Goal: Task Accomplishment & Management: Contribute content

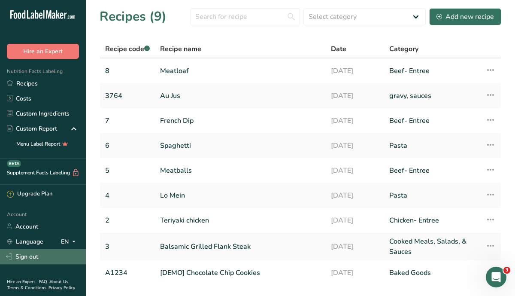
click at [30, 261] on link "Sign out" at bounding box center [43, 256] width 86 height 15
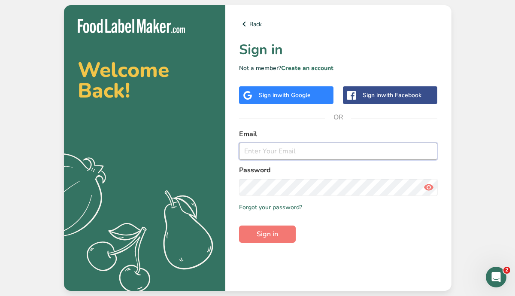
click at [302, 148] on input "email" at bounding box center [338, 150] width 199 height 17
type input "[EMAIL_ADDRESS][PERSON_NAME][DOMAIN_NAME]"
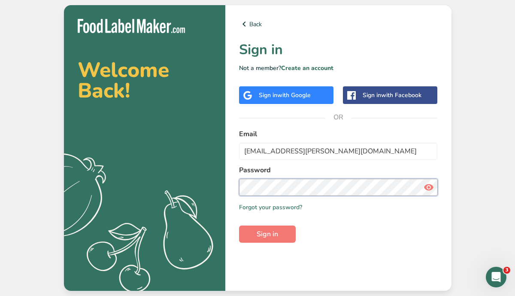
click at [239, 225] on button "Sign in" at bounding box center [267, 233] width 57 height 17
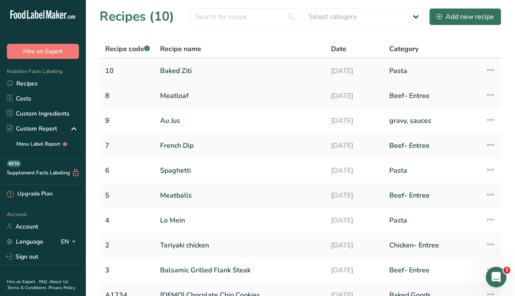
click at [178, 68] on link "Baked Ziti" at bounding box center [240, 71] width 160 height 18
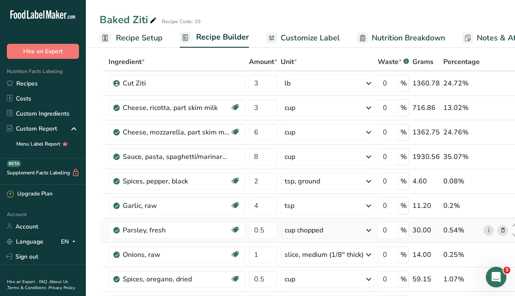
scroll to position [37, 0]
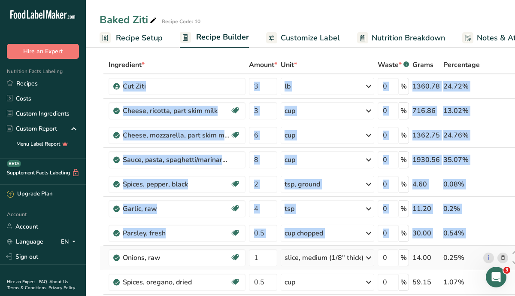
drag, startPoint x: 105, startPoint y: 77, endPoint x: 232, endPoint y: 247, distance: 212.9
click at [232, 247] on tbody "Cut Ziti 3 lb Weight Units g kg mg See more Volume Units l mL fl oz See more 0 …" at bounding box center [310, 226] width 420 height 304
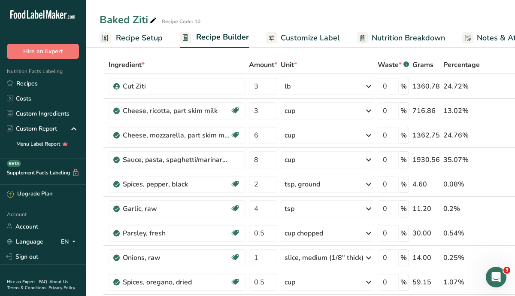
click at [224, 62] on div "Ingredient *" at bounding box center [177, 65] width 137 height 10
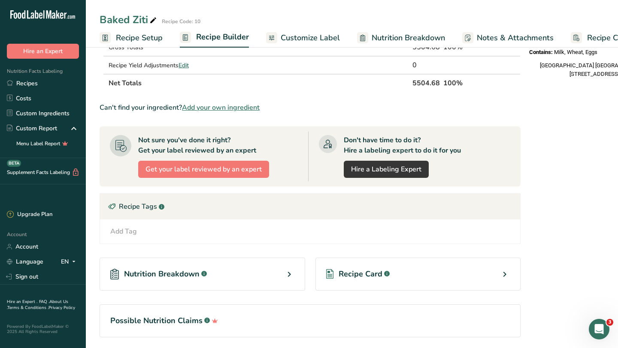
scroll to position [372, 0]
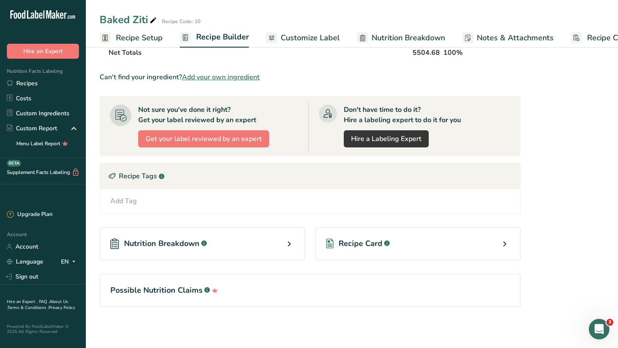
click at [501, 243] on icon at bounding box center [504, 243] width 10 height 15
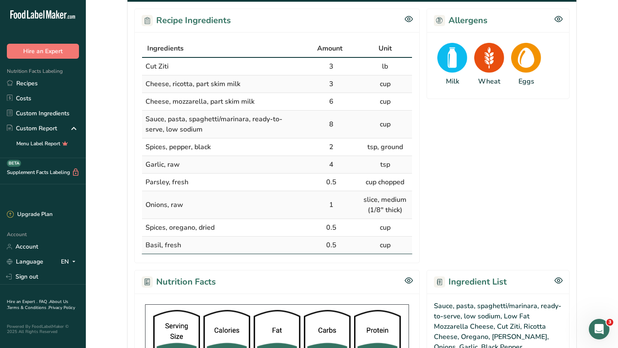
scroll to position [153, 0]
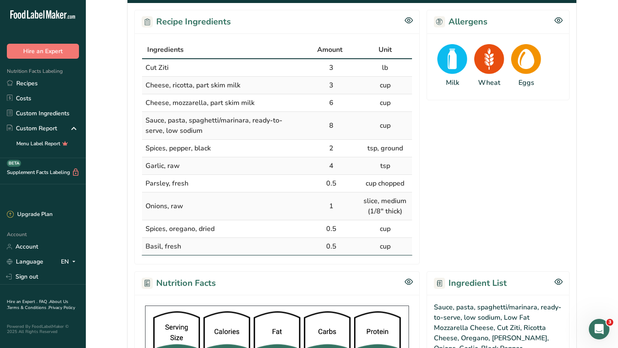
drag, startPoint x: 145, startPoint y: 51, endPoint x: 400, endPoint y: 247, distance: 321.7
click at [400, 247] on table "Ingredients Amount Unit Cut Ziti 3 lb Cheese, ricotta, part skim milk 3 cup Che…" at bounding box center [277, 148] width 271 height 215
copy table "Ingredients Amount Unit Cut Ziti 3 lb Cheese, ricotta, part skim milk 3 cup Che…"
click at [469, 202] on section "Allergens Milk Wheat Eggs" at bounding box center [497, 137] width 143 height 255
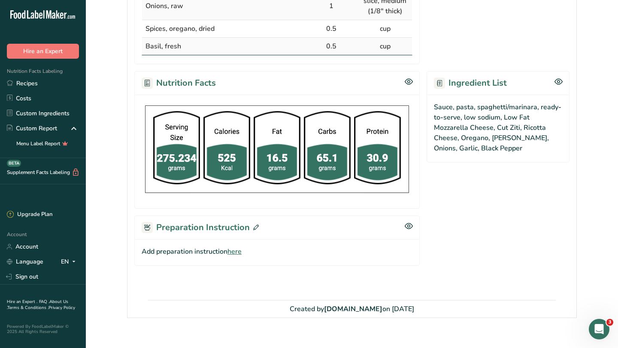
scroll to position [352, 0]
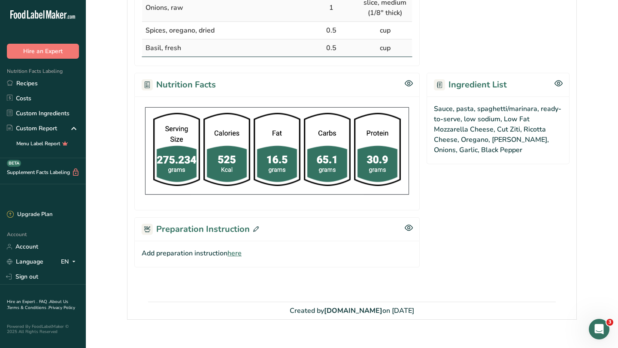
click at [236, 255] on span "here" at bounding box center [234, 253] width 14 height 10
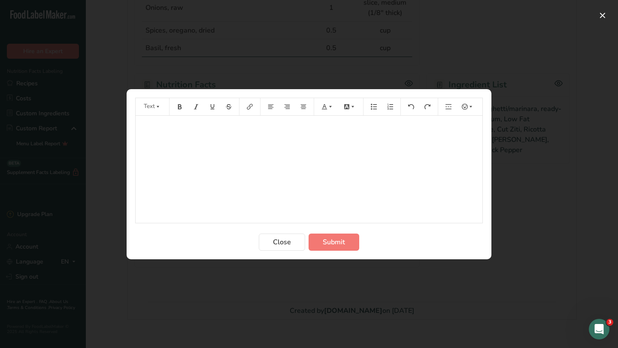
click at [218, 132] on p "﻿" at bounding box center [309, 128] width 338 height 10
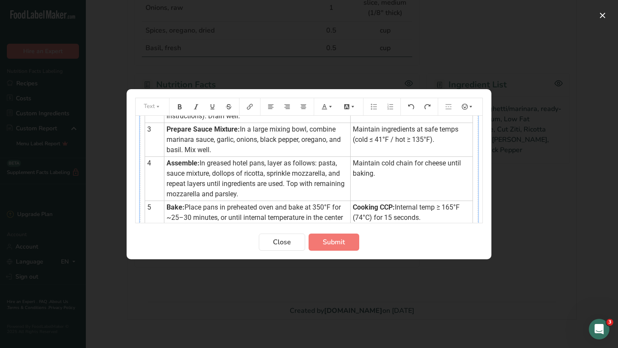
scroll to position [0, 0]
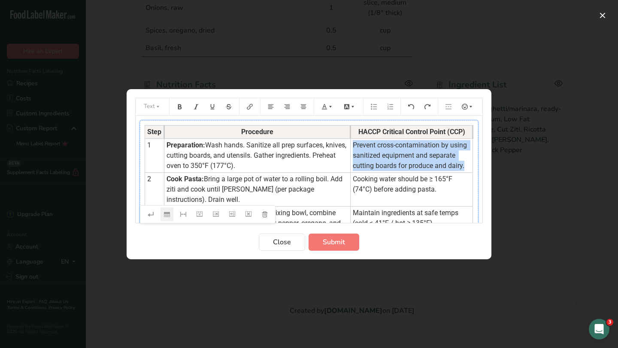
drag, startPoint x: 350, startPoint y: 146, endPoint x: 466, endPoint y: 168, distance: 118.2
click at [466, 168] on td "Prevent cross-contamination by using sanitized equipment and separate cutting b…" at bounding box center [411, 156] width 122 height 34
click at [331, 107] on icon "Preparation instructions modal" at bounding box center [330, 107] width 6 height 6
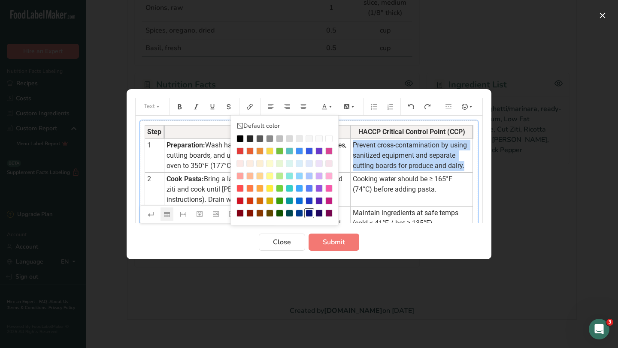
click at [309, 210] on div "Preparation instructions modal" at bounding box center [308, 213] width 7 height 7
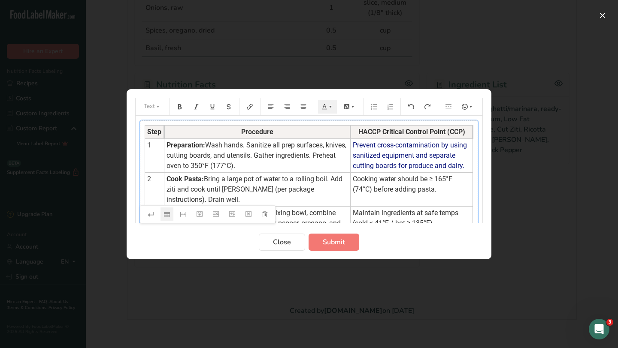
click at [388, 186] on span "Cooking water should be ≥ 165°F (74°C) before adding pasta." at bounding box center [403, 184] width 101 height 18
drag, startPoint x: 348, startPoint y: 178, endPoint x: 414, endPoint y: 194, distance: 68.5
click at [414, 194] on td "Cooking water should be ≥ 165°F (74°C) before adding pasta." at bounding box center [411, 189] width 122 height 34
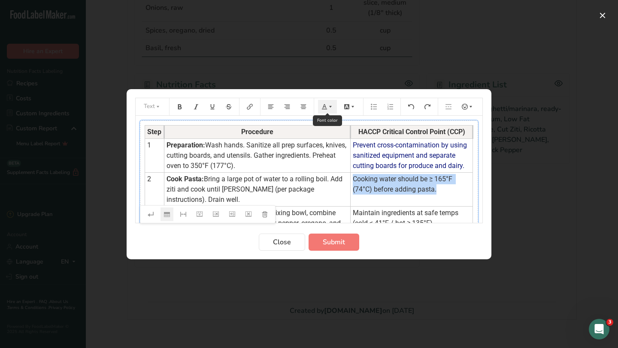
click at [326, 107] on icon "Preparation instructions modal" at bounding box center [324, 107] width 6 height 6
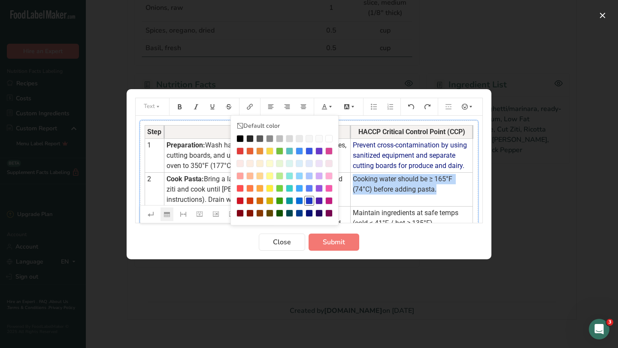
click at [311, 201] on div "Preparation instructions modal" at bounding box center [308, 200] width 7 height 7
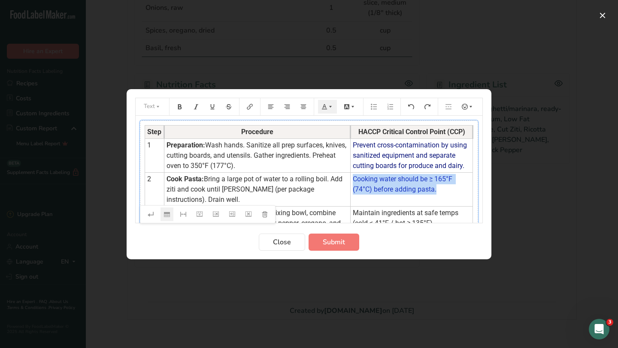
click at [398, 175] on span "Cooking water should be ≥ 165°F (74°C) before adding pasta." at bounding box center [403, 184] width 101 height 18
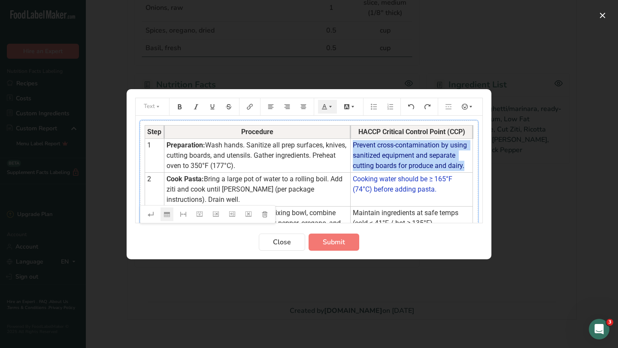
drag, startPoint x: 349, startPoint y: 144, endPoint x: 463, endPoint y: 165, distance: 116.4
click at [463, 165] on td "Prevent cross-contamination by using sanitized equipment and separate cutting b…" at bounding box center [411, 156] width 122 height 34
click at [330, 110] on button "Preparation instructions modal" at bounding box center [327, 107] width 19 height 14
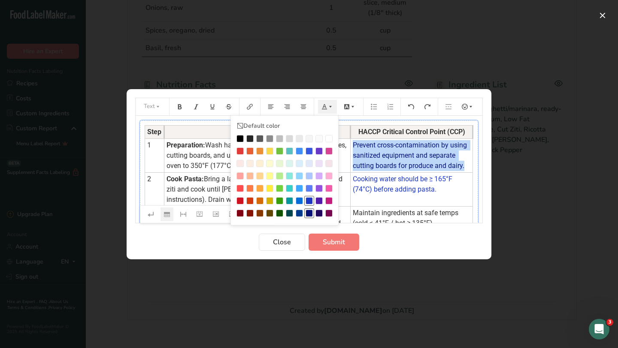
click at [308, 201] on div "Preparation instructions modal" at bounding box center [308, 200] width 7 height 7
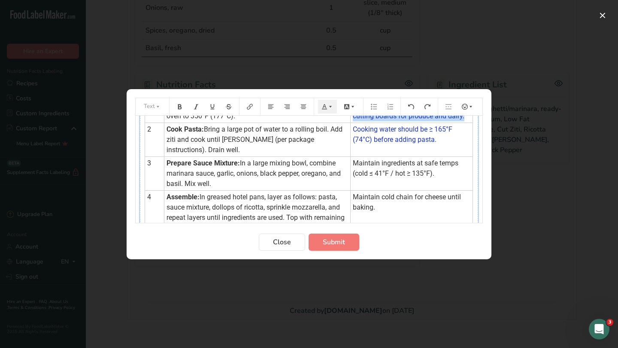
scroll to position [62, 0]
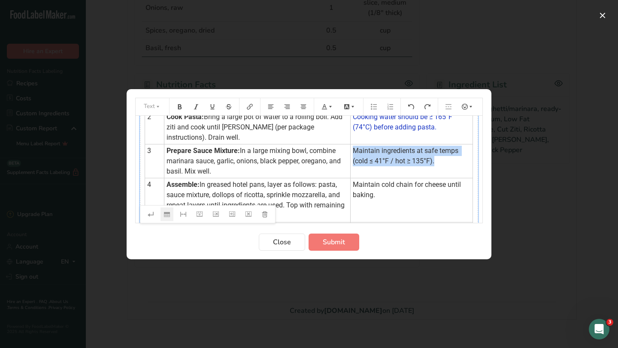
drag, startPoint x: 349, startPoint y: 150, endPoint x: 432, endPoint y: 160, distance: 83.8
click at [432, 160] on td "Maintain ingredients at safe temps (cold ≤ 41°F / hot ≥ 135°F)." at bounding box center [411, 161] width 122 height 34
click at [328, 108] on icon "Preparation instructions modal" at bounding box center [330, 107] width 6 height 6
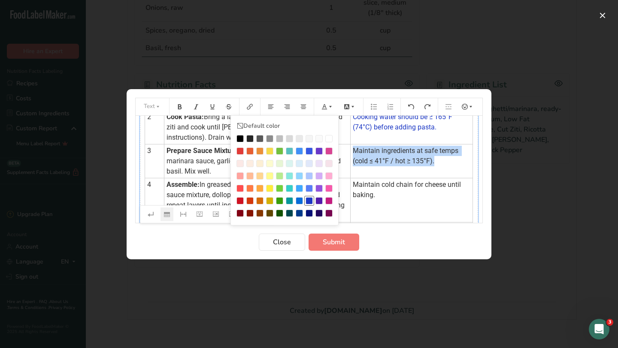
click at [308, 201] on div "Preparation instructions modal" at bounding box center [308, 200] width 7 height 7
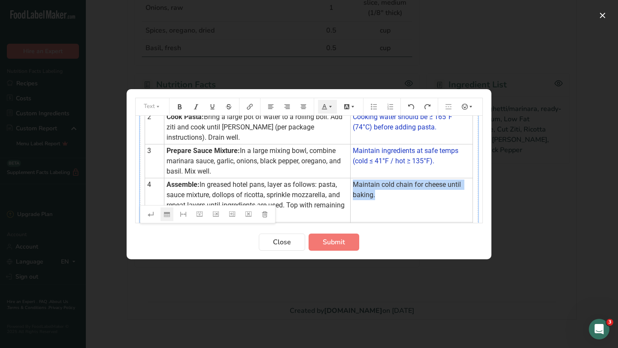
drag, startPoint x: 348, startPoint y: 184, endPoint x: 381, endPoint y: 196, distance: 35.0
click at [381, 196] on td "Maintain cold chain for cheese until baking." at bounding box center [411, 200] width 122 height 44
click at [331, 105] on icon "Preparation instructions modal" at bounding box center [330, 107] width 6 height 6
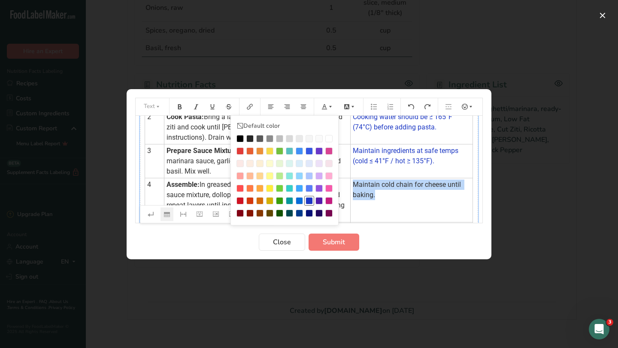
click at [307, 200] on div "Preparation instructions modal" at bounding box center [308, 200] width 7 height 7
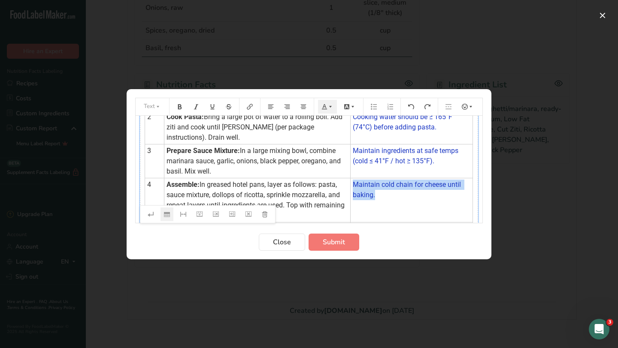
click at [383, 195] on td "Maintain cold chain for cheese until baking." at bounding box center [411, 200] width 122 height 44
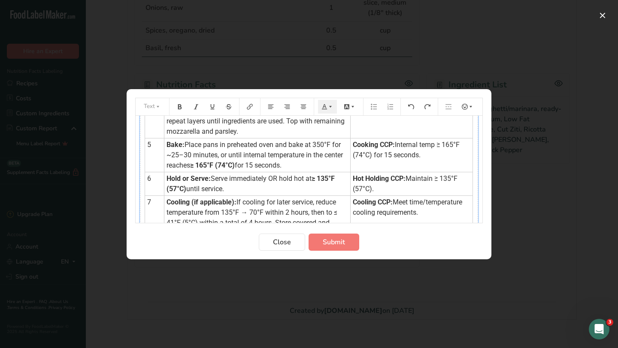
scroll to position [146, 0]
drag, startPoint x: 350, startPoint y: 146, endPoint x: 419, endPoint y: 154, distance: 69.2
click at [419, 154] on td "Cooking CCP: Internal temp ≥ 165°F (74°C) for 15 seconds." at bounding box center [411, 156] width 122 height 34
click at [328, 105] on icon "Preparation instructions modal" at bounding box center [330, 107] width 6 height 6
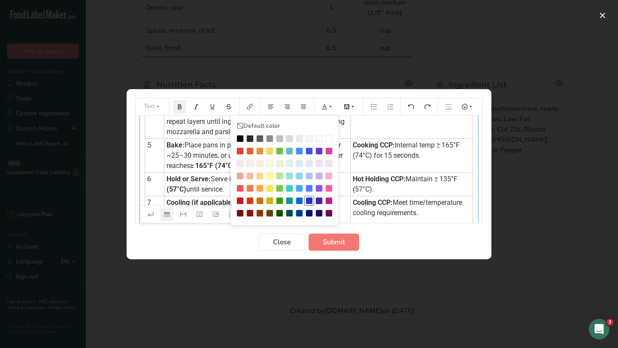
click at [308, 202] on div "Preparation instructions modal" at bounding box center [308, 200] width 7 height 7
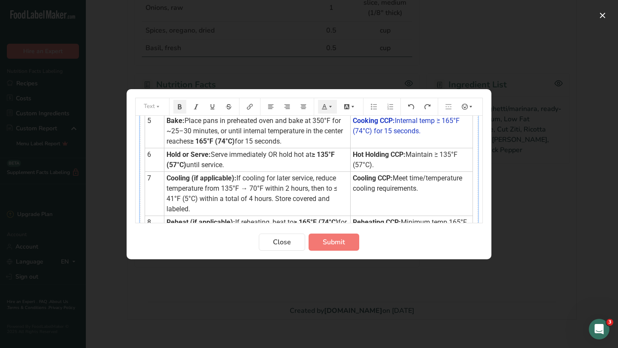
scroll to position [171, 0]
drag, startPoint x: 349, startPoint y: 154, endPoint x: 382, endPoint y: 165, distance: 34.9
click at [382, 165] on td "Hot Holding CCP: Maintain ≥ 135°F (57°C)." at bounding box center [411, 160] width 122 height 24
click at [328, 109] on icon "Preparation instructions modal" at bounding box center [330, 107] width 6 height 6
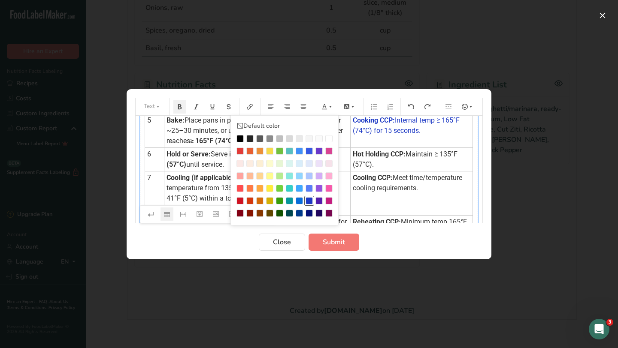
click at [308, 202] on div "Preparation instructions modal" at bounding box center [308, 200] width 7 height 7
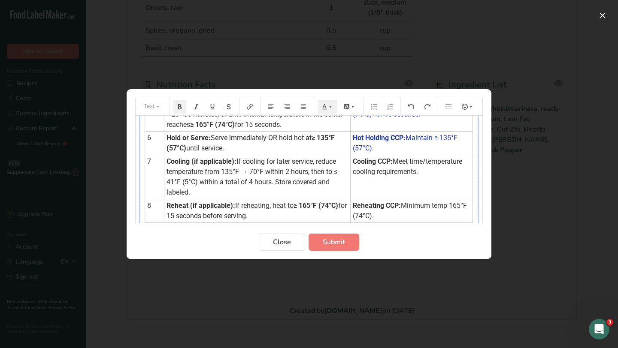
scroll to position [188, 0]
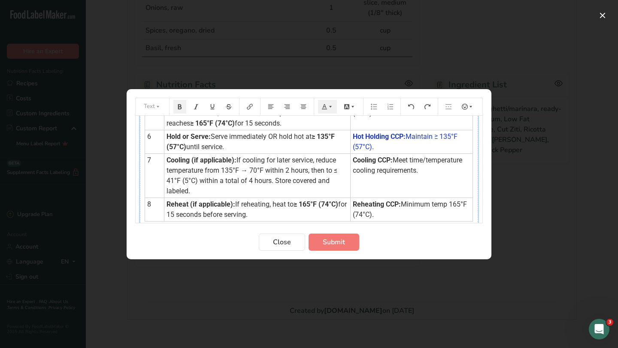
drag, startPoint x: 350, startPoint y: 162, endPoint x: 420, endPoint y: 170, distance: 71.3
click at [420, 170] on td "Cooling CCP: Meet time/temperature cooling requirements." at bounding box center [411, 176] width 122 height 44
click at [329, 109] on icon "Preparation instructions modal" at bounding box center [330, 107] width 6 height 6
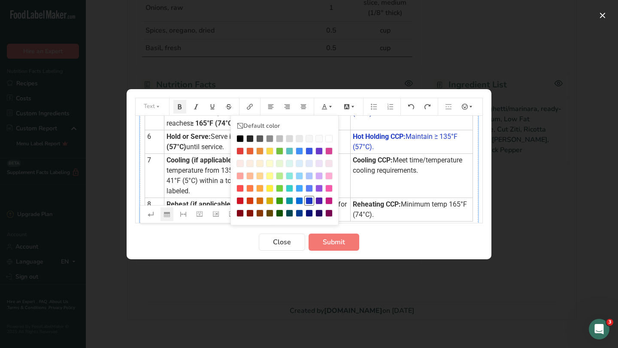
click at [307, 202] on div "Preparation instructions modal" at bounding box center [308, 200] width 7 height 7
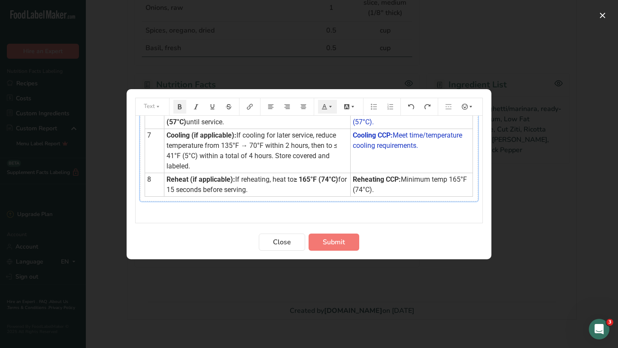
scroll to position [219, 0]
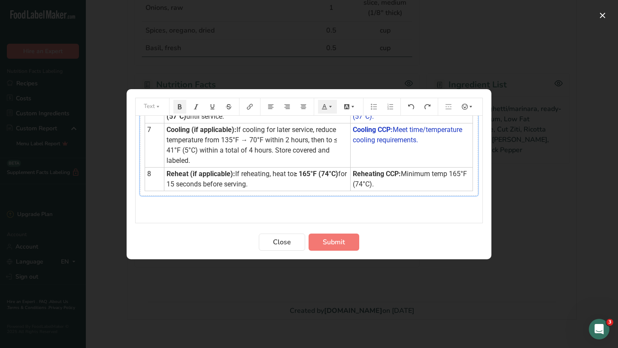
drag, startPoint x: 350, startPoint y: 175, endPoint x: 377, endPoint y: 185, distance: 29.3
click at [377, 185] on td "Reheating CCP: Minimum temp 165°F (74°C)." at bounding box center [411, 179] width 122 height 24
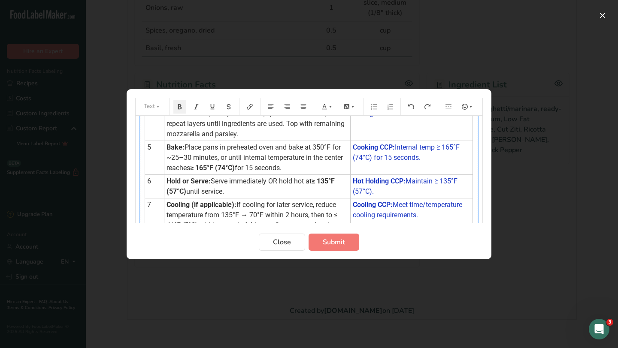
scroll to position [51, 0]
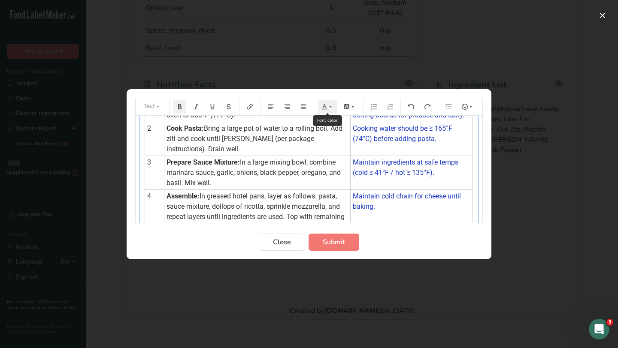
click at [329, 106] on icon "Preparation instructions modal" at bounding box center [330, 107] width 6 height 6
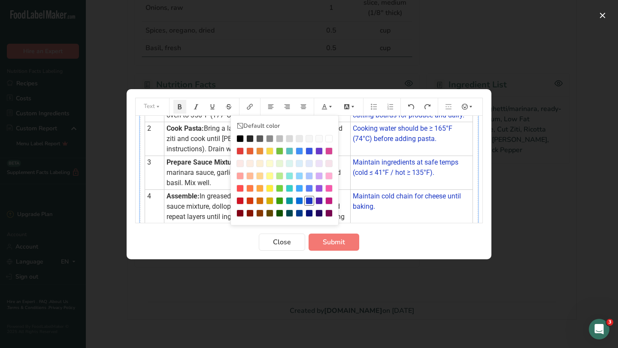
click at [309, 199] on div "Preparation instructions modal" at bounding box center [308, 200] width 7 height 7
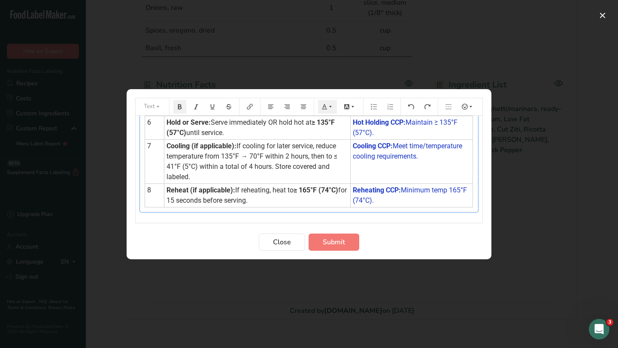
scroll to position [204, 0]
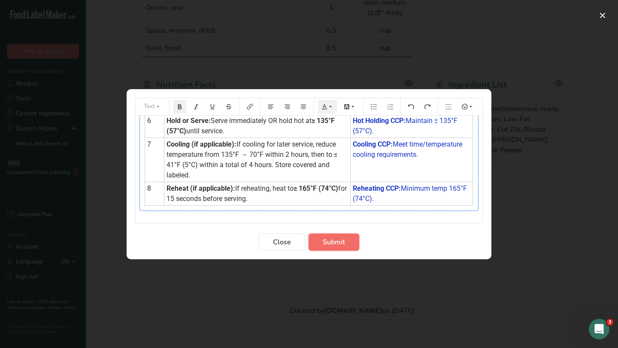
click at [330, 245] on span "Submit" at bounding box center [334, 242] width 22 height 10
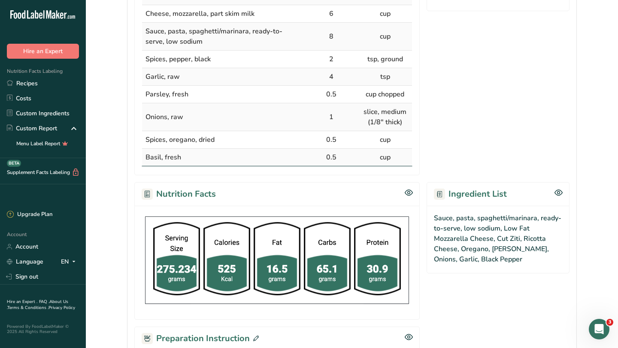
scroll to position [0, 0]
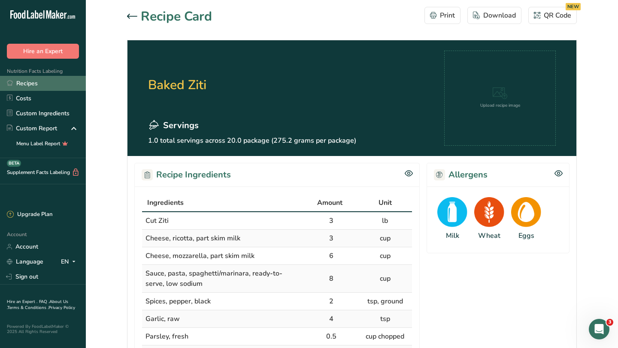
click at [41, 85] on link "Recipes" at bounding box center [43, 83] width 86 height 15
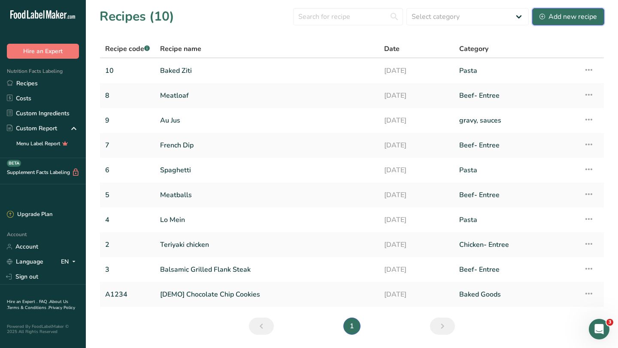
click at [514, 17] on div "Add new recipe" at bounding box center [567, 17] width 57 height 10
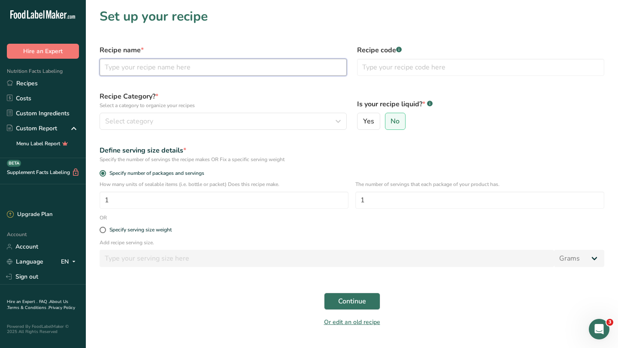
click at [185, 69] on input "text" at bounding box center [223, 67] width 247 height 17
type input "Gryro"
click at [373, 66] on input "text" at bounding box center [480, 67] width 247 height 17
type input "2696"
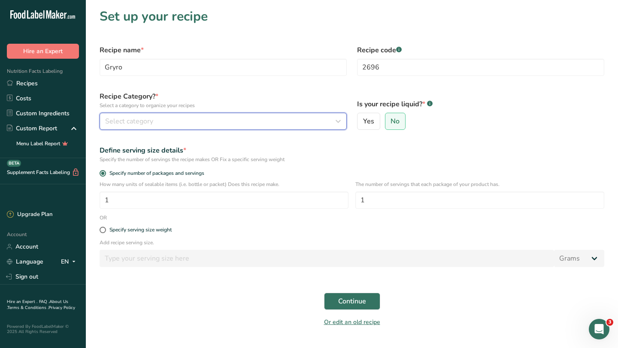
click at [198, 125] on div "Select category" at bounding box center [220, 121] width 231 height 10
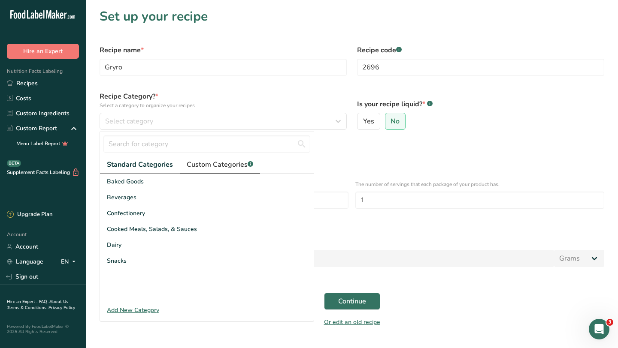
click at [205, 165] on span "Custom Categories .a-a{fill:#347362;}.b-a{fill:#fff;}" at bounding box center [220, 165] width 66 height 10
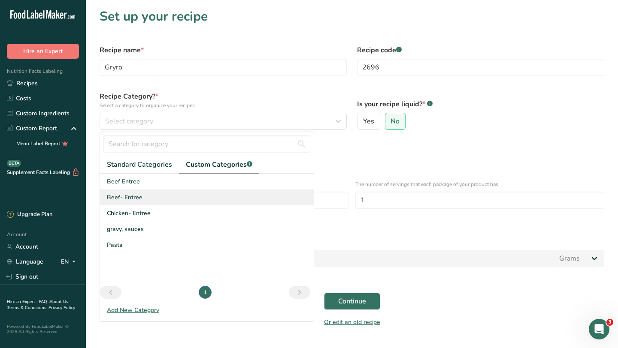
click at [140, 199] on span "Beef- Entree" at bounding box center [125, 197] width 36 height 9
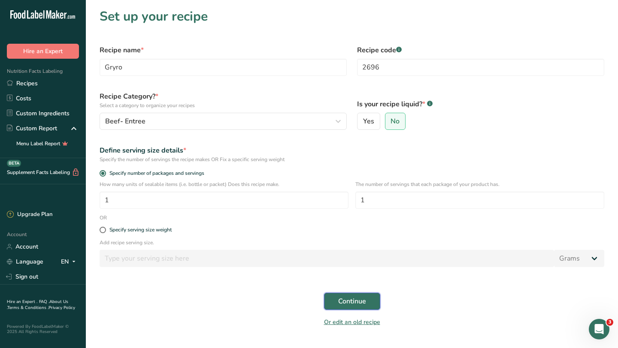
click at [338, 295] on span "Continue" at bounding box center [352, 301] width 28 height 10
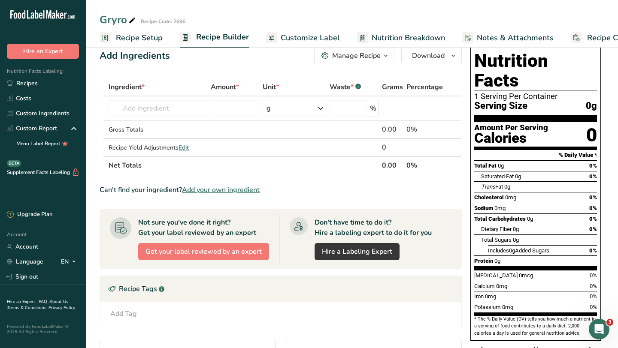
scroll to position [16, 0]
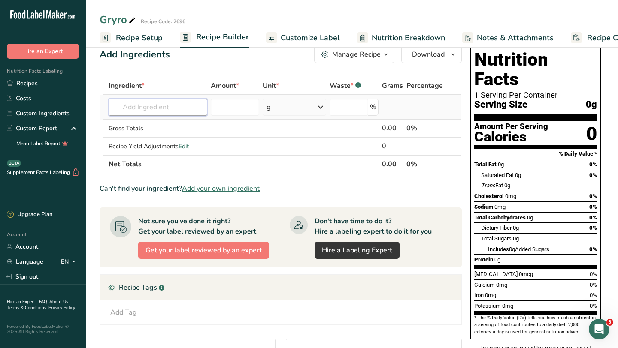
click at [177, 112] on input "text" at bounding box center [158, 107] width 99 height 17
type input "g"
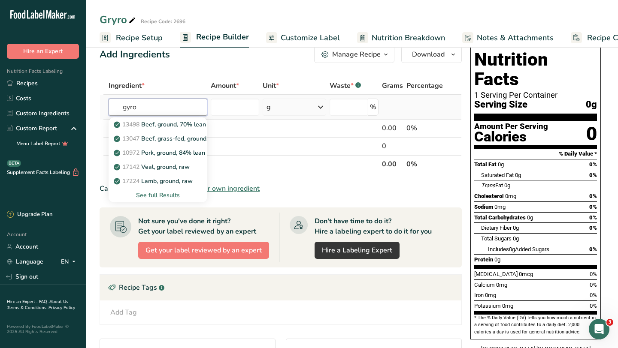
type input "gyro"
click at [168, 196] on div "See full Results" at bounding box center [157, 195] width 85 height 9
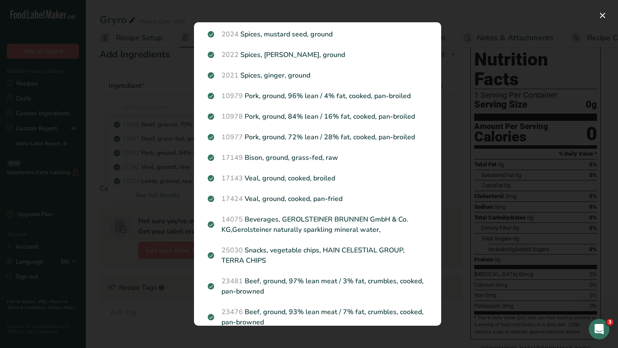
scroll to position [423, 0]
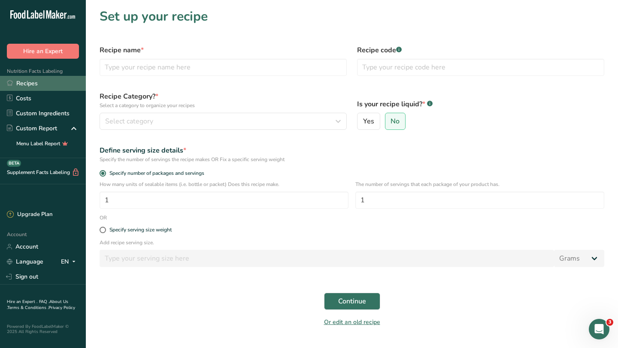
click at [38, 82] on link "Recipes" at bounding box center [43, 83] width 86 height 15
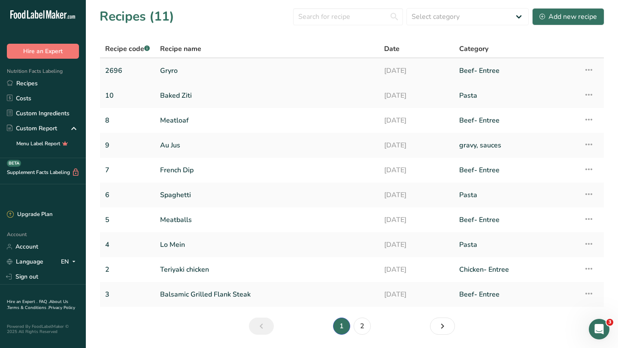
click at [172, 74] on link "Gryro" at bounding box center [267, 71] width 214 height 18
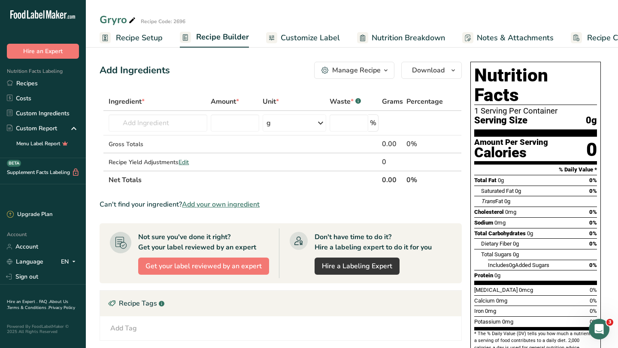
click at [133, 38] on span "Recipe Setup" at bounding box center [139, 38] width 47 height 12
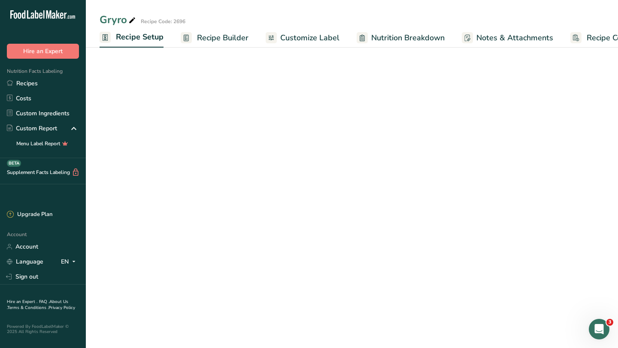
scroll to position [0, 3]
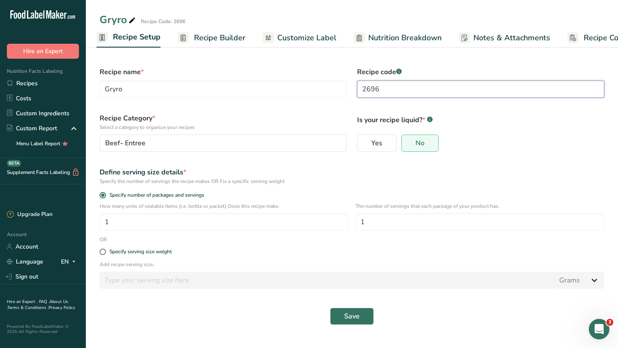
click at [388, 93] on input "2696" at bounding box center [480, 89] width 247 height 17
type input "2"
type input "11"
click at [362, 295] on button "Save" at bounding box center [352, 316] width 44 height 17
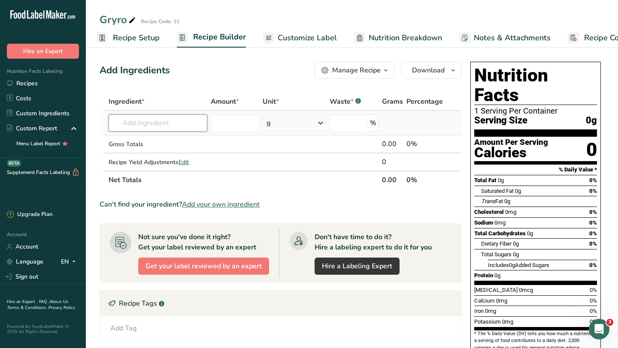
click at [161, 122] on input "text" at bounding box center [158, 123] width 99 height 17
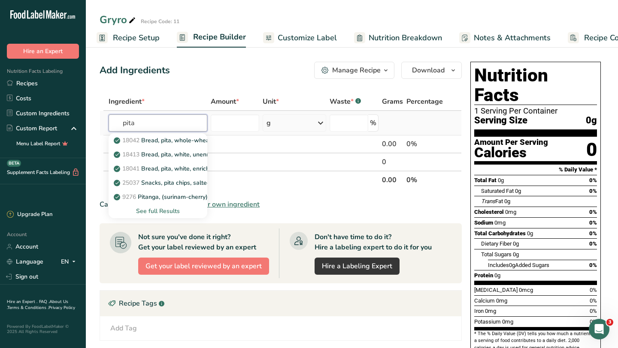
type input "pita"
click at [146, 209] on div "See full Results" at bounding box center [157, 211] width 85 height 9
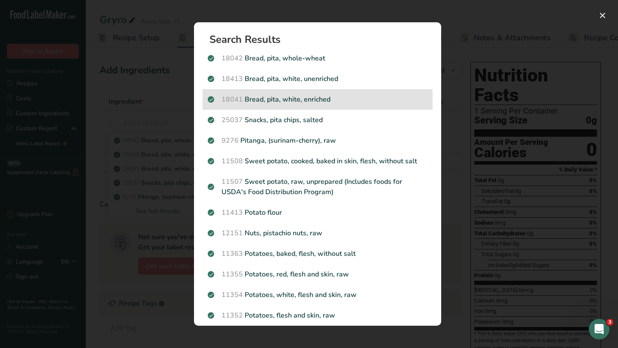
click at [290, 100] on p "18041 Bread, pita, white, enriched" at bounding box center [318, 99] width 220 height 10
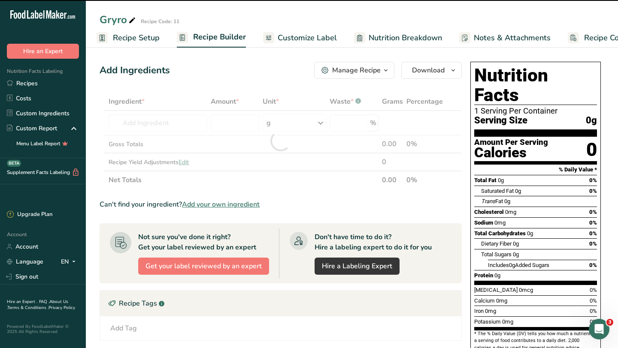
type input "0"
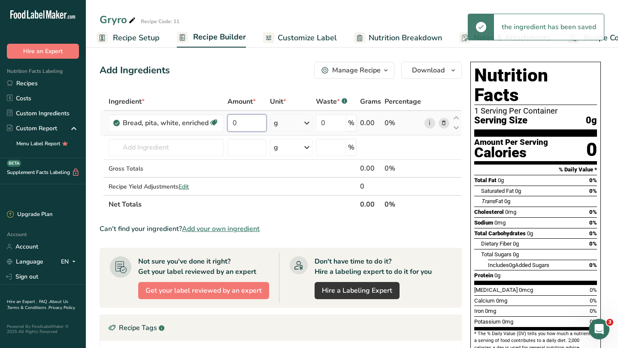
click at [249, 123] on input "0" at bounding box center [246, 123] width 39 height 17
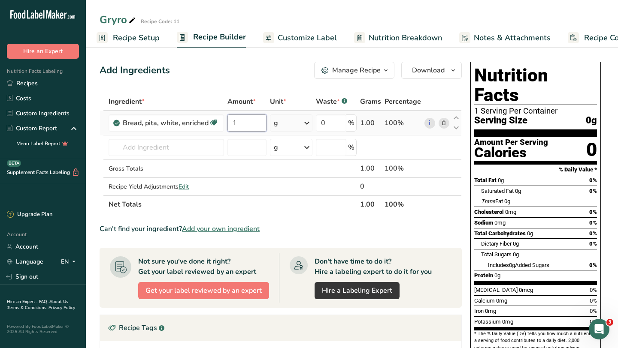
type input "1"
click at [309, 125] on div "Ingredient * Amount * Unit * Waste * .a-a{fill:#347362;}.b-a{fill:#fff;} Grams …" at bounding box center [281, 153] width 362 height 121
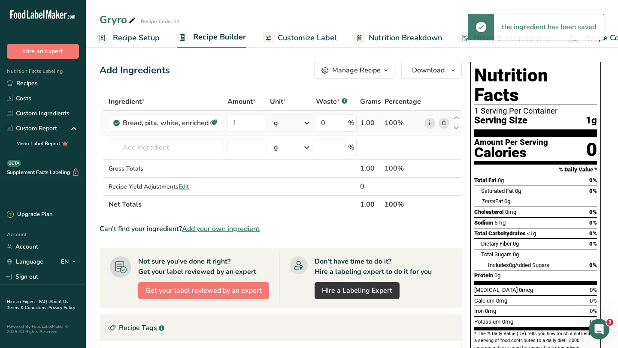
click at [309, 125] on icon at bounding box center [307, 122] width 10 height 15
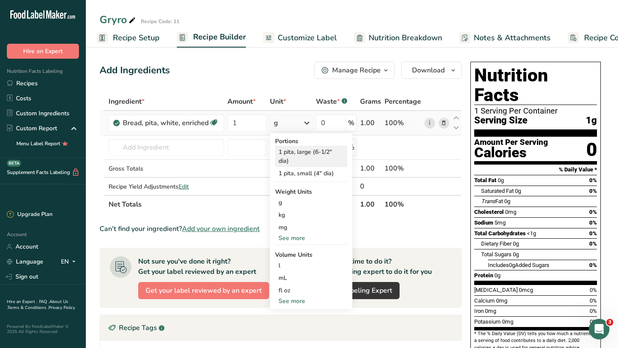
click at [311, 154] on div "1 pita, large (6-1/2" dia)" at bounding box center [311, 156] width 72 height 21
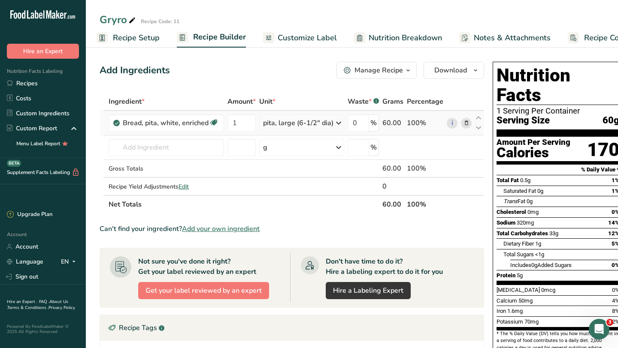
click at [327, 124] on div "pita, large (6-1/2" dia)" at bounding box center [298, 123] width 70 height 10
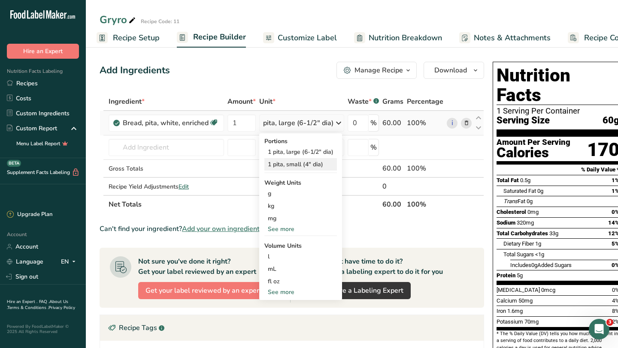
click at [324, 166] on div "1 pita, small (4" dia)" at bounding box center [300, 164] width 72 height 12
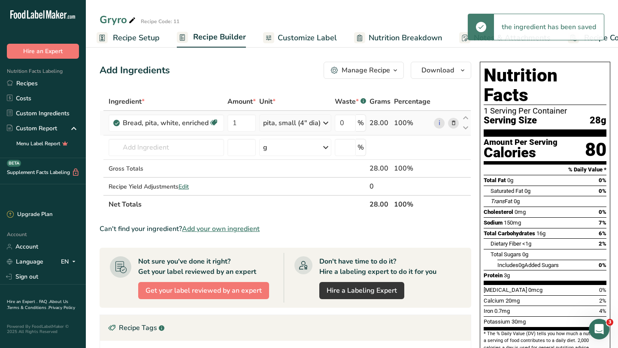
click at [319, 124] on div "pita, small (4" dia)" at bounding box center [291, 123] width 57 height 10
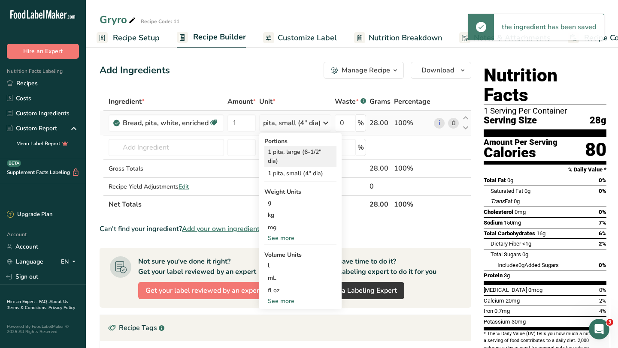
click at [316, 152] on div "1 pita, large (6-1/2" dia)" at bounding box center [300, 156] width 72 height 21
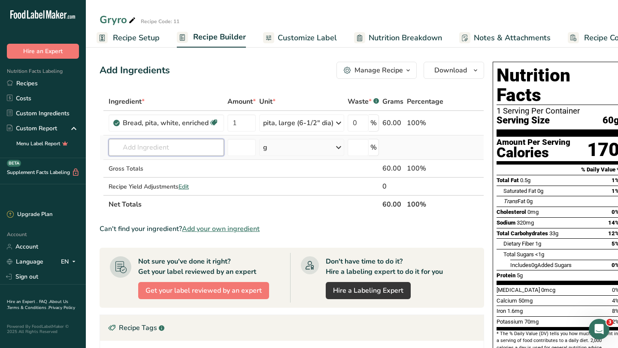
click at [165, 151] on input "text" at bounding box center [166, 147] width 115 height 17
type input "gy"
click at [153, 178] on div "Add your own ingredient" at bounding box center [166, 179] width 102 height 9
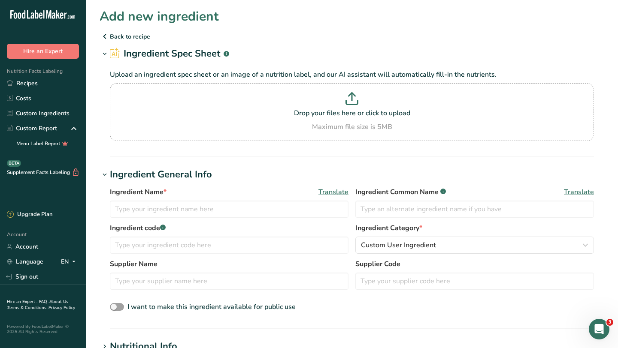
click at [160, 222] on div "Ingredient Name * Translate Ingredient Common Name .a-a{fill:#347362;}.b-a{fill…" at bounding box center [352, 205] width 484 height 36
click at [162, 208] on input "text" at bounding box center [229, 209] width 238 height 17
type input "Gyro Meat Uncooked"
click at [399, 213] on input "text" at bounding box center [474, 209] width 238 height 17
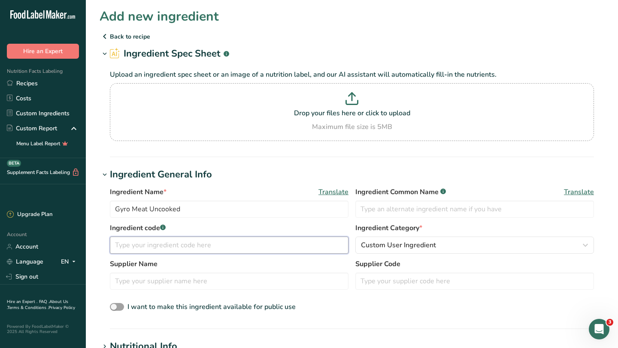
click at [178, 242] on input "text" at bounding box center [229, 245] width 238 height 17
type input "1276"
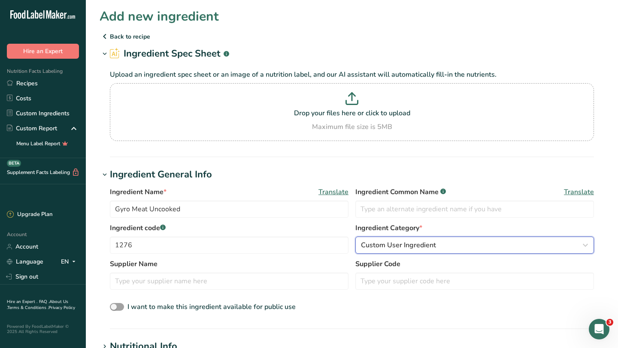
click at [416, 248] on span "Custom User Ingredient" at bounding box center [398, 245] width 75 height 10
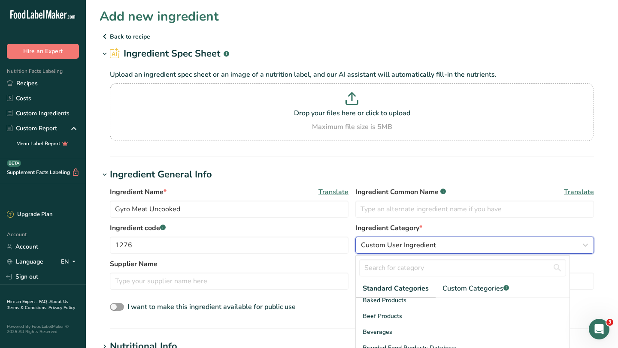
scroll to position [37, 0]
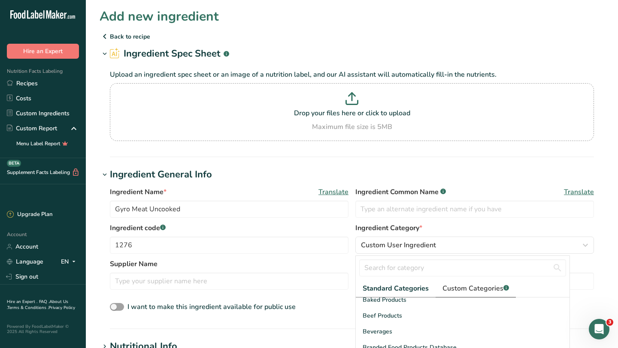
click at [464, 287] on span "Custom Categories .a-a{fill:#347362;}.b-a{fill:#fff;}" at bounding box center [475, 289] width 66 height 10
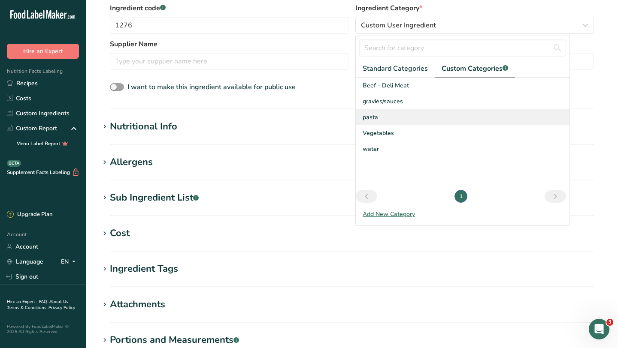
scroll to position [237, 0]
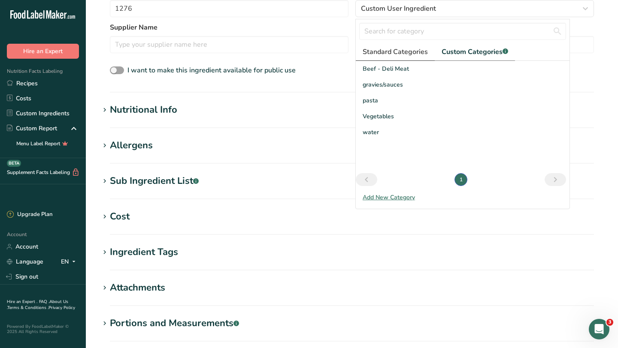
click at [392, 51] on span "Standard Categories" at bounding box center [394, 52] width 65 height 10
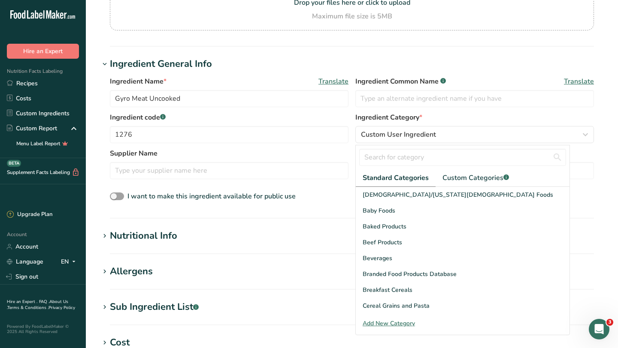
scroll to position [133, 0]
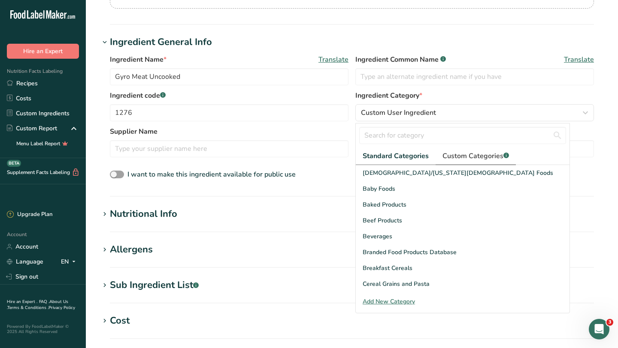
click at [471, 156] on span "Custom Categories .a-a{fill:#347362;}.b-a{fill:#fff;}" at bounding box center [475, 156] width 66 height 10
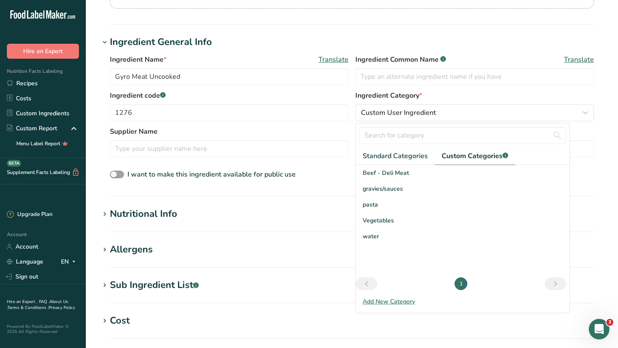
click at [372, 295] on div "Add New Category" at bounding box center [463, 301] width 214 height 9
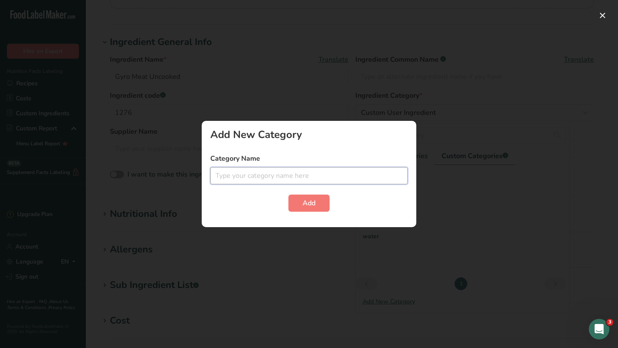
click at [266, 175] on input "text" at bounding box center [308, 175] width 197 height 17
type input "Beef- Entree"
click at [304, 206] on span "Add" at bounding box center [308, 203] width 13 height 10
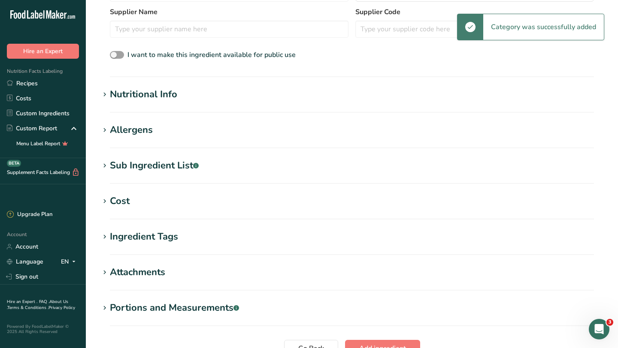
scroll to position [249, 0]
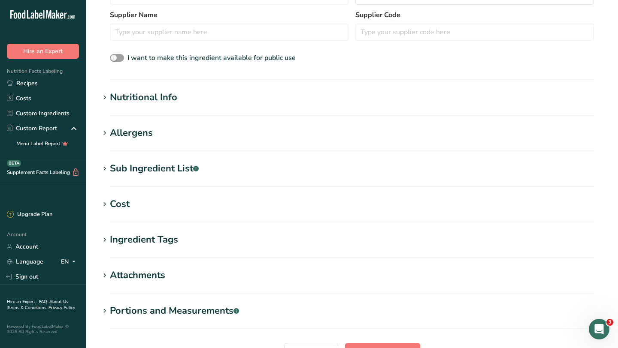
click at [108, 97] on icon at bounding box center [105, 98] width 8 height 12
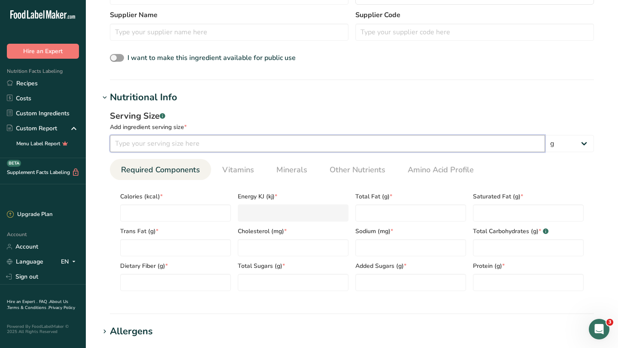
click at [162, 143] on input "number" at bounding box center [327, 143] width 435 height 17
type input "1"
type input "4"
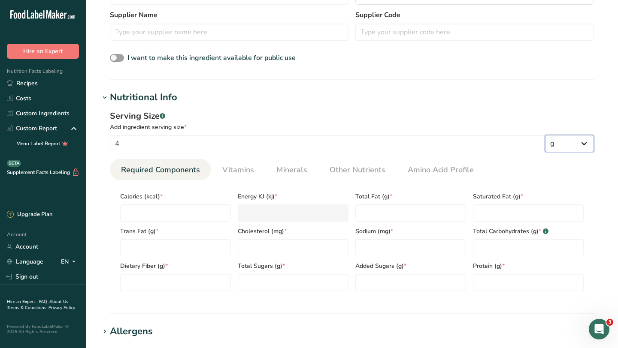
click at [514, 144] on select "g kg mg mcg lb oz l mL fl oz tbsp tsp cup qt gallon" at bounding box center [569, 143] width 49 height 17
select select "5"
click at [137, 210] on input "number" at bounding box center [175, 213] width 111 height 17
type input "2"
type KJ "8.4"
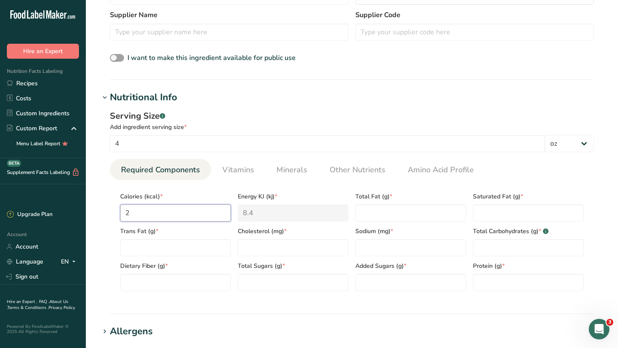
type input "25"
type KJ "104.6"
type input "250"
type KJ "1046"
type input "250"
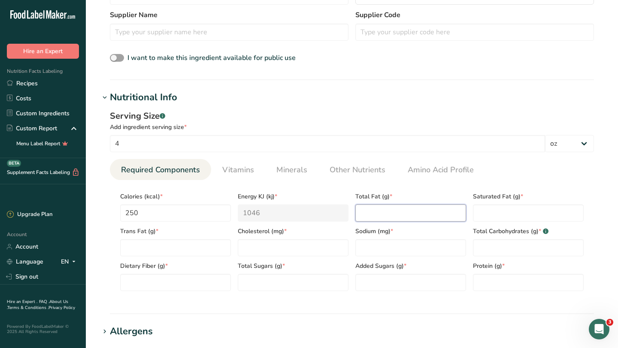
click at [378, 213] on Fat "number" at bounding box center [410, 213] width 111 height 17
type Fat "5"
click at [496, 219] on Fat "number" at bounding box center [528, 213] width 111 height 17
type Fat "5"
click at [371, 211] on Fat "5" at bounding box center [410, 213] width 111 height 17
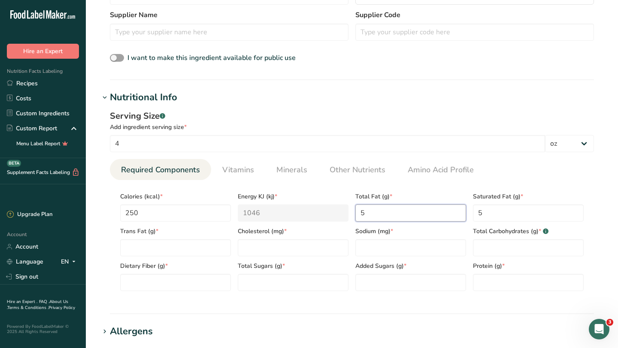
type Fat "0"
type Fat "19"
click at [149, 249] on Fat "number" at bounding box center [175, 247] width 111 height 17
type Fat "0"
click at [245, 248] on input "number" at bounding box center [293, 247] width 111 height 17
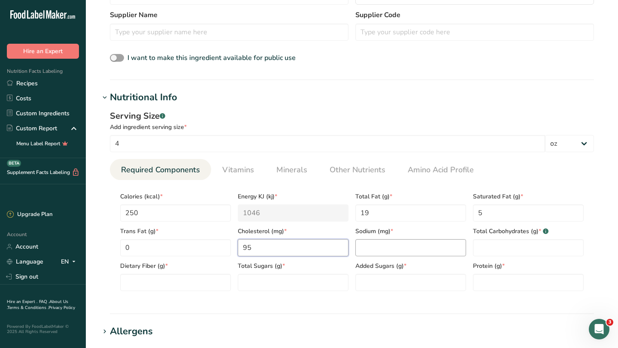
type input "95"
click at [413, 242] on input "number" at bounding box center [410, 247] width 111 height 17
type input "24"
click at [488, 242] on Carbohydrates "number" at bounding box center [528, 247] width 111 height 17
type Carbohydrates "2"
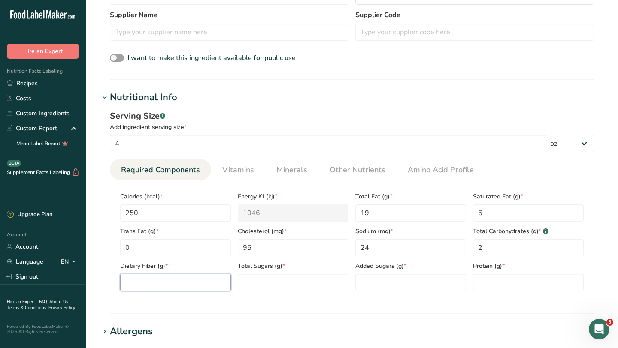
click at [146, 284] on Fiber "number" at bounding box center [175, 282] width 111 height 17
type Fiber "1"
click at [254, 294] on section "Calories (kcal) * 250 Energy KJ (kj) * 1046 Total Fat (g) * 19 Saturated Fat (g…" at bounding box center [352, 239] width 484 height 118
click at [324, 283] on Sugars "number" at bounding box center [293, 282] width 111 height 17
type Sugars "0"
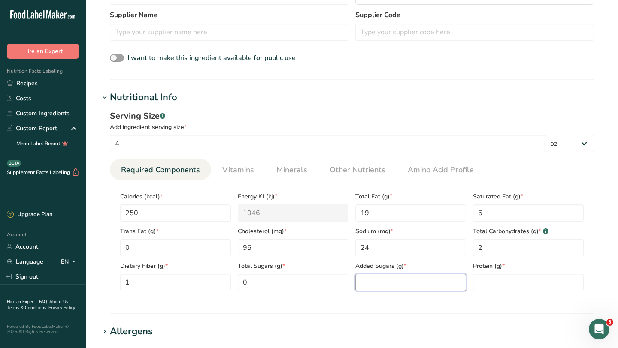
click at [417, 286] on Sugars "number" at bounding box center [410, 282] width 111 height 17
type Sugars "0"
click at [514, 282] on input "number" at bounding box center [528, 282] width 111 height 17
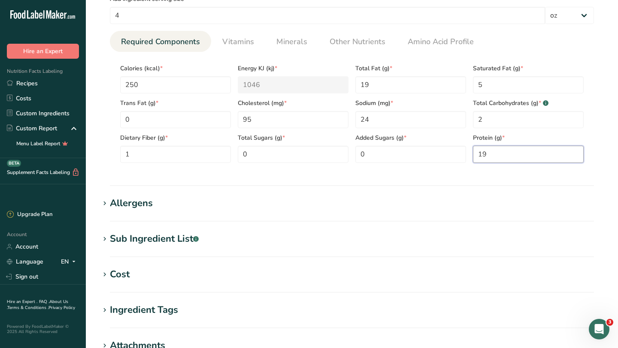
scroll to position [417, 0]
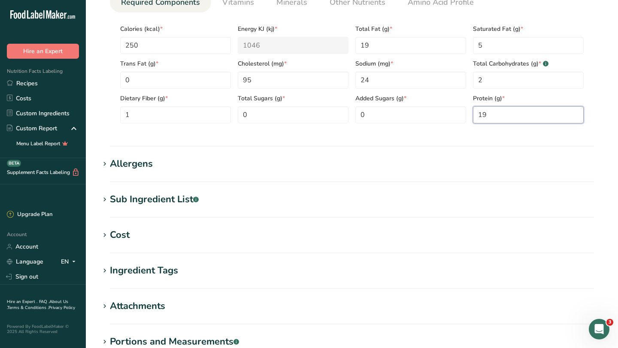
type input "19"
click at [111, 163] on div "Allergens" at bounding box center [131, 164] width 43 height 14
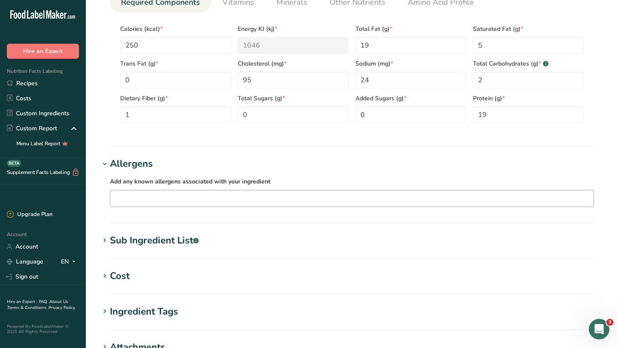
click at [127, 201] on input "text" at bounding box center [351, 198] width 483 height 13
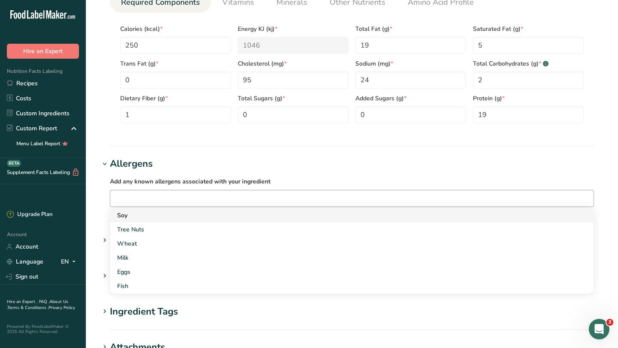
click at [136, 210] on link "Soy" at bounding box center [351, 215] width 483 height 14
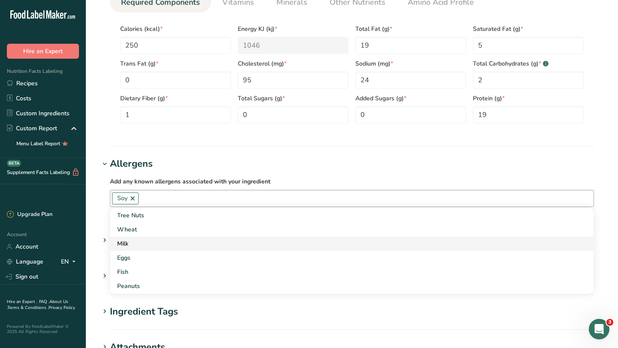
click at [119, 244] on div "Milk" at bounding box center [345, 243] width 456 height 9
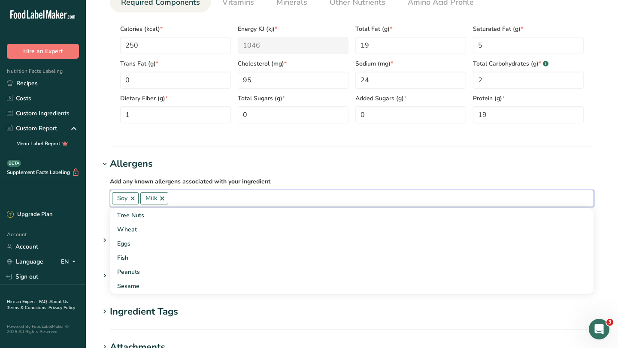
click at [193, 194] on input "text" at bounding box center [380, 198] width 425 height 13
type input "p"
click at [514, 199] on input "text" at bounding box center [380, 198] width 425 height 13
click at [514, 183] on label "Add any known allergens associated with your ingredient" at bounding box center [352, 181] width 484 height 10
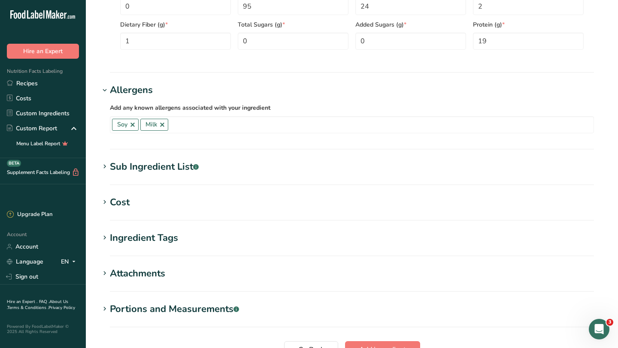
scroll to position [574, 0]
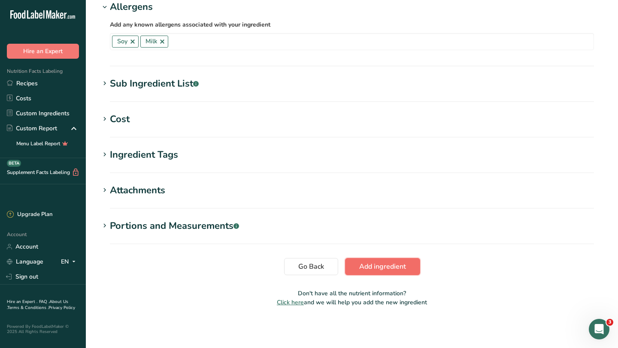
click at [377, 266] on span "Add ingredient" at bounding box center [382, 267] width 47 height 10
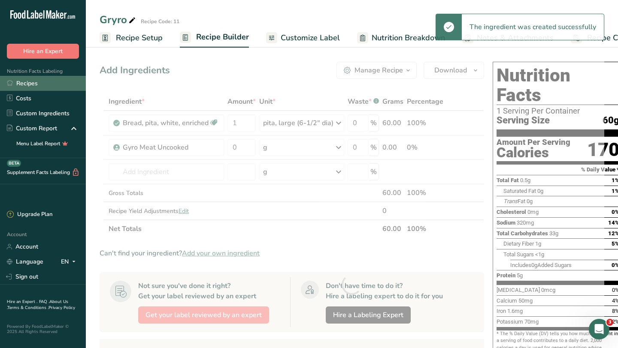
click at [29, 82] on link "Recipes" at bounding box center [43, 83] width 86 height 15
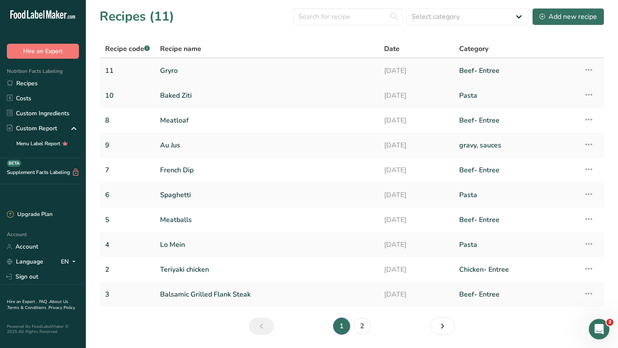
click at [173, 72] on link "Gryro" at bounding box center [267, 71] width 214 height 18
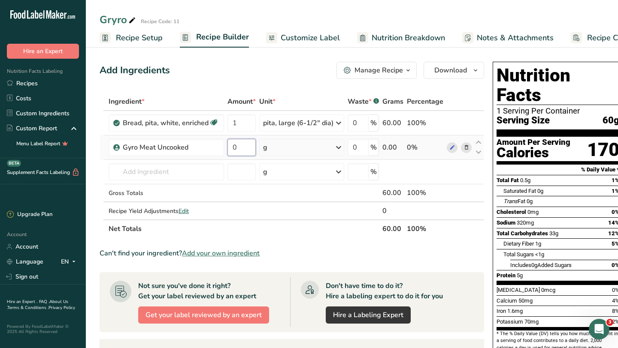
click at [243, 146] on input "0" at bounding box center [241, 147] width 28 height 17
type input "4"
click at [335, 145] on div "Ingredient * Amount * Unit * Waste * .a-a{fill:#347362;}.b-a{fill:#fff;} Grams …" at bounding box center [292, 165] width 384 height 145
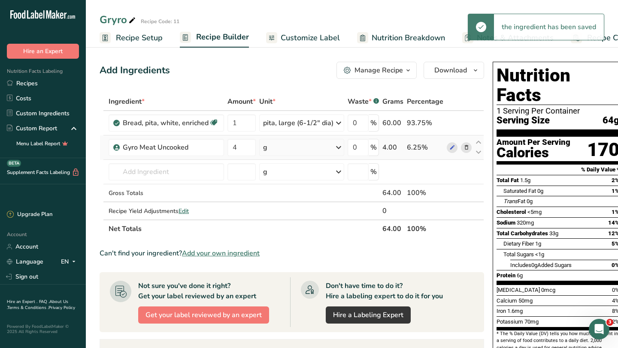
click at [335, 145] on icon at bounding box center [338, 147] width 10 height 15
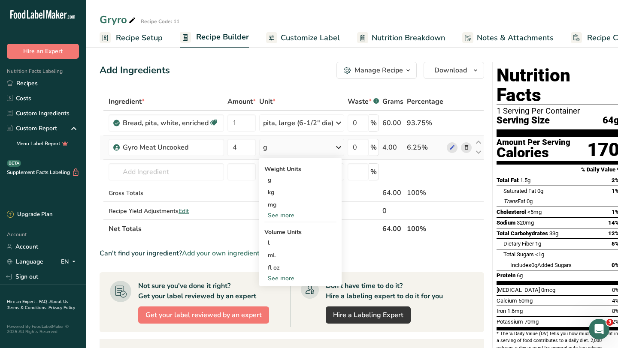
click at [287, 214] on div "See more" at bounding box center [300, 215] width 72 height 9
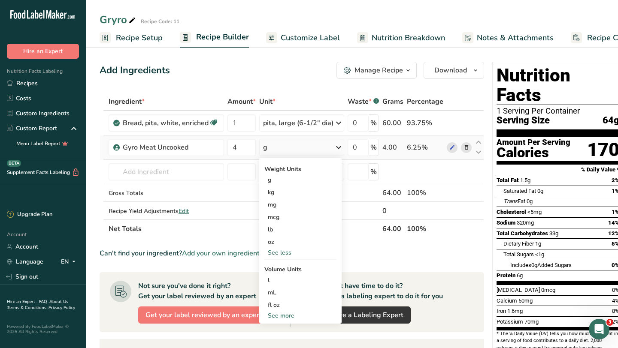
click at [272, 249] on div "See less" at bounding box center [300, 252] width 72 height 9
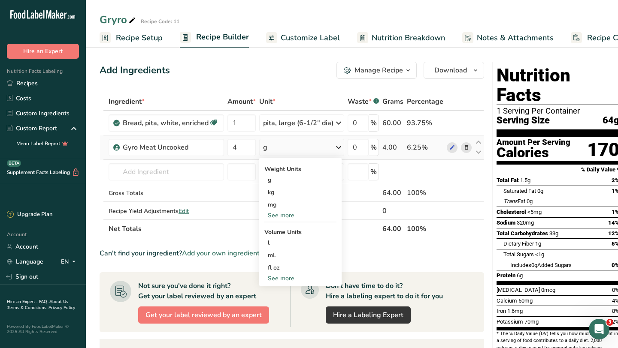
click at [284, 215] on div "See more" at bounding box center [300, 215] width 72 height 9
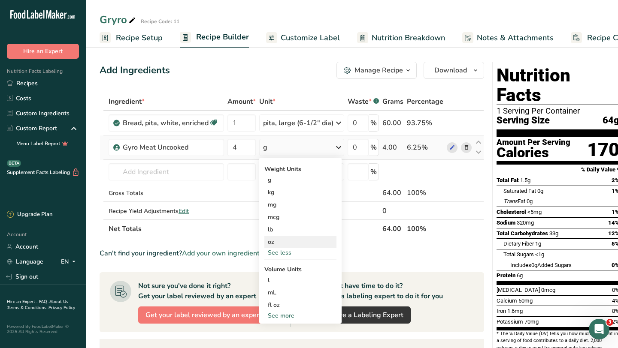
click at [272, 243] on div "oz" at bounding box center [300, 242] width 72 height 12
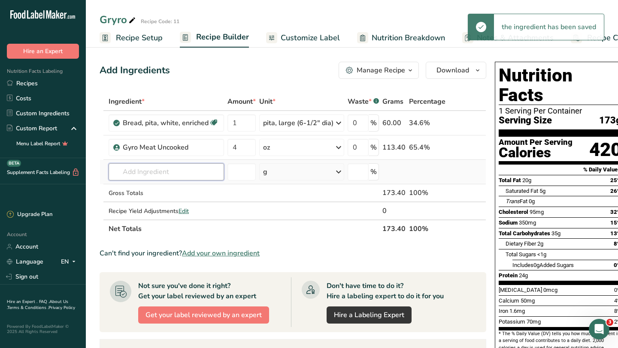
click at [164, 172] on input "text" at bounding box center [166, 171] width 115 height 17
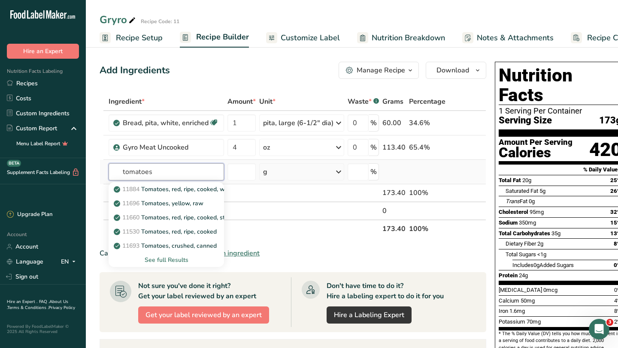
type input "tomatoes"
click at [155, 260] on div "See full Results" at bounding box center [166, 260] width 102 height 9
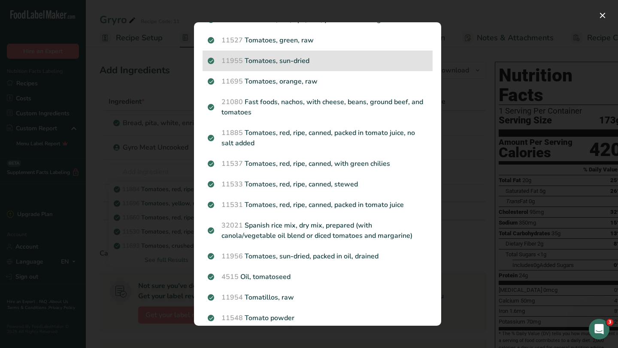
scroll to position [179, 0]
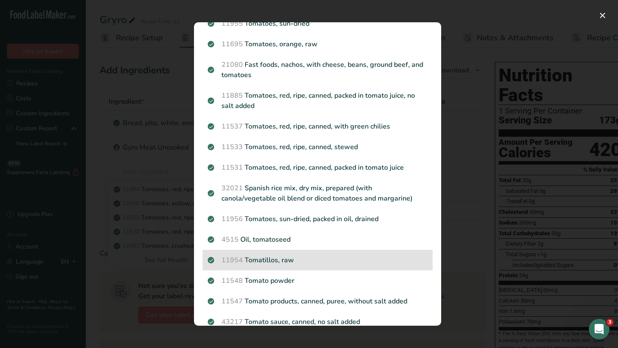
click at [292, 259] on p "11954 Tomatillos, raw" at bounding box center [318, 260] width 220 height 10
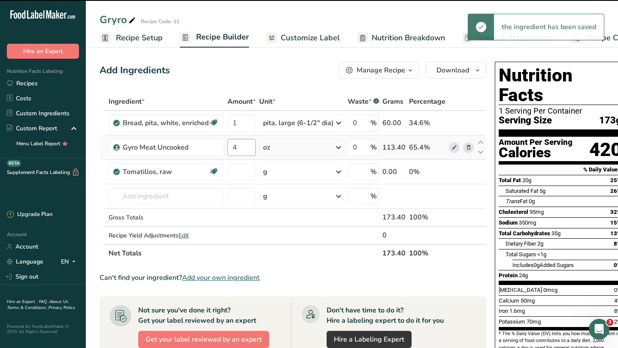
type input "0"
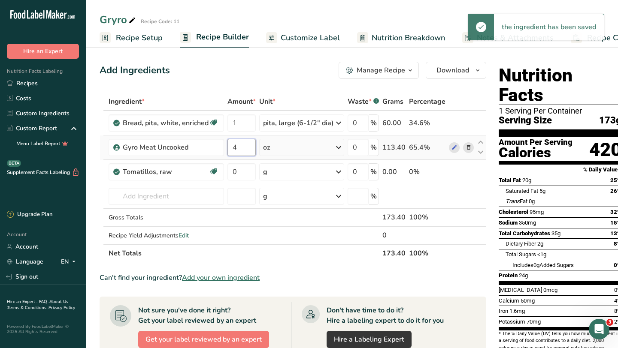
click at [241, 148] on input "4" at bounding box center [241, 147] width 28 height 17
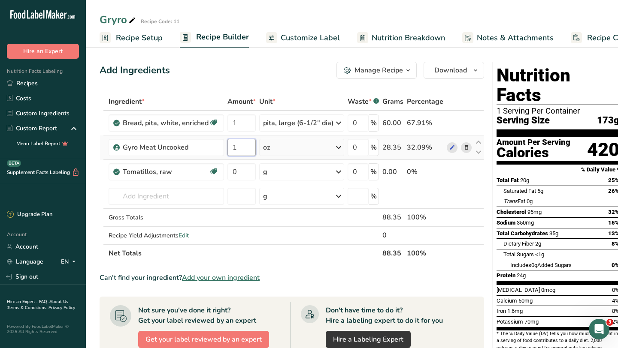
type input "1"
click at [296, 151] on div "Ingredient * Amount * Unit * Waste * .a-a{fill:#347362;}.b-a{fill:#fff;} Grams …" at bounding box center [292, 178] width 384 height 170
click at [247, 149] on input "1" at bounding box center [241, 147] width 28 height 17
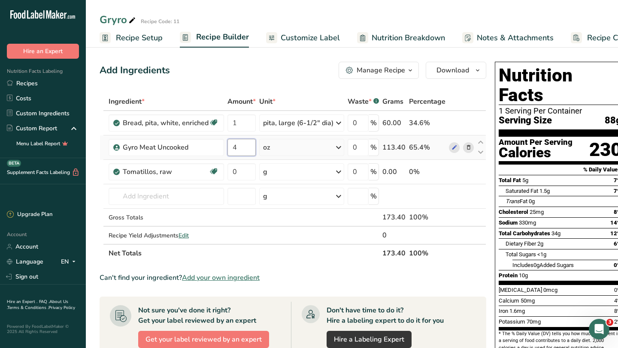
type input "4"
click at [291, 145] on div "Ingredient * Amount * Unit * Waste * .a-a{fill:#347362;}.b-a{fill:#fff;} Grams …" at bounding box center [293, 178] width 386 height 170
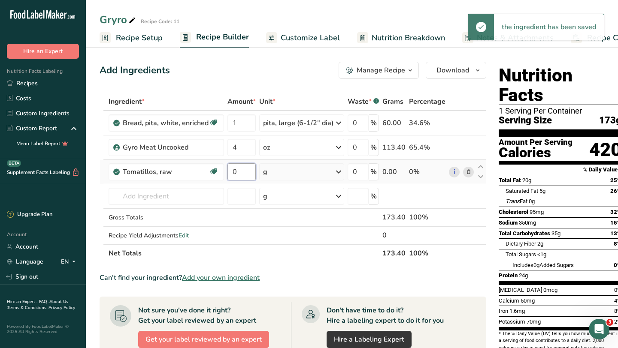
click at [239, 174] on input "0" at bounding box center [241, 171] width 28 height 17
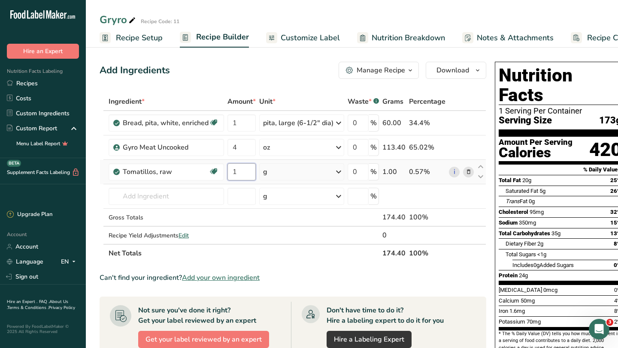
type input "1"
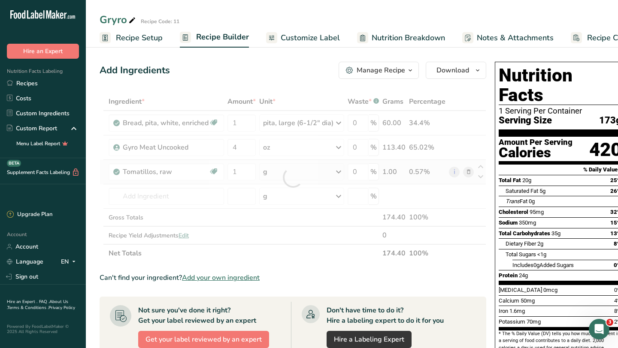
click at [293, 172] on div "Ingredient * Amount * Unit * Waste * .a-a{fill:#347362;}.b-a{fill:#fff;} Grams …" at bounding box center [293, 178] width 386 height 170
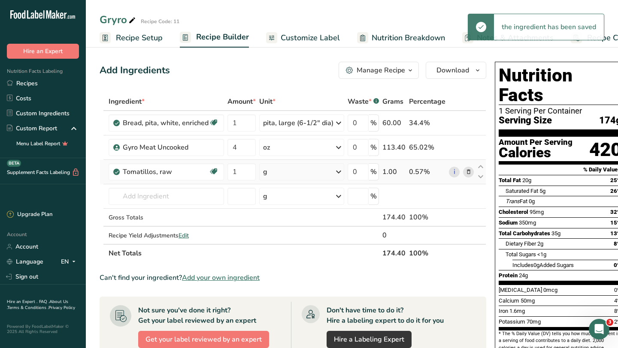
click at [293, 172] on div "g" at bounding box center [301, 171] width 85 height 17
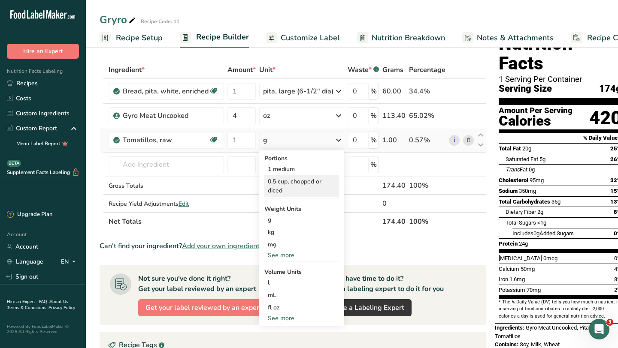
scroll to position [33, 0]
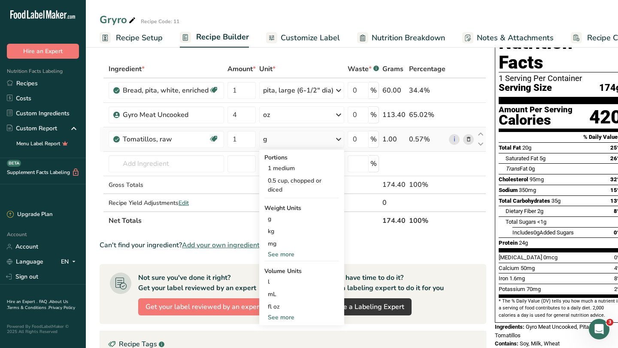
click at [282, 255] on div "See more" at bounding box center [301, 254] width 75 height 9
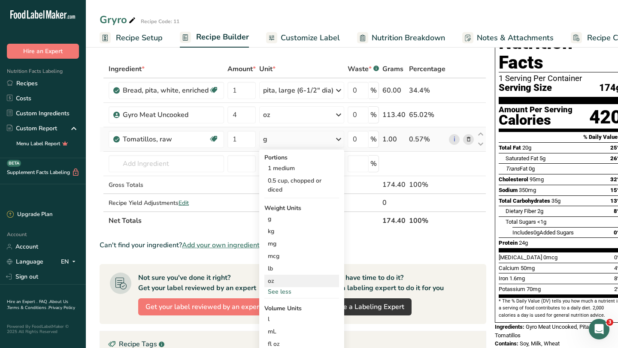
click at [275, 282] on div "oz" at bounding box center [301, 281] width 75 height 12
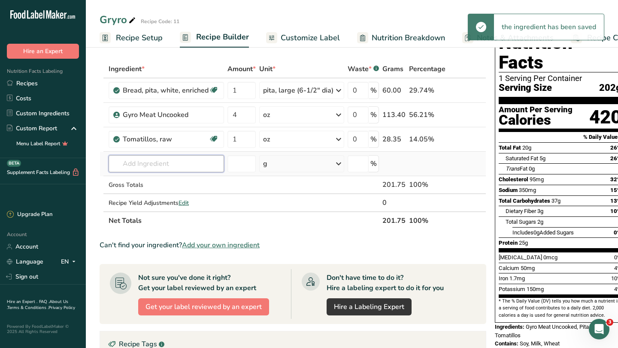
click at [161, 165] on input "text" at bounding box center [166, 163] width 115 height 17
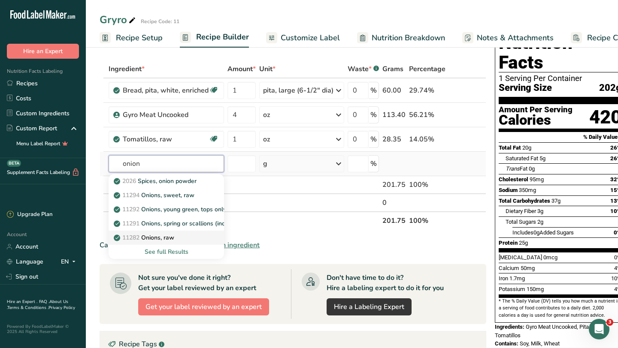
type input "onion"
click at [183, 238] on div "11282 Onions, raw" at bounding box center [159, 237] width 88 height 9
type input "Onions, raw"
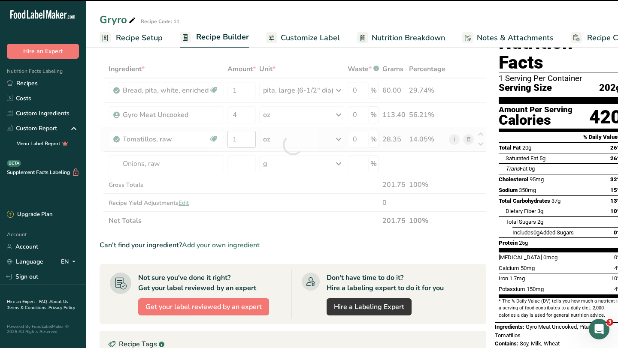
type input "0"
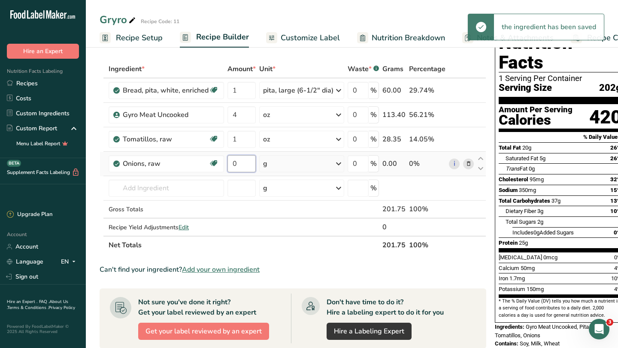
click at [238, 162] on input "0" at bounding box center [241, 163] width 28 height 17
type input "1"
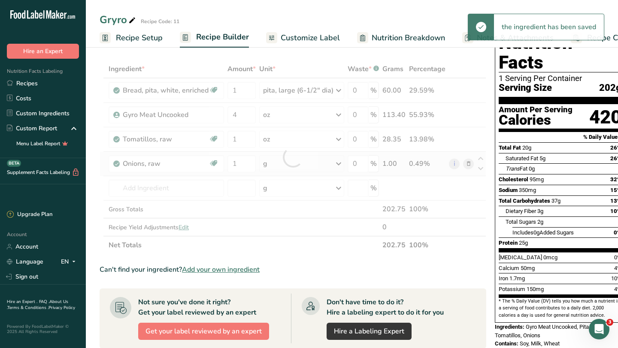
click at [277, 163] on div "Ingredient * Amount * Unit * Waste * .a-a{fill:#347362;}.b-a{fill:#fff;} Grams …" at bounding box center [293, 157] width 386 height 194
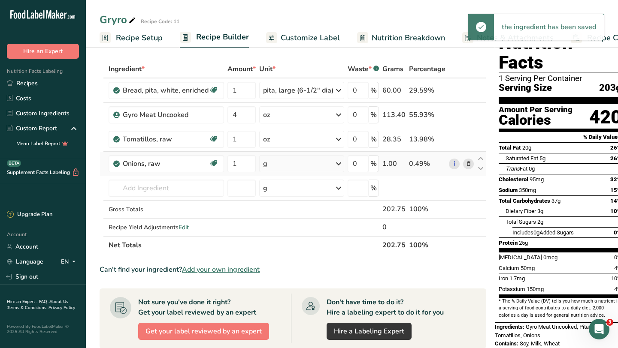
click at [277, 163] on div "g" at bounding box center [301, 163] width 85 height 17
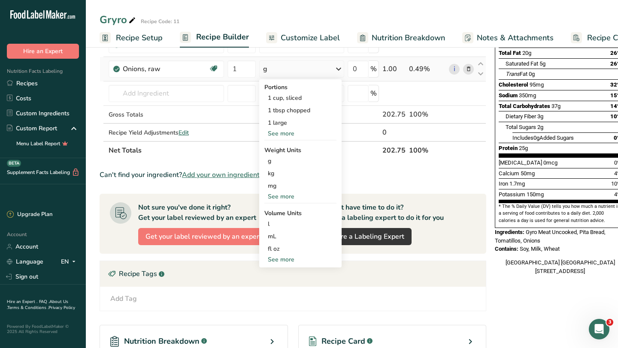
scroll to position [124, 0]
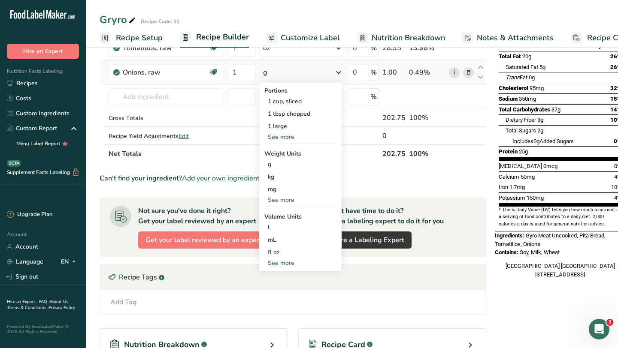
click at [285, 198] on div "See more" at bounding box center [300, 200] width 72 height 9
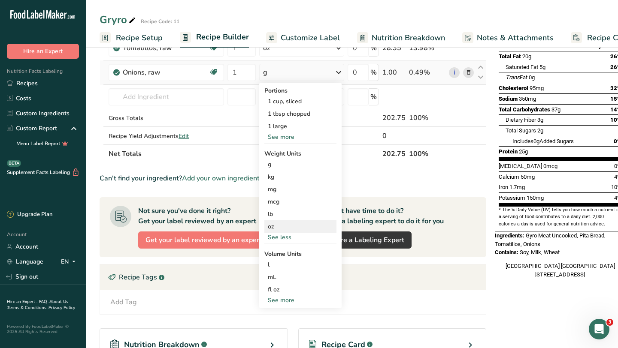
click at [276, 228] on div "oz" at bounding box center [300, 226] width 72 height 12
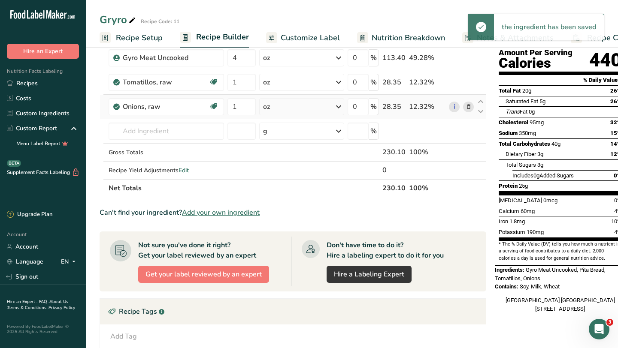
scroll to position [51, 0]
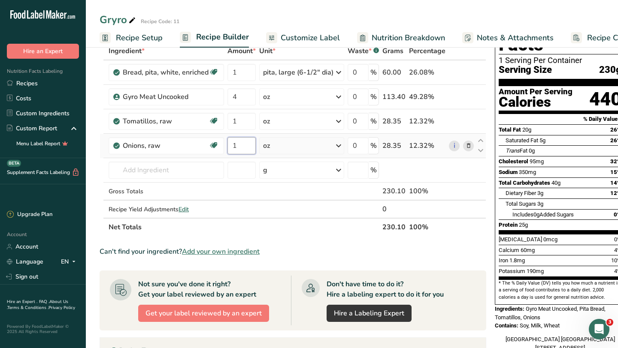
click at [243, 148] on input "1" at bounding box center [241, 145] width 28 height 17
type input "0.5"
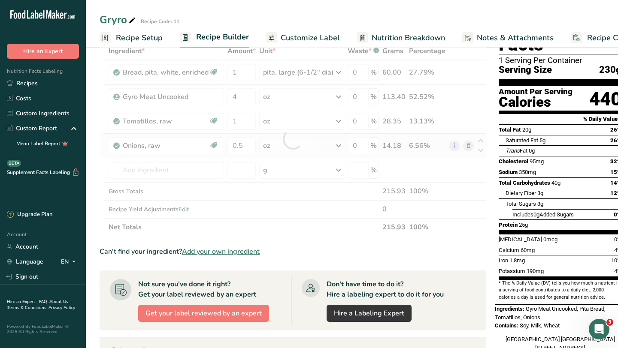
click at [288, 148] on div "Ingredient * Amount * Unit * Waste * .a-a{fill:#347362;}.b-a{fill:#fff;} Grams …" at bounding box center [293, 139] width 386 height 194
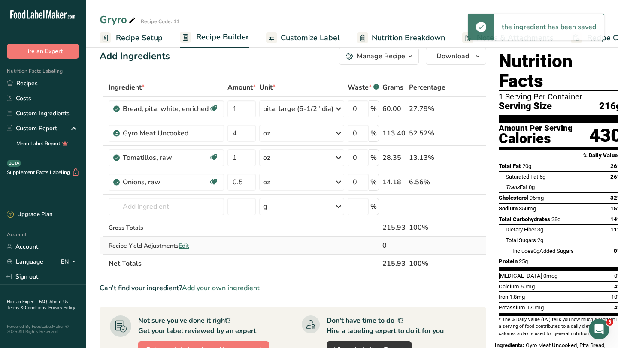
scroll to position [0, 0]
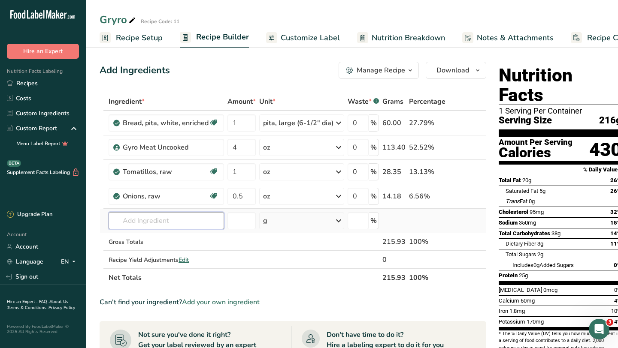
click at [185, 222] on input "text" at bounding box center [166, 220] width 115 height 17
type input "tz"
click at [159, 240] on p "Tzatziki Sauce" at bounding box center [138, 238] width 46 height 9
type input "Tzatziki Sauce"
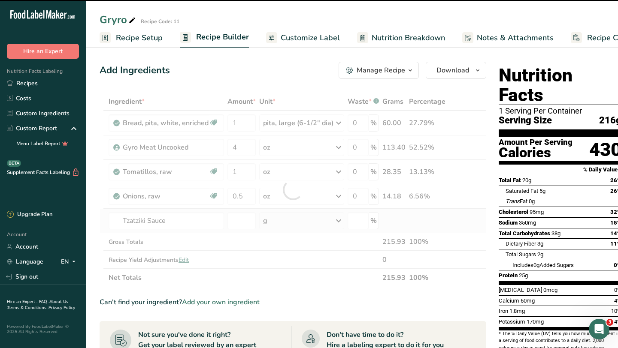
type input "0"
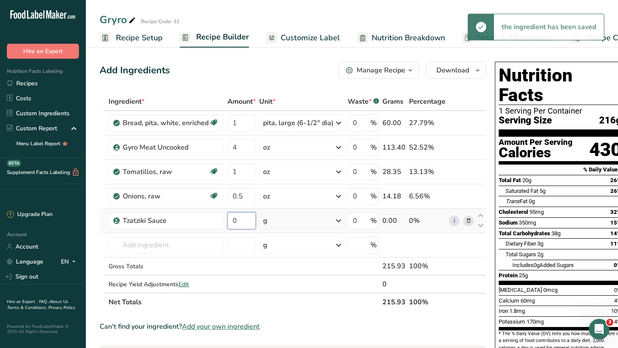
click at [236, 222] on input "0" at bounding box center [241, 220] width 28 height 17
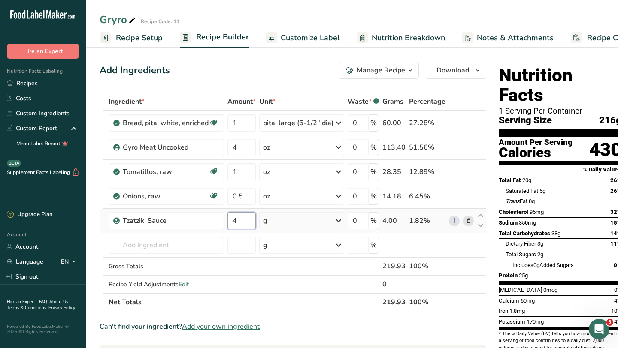
type input "4"
click at [325, 221] on div "Ingredient * Amount * Unit * Waste * .a-a{fill:#347362;}.b-a{fill:#fff;} Grams …" at bounding box center [293, 202] width 386 height 219
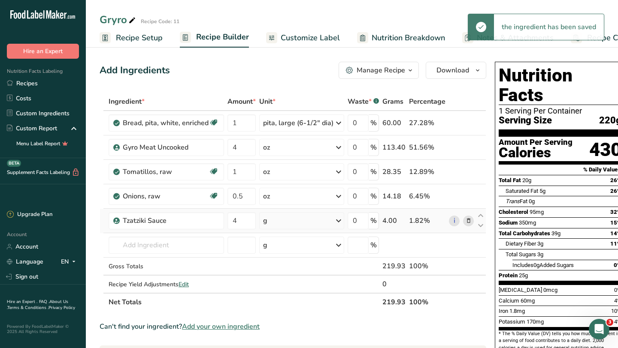
click at [325, 221] on div "g" at bounding box center [301, 220] width 85 height 17
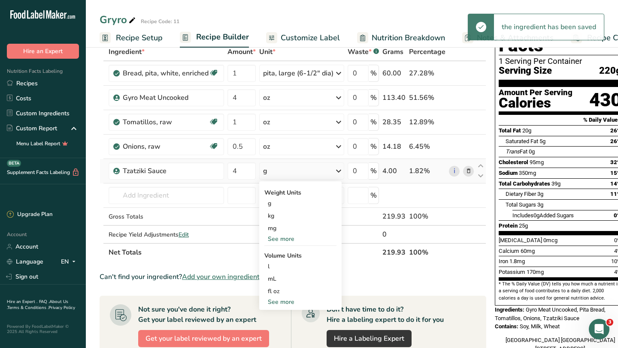
scroll to position [89, 0]
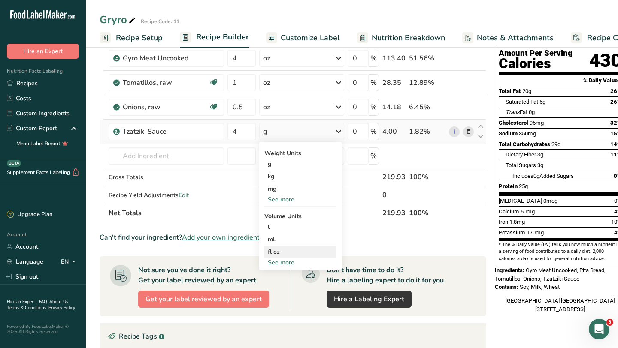
click at [277, 250] on div "fl oz" at bounding box center [300, 251] width 65 height 9
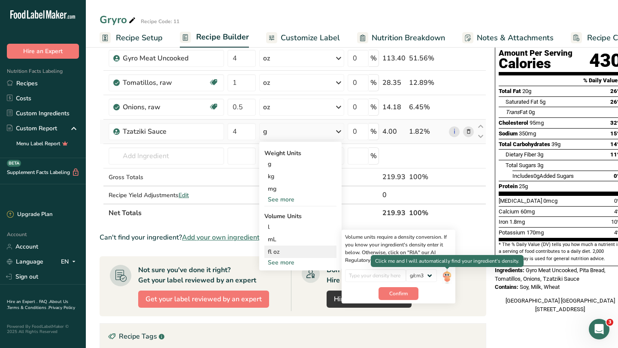
click at [446, 274] on img at bounding box center [446, 276] width 9 height 15
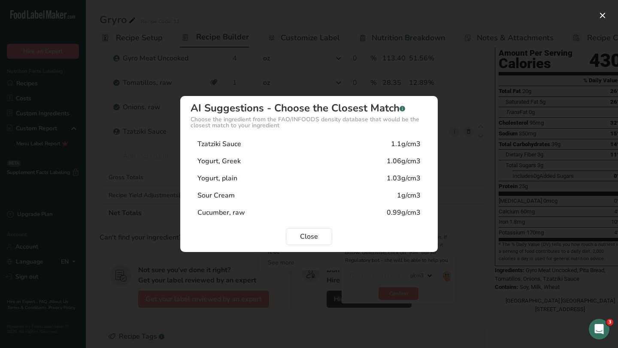
click at [410, 147] on div "1.1g/cm3" at bounding box center [406, 144] width 30 height 10
type input "1.1"
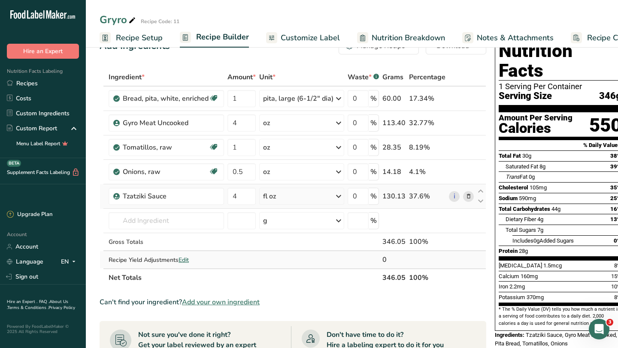
scroll to position [26, 0]
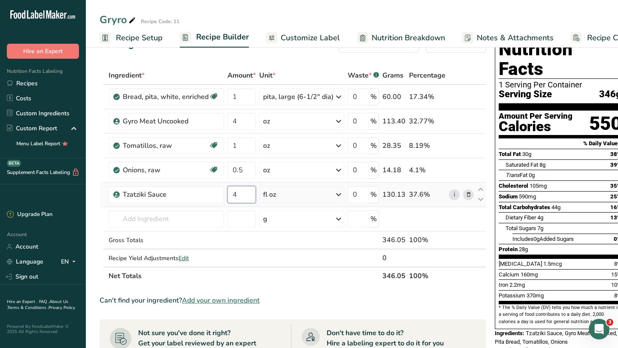
click at [239, 196] on input "4" at bounding box center [241, 194] width 28 height 17
type input "3"
click at [299, 193] on div "Ingredient * Amount * Unit * Waste * .a-a{fill:#347362;}.b-a{fill:#fff;} Grams …" at bounding box center [293, 175] width 386 height 219
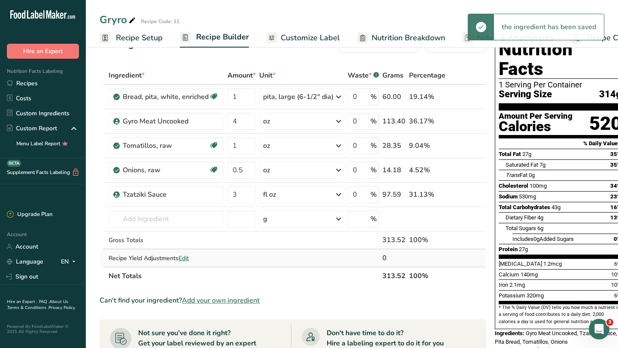
scroll to position [0, 0]
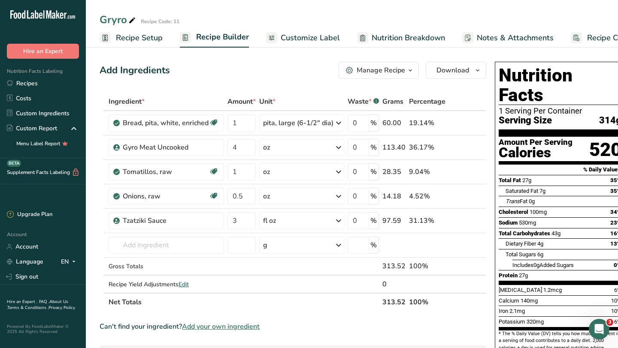
click at [399, 41] on span "Nutrition Breakdown" at bounding box center [407, 38] width 73 height 12
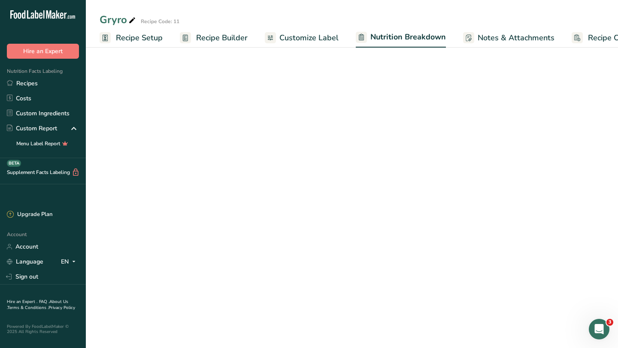
scroll to position [0, 34]
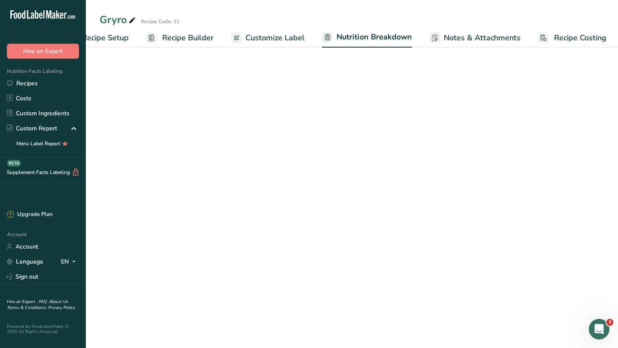
select select "Calories"
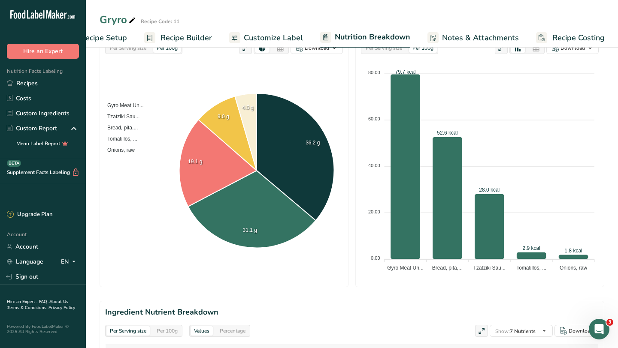
scroll to position [157, 0]
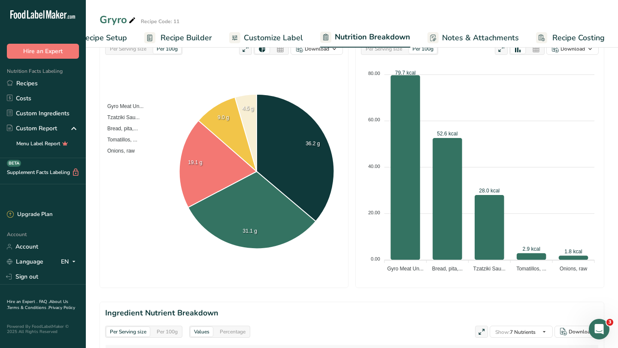
click at [114, 36] on span "Recipe Setup" at bounding box center [103, 38] width 47 height 12
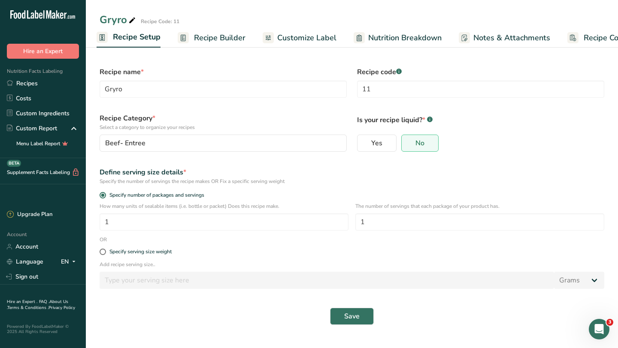
click at [203, 37] on span "Recipe Builder" at bounding box center [219, 38] width 51 height 12
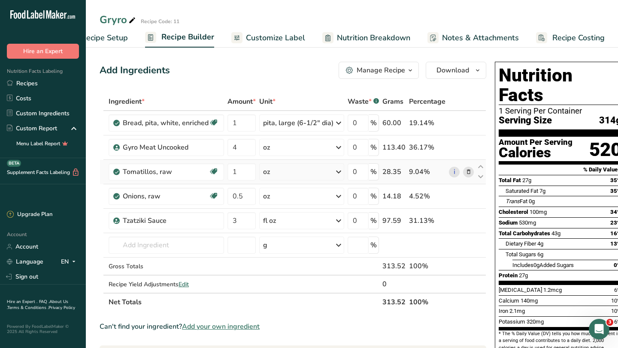
click at [467, 173] on icon at bounding box center [468, 172] width 6 height 9
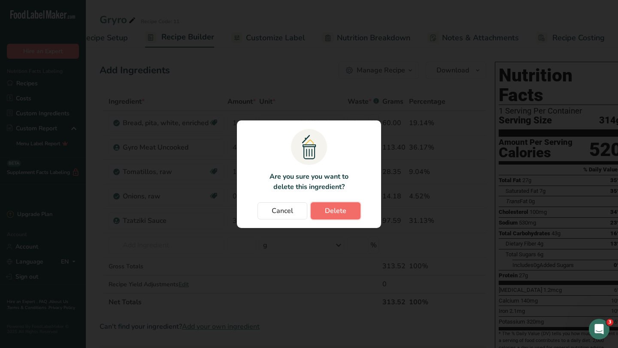
click at [350, 212] on button "Delete" at bounding box center [336, 210] width 50 height 17
type input "0.5"
type input "3"
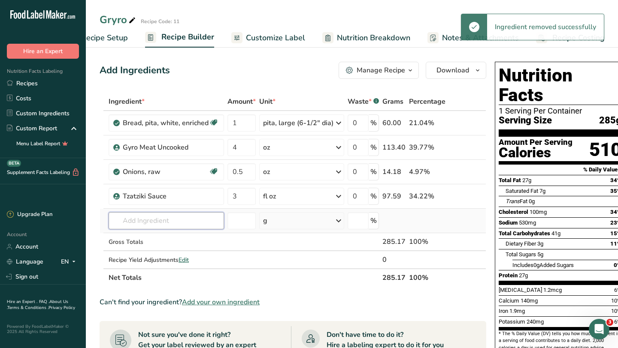
click at [128, 222] on input "text" at bounding box center [166, 220] width 115 height 17
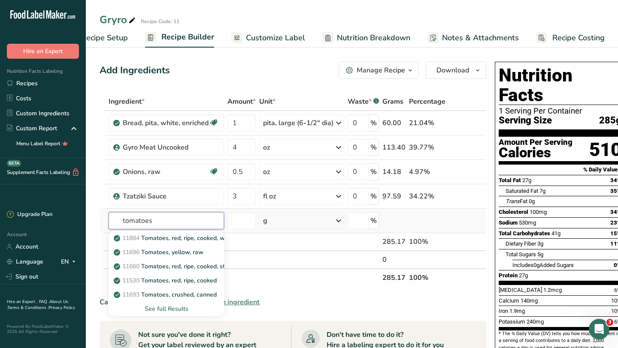
type input "tomatoes"
click at [150, 295] on div "See full Results" at bounding box center [166, 309] width 102 height 9
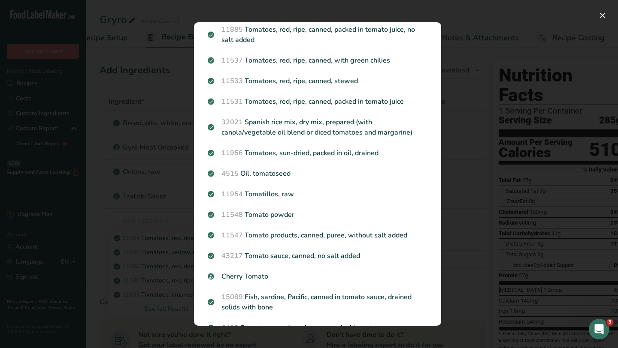
scroll to position [0, 0]
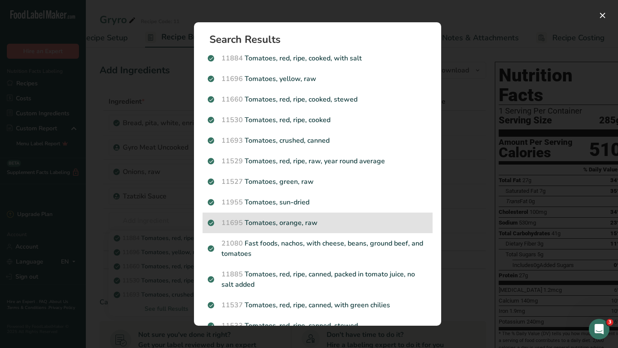
click at [309, 220] on p "11695 Tomatoes, orange, raw" at bounding box center [318, 223] width 220 height 10
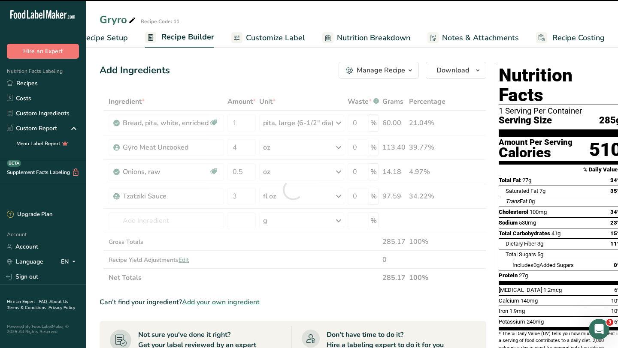
type input "0"
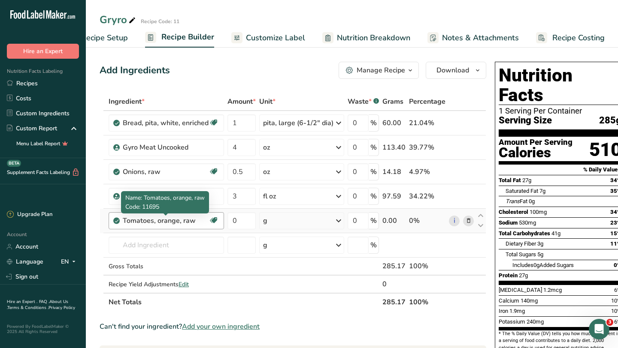
drag, startPoint x: 194, startPoint y: 222, endPoint x: 154, endPoint y: 226, distance: 40.9
click at [154, 226] on div "Tomatoes, orange, raw" at bounding box center [166, 221] width 86 height 10
click at [178, 220] on div "Tomatoes, orange, raw" at bounding box center [166, 221] width 86 height 10
drag, startPoint x: 196, startPoint y: 221, endPoint x: 155, endPoint y: 220, distance: 40.8
click at [155, 220] on div "Tomatoes, orange, raw" at bounding box center [166, 221] width 86 height 10
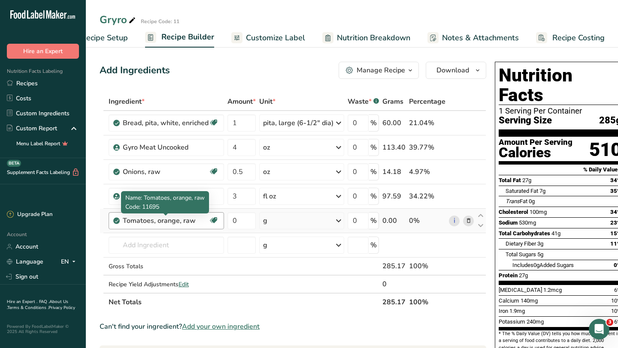
click at [140, 223] on div "Tomatoes, orange, raw" at bounding box center [166, 221] width 86 height 10
click at [193, 221] on div "Tomatoes, orange, raw" at bounding box center [166, 221] width 86 height 10
click at [465, 221] on icon at bounding box center [468, 221] width 6 height 9
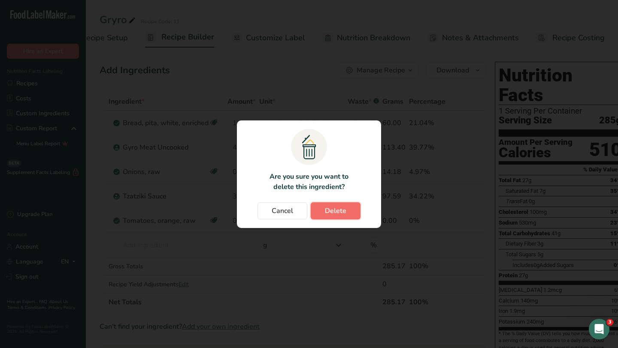
click at [337, 211] on span "Delete" at bounding box center [335, 211] width 21 height 10
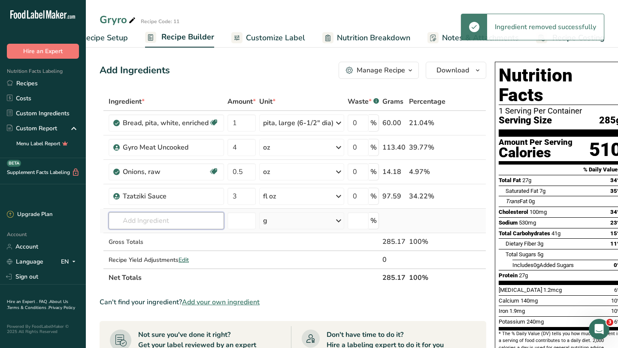
click at [186, 220] on input "text" at bounding box center [166, 220] width 115 height 17
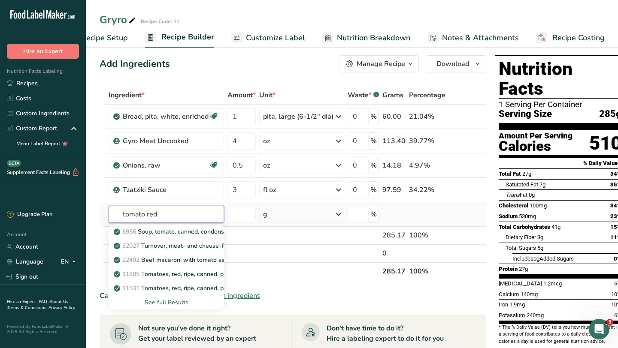
scroll to position [10, 0]
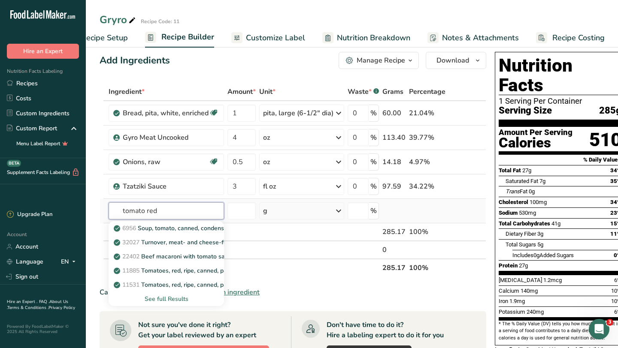
type input "tomato red"
click at [168, 295] on div "See full Results" at bounding box center [166, 299] width 102 height 9
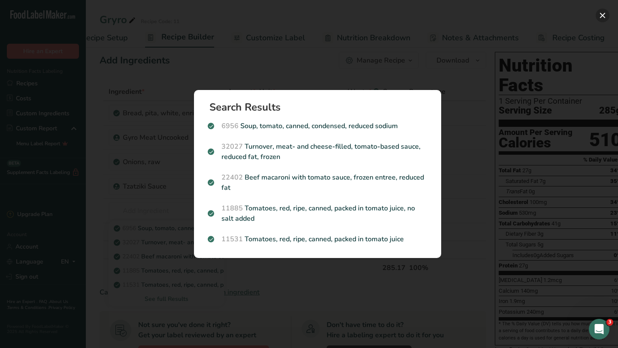
click at [514, 10] on button "Search results modal" at bounding box center [602, 16] width 14 height 14
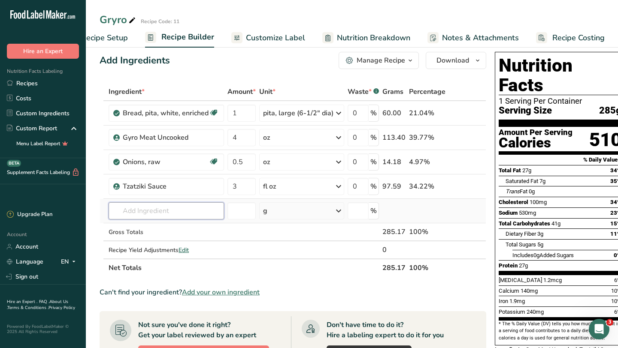
click at [140, 214] on input "text" at bounding box center [166, 210] width 115 height 17
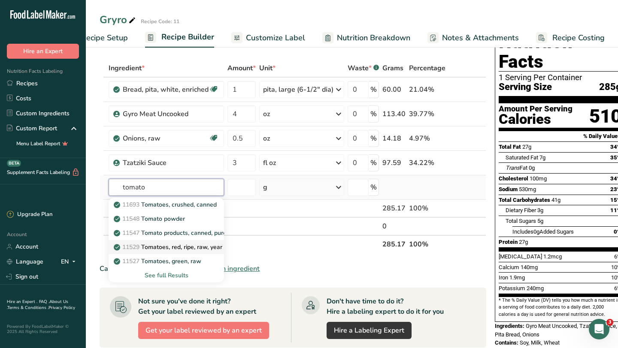
scroll to position [34, 0]
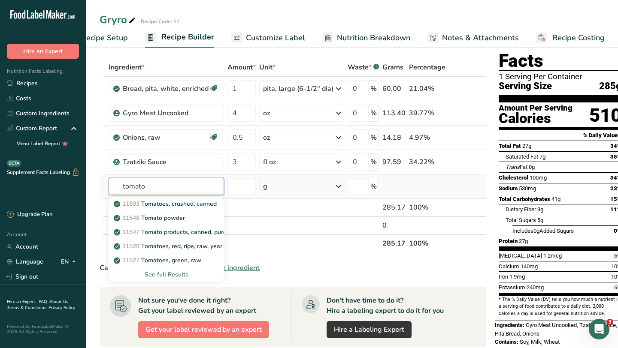
type input "tomato"
click at [178, 275] on div "See full Results" at bounding box center [166, 274] width 102 height 9
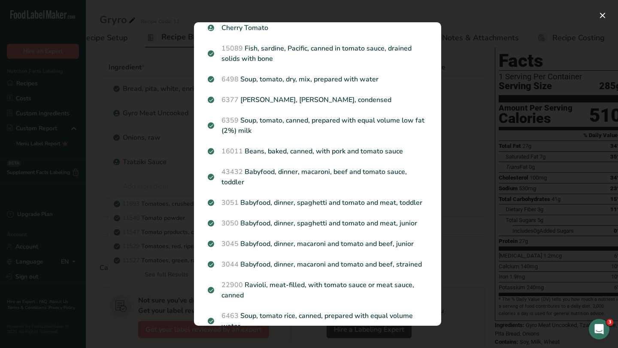
scroll to position [0, 0]
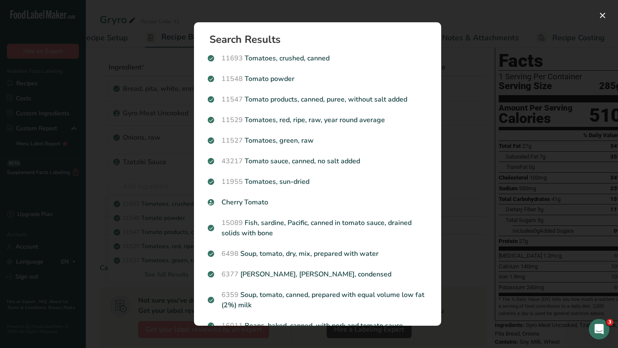
click at [451, 139] on div "Search Results 11693 Tomatoes, crushed, canned 11548 Tomato powder 11547 Tomato…" at bounding box center [317, 174] width 275 height 331
click at [514, 16] on button "Search results modal" at bounding box center [602, 16] width 14 height 14
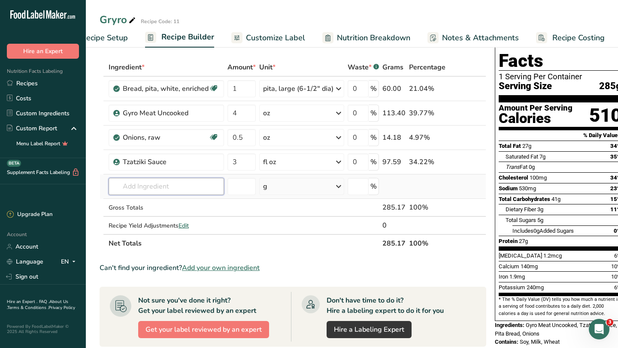
click at [203, 187] on input "text" at bounding box center [166, 186] width 115 height 17
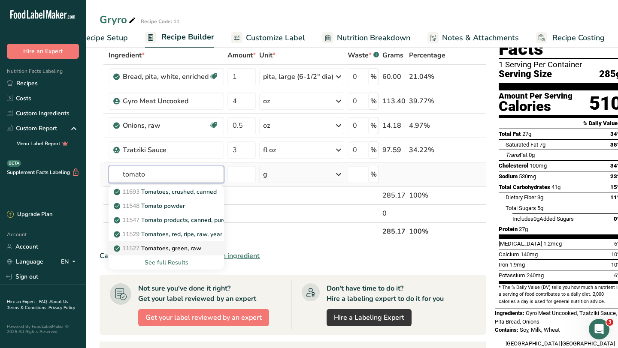
scroll to position [51, 0]
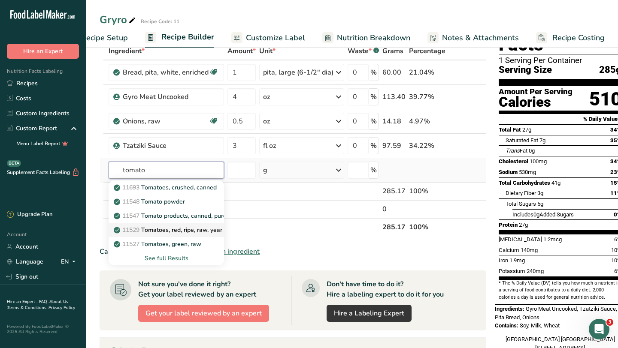
type input "tomato"
click at [182, 232] on p "11529 Tomatoes, red, ripe, raw, year round average" at bounding box center [189, 230] width 148 height 9
type input "Tomatoes, red, ripe, raw, year round average"
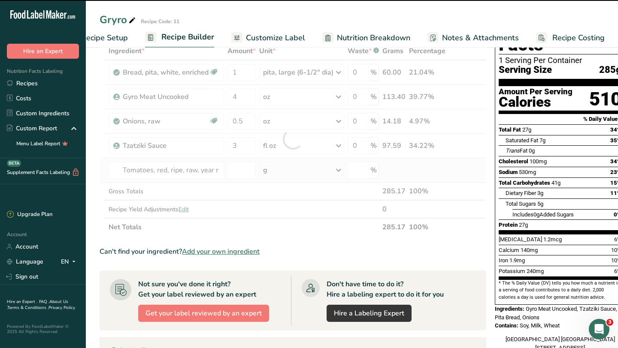
type input "0"
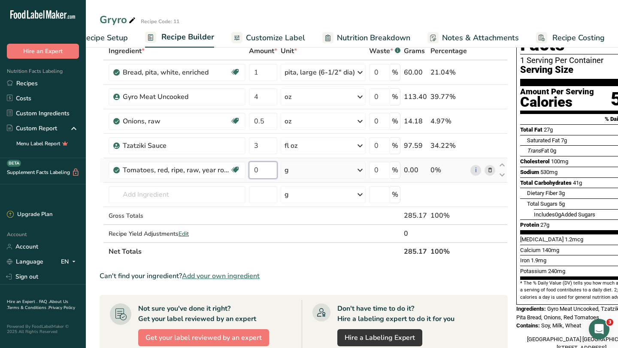
click at [268, 172] on input "0" at bounding box center [263, 170] width 28 height 17
type input "1"
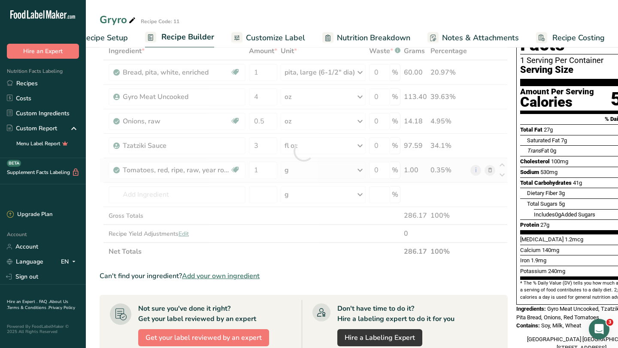
click at [332, 169] on div "Ingredient * Amount * Unit * Waste * .a-a{fill:#347362;}.b-a{fill:#fff;} Grams …" at bounding box center [304, 151] width 408 height 219
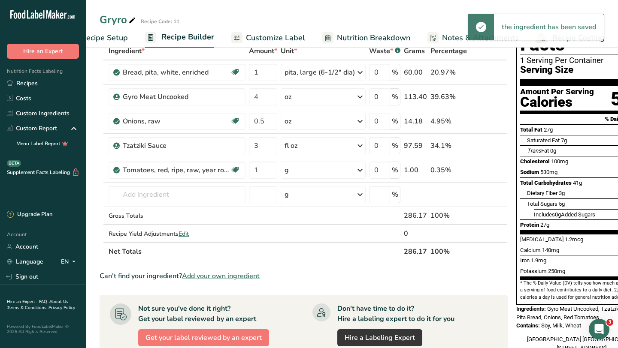
click at [332, 170] on div "g" at bounding box center [323, 170] width 85 height 17
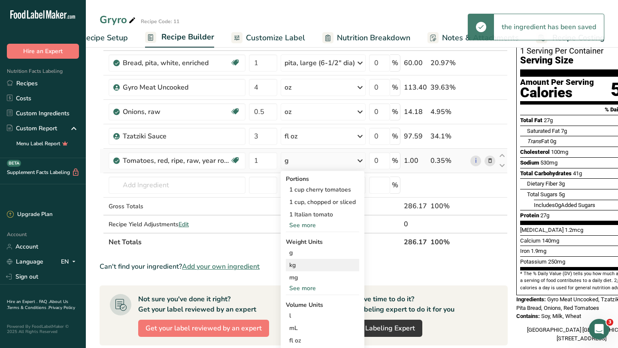
scroll to position [66, 0]
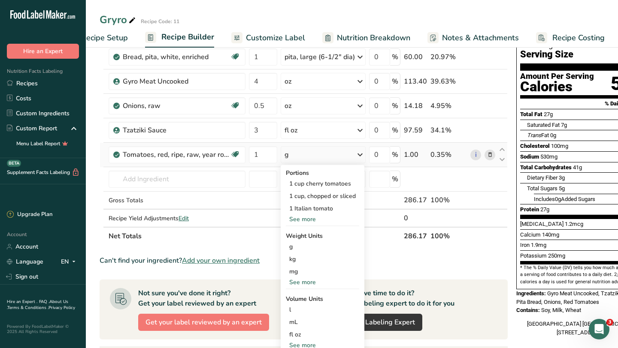
click at [307, 219] on div "See more" at bounding box center [322, 219] width 73 height 9
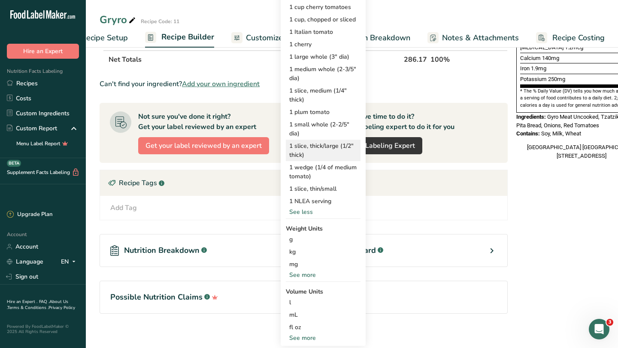
scroll to position [250, 0]
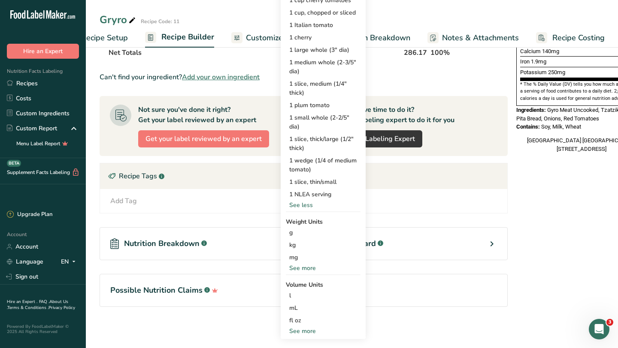
click at [301, 269] on div "See more" at bounding box center [323, 268] width 75 height 9
click at [297, 295] on div "oz" at bounding box center [323, 295] width 75 height 12
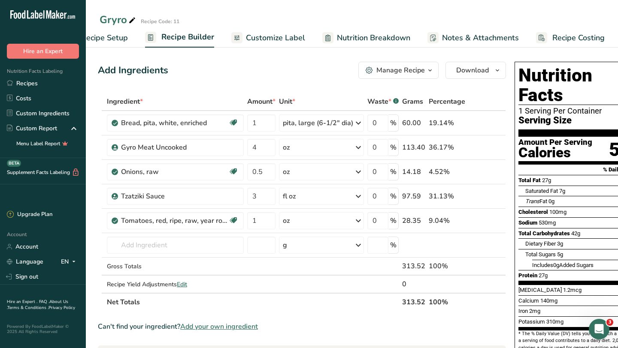
scroll to position [0, 0]
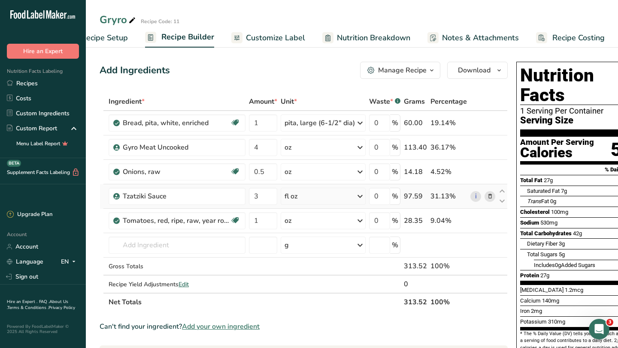
click at [315, 202] on div "fl oz" at bounding box center [323, 196] width 85 height 17
click at [317, 171] on div "oz" at bounding box center [323, 171] width 85 height 17
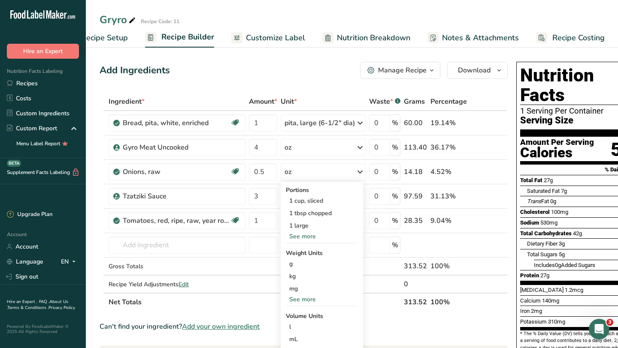
click at [407, 295] on div "Can't find your ingredient? Add your own ingredient" at bounding box center [304, 327] width 408 height 10
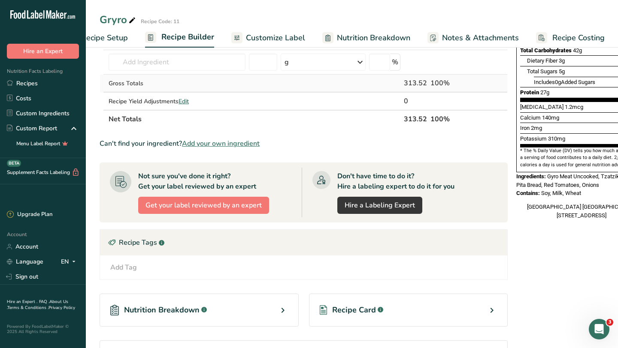
scroll to position [250, 0]
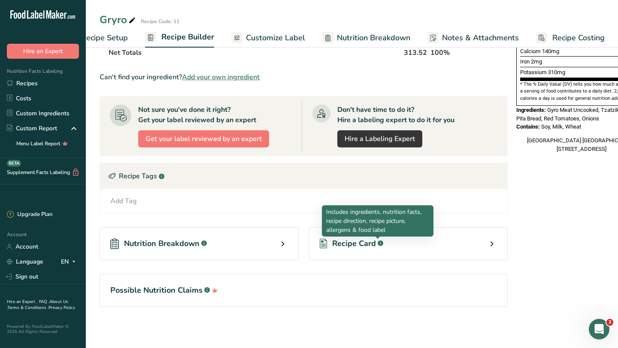
click at [377, 241] on rect at bounding box center [380, 244] width 6 height 6
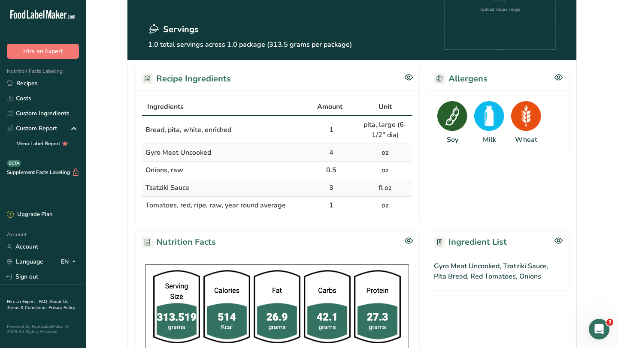
scroll to position [98, 0]
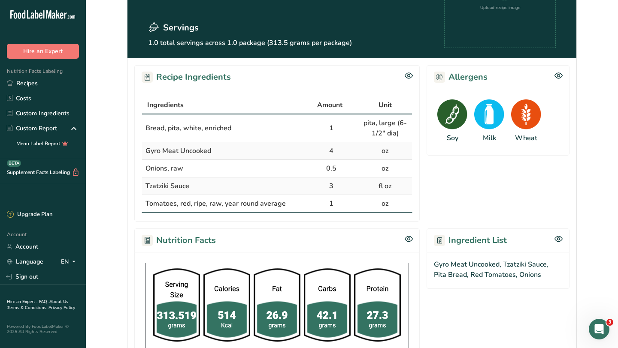
drag, startPoint x: 146, startPoint y: 127, endPoint x: 399, endPoint y: 206, distance: 265.1
click at [399, 206] on tbody "Bread, pita, white, enriched 1 pita, large (6-1/2" dia) Gyro Meat Uncooked 4 oz…" at bounding box center [277, 164] width 270 height 98
copy tbody "Bread, pita, white, enriched 1 pita, large (6-1/2" dia) Gyro Meat Uncooked 4 oz…"
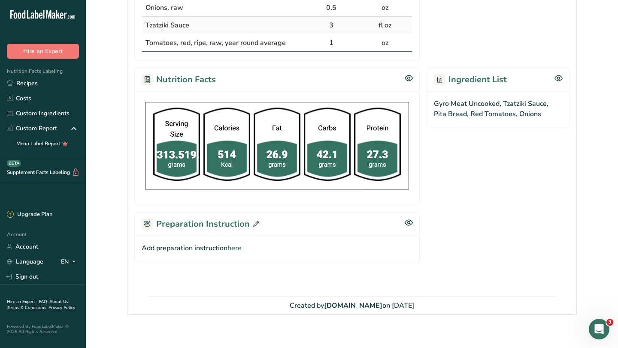
scroll to position [266, 0]
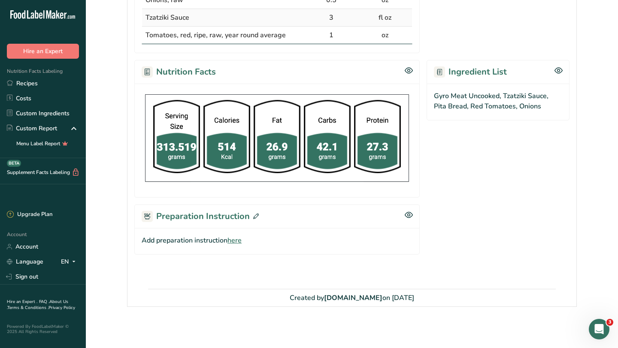
click at [437, 233] on div "Recipe Ingredients Ingredients Amount Unit Bread, pita, white, enriched 1 pita,…" at bounding box center [351, 89] width 449 height 399
click at [235, 241] on span "here" at bounding box center [234, 240] width 14 height 10
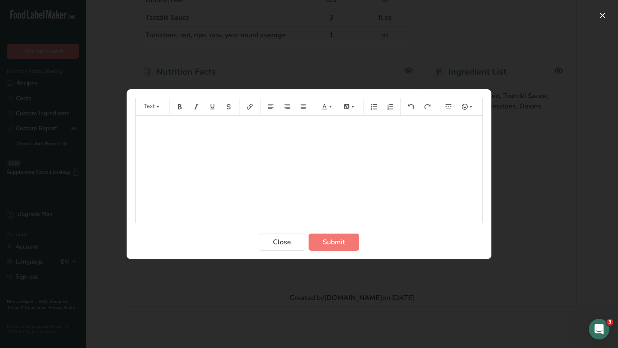
click at [233, 141] on div "﻿" at bounding box center [309, 169] width 347 height 107
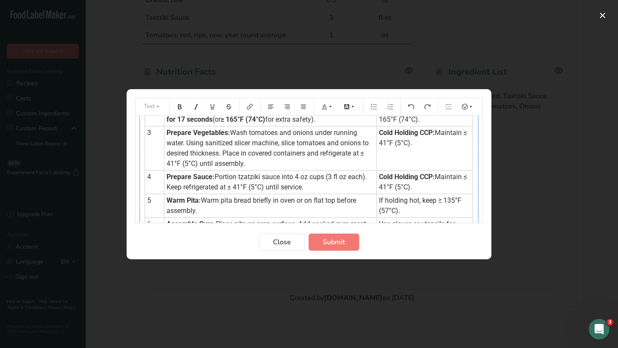
scroll to position [0, 0]
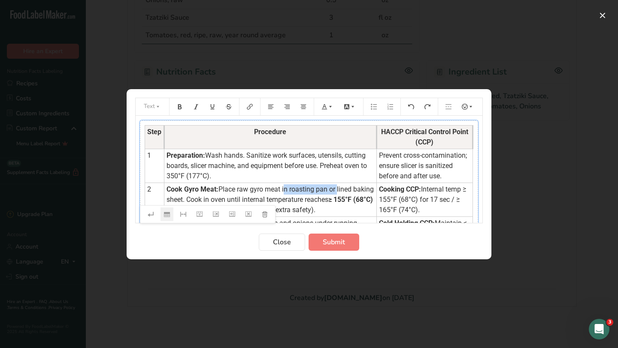
drag, startPoint x: 284, startPoint y: 189, endPoint x: 337, endPoint y: 189, distance: 52.8
click at [337, 189] on span "Place raw gyro meat in roasting pan or lined baking sheet. Cook in oven until i…" at bounding box center [270, 194] width 209 height 18
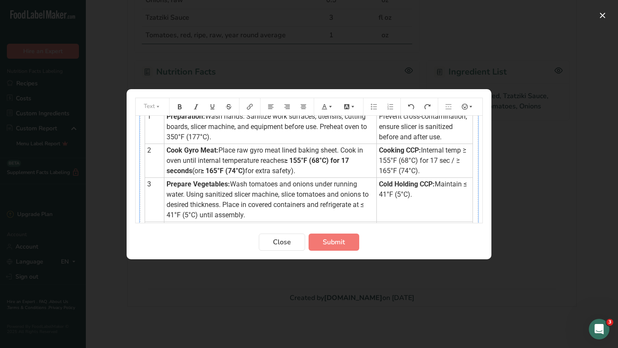
scroll to position [40, 0]
click at [368, 196] on span "Wash tomatoes and onions under running water. Using sanitized slicer machine, s…" at bounding box center [268, 198] width 204 height 39
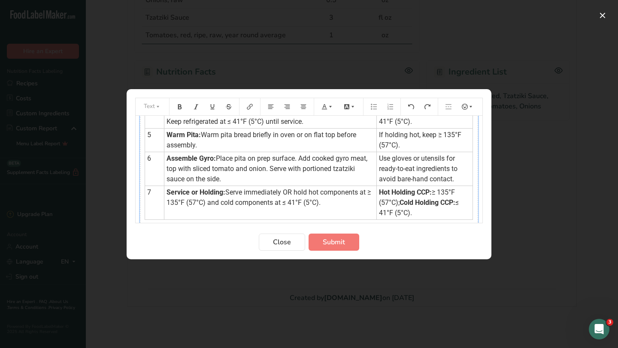
scroll to position [0, 0]
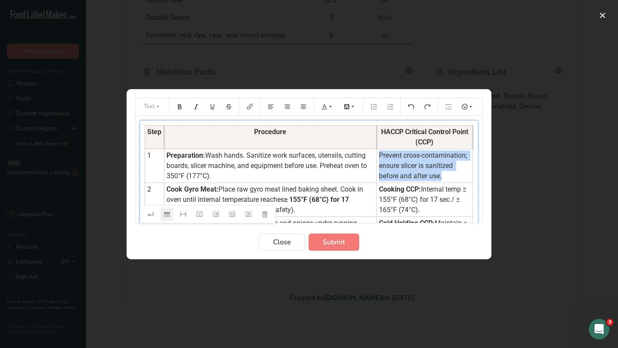
drag, startPoint x: 377, startPoint y: 155, endPoint x: 443, endPoint y: 173, distance: 67.6
click at [443, 173] on td "Prevent cross-contamination; ensure slicer is sanitized before and after use." at bounding box center [424, 166] width 96 height 34
click at [333, 105] on icon "Preparation instructions modal" at bounding box center [330, 107] width 6 height 6
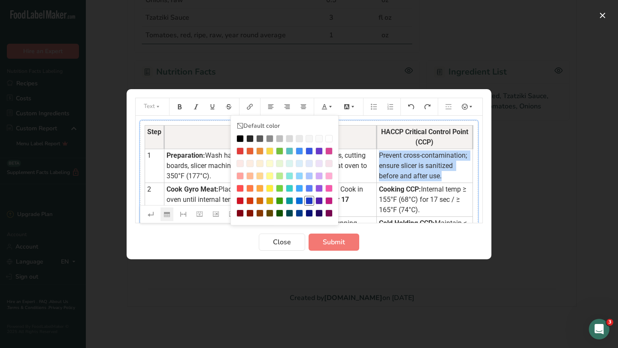
click at [311, 199] on div "Preparation instructions modal" at bounding box center [308, 200] width 7 height 7
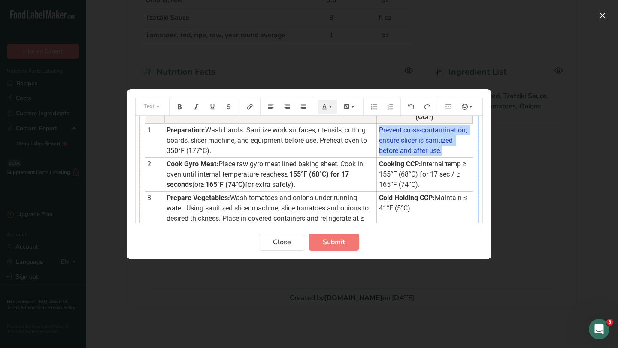
scroll to position [26, 0]
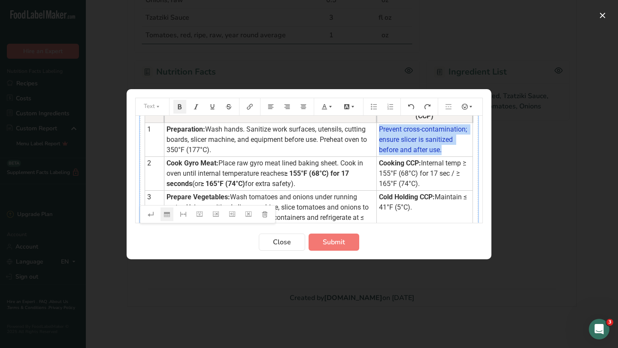
drag, startPoint x: 377, startPoint y: 164, endPoint x: 419, endPoint y: 182, distance: 45.3
click at [419, 182] on td "Cooking CCP: Internal temp ≥ 155°F (68°C) for 17 sec / ≥ 165°F (74°C)." at bounding box center [424, 174] width 96 height 34
click at [327, 111] on button "Preparation instructions modal" at bounding box center [327, 107] width 19 height 14
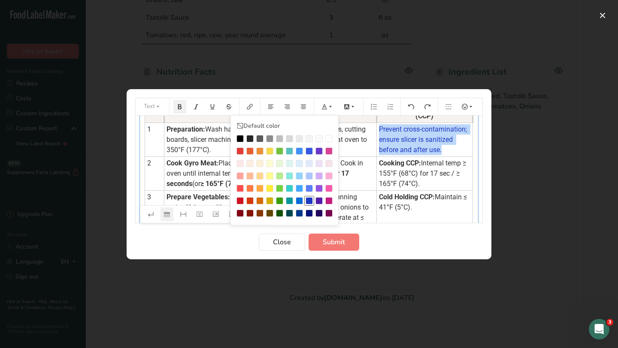
click at [311, 199] on div "Preparation instructions modal" at bounding box center [308, 200] width 7 height 7
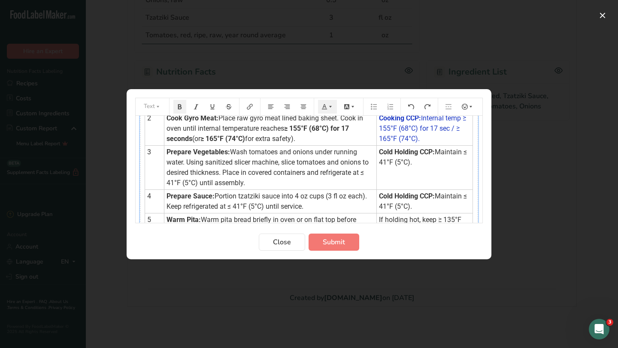
scroll to position [72, 0]
drag, startPoint x: 378, startPoint y: 151, endPoint x: 413, endPoint y: 159, distance: 35.6
click at [413, 159] on td "Cold Holding CCP: Maintain ≤ 41°F (5°C)." at bounding box center [424, 167] width 96 height 44
click at [423, 171] on td "Cold Holding CCP: Maintain ≤ 41°F (5°C)." at bounding box center [424, 167] width 96 height 44
drag, startPoint x: 416, startPoint y: 168, endPoint x: 374, endPoint y: 152, distance: 45.1
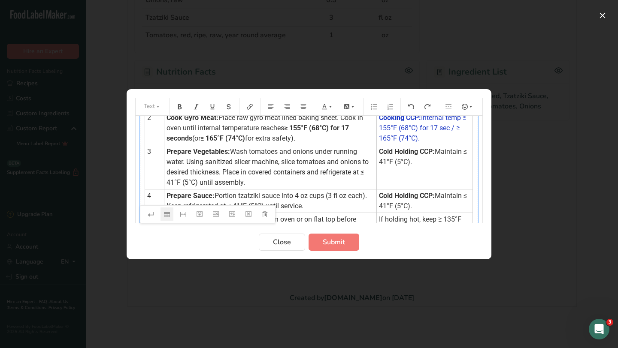
click at [376, 152] on td "Cold Holding CCP: Maintain ≤ 41°F (5°C)." at bounding box center [424, 167] width 96 height 44
click at [332, 105] on icon "Preparation instructions modal" at bounding box center [330, 107] width 6 height 6
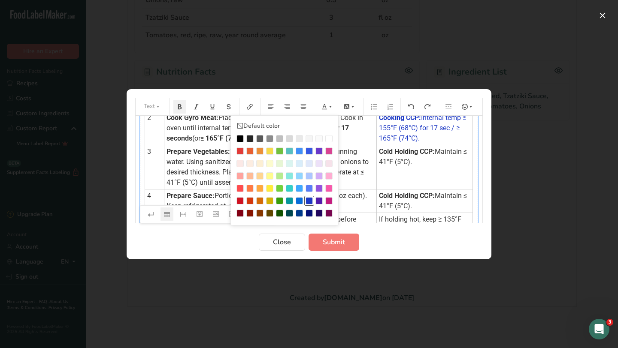
click at [310, 198] on div "Preparation instructions modal" at bounding box center [308, 200] width 7 height 7
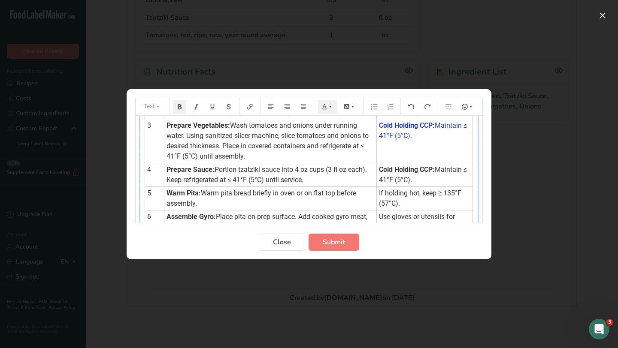
scroll to position [101, 0]
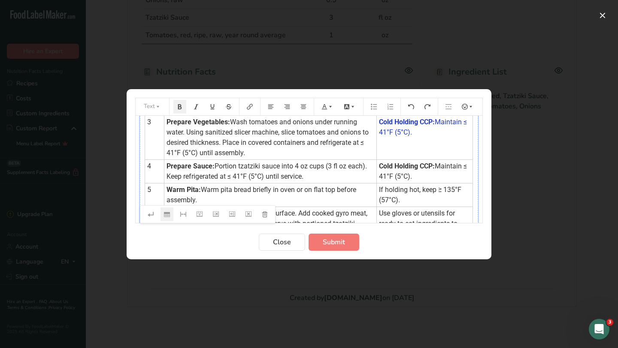
drag, startPoint x: 412, startPoint y: 180, endPoint x: 375, endPoint y: 168, distance: 38.4
click at [376, 168] on td "Cold Holding CCP: Maintain ≤ 41°F (5°C)." at bounding box center [424, 172] width 96 height 24
click at [327, 107] on icon "Preparation instructions modal" at bounding box center [330, 107] width 6 height 6
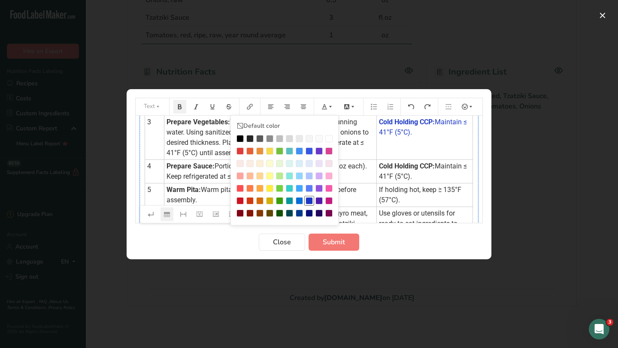
click at [309, 202] on div "Preparation instructions modal" at bounding box center [308, 200] width 7 height 7
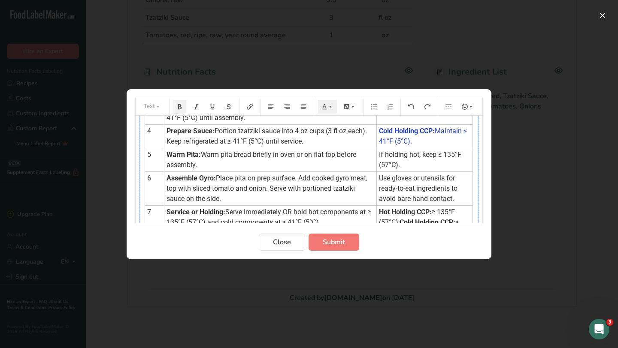
scroll to position [138, 0]
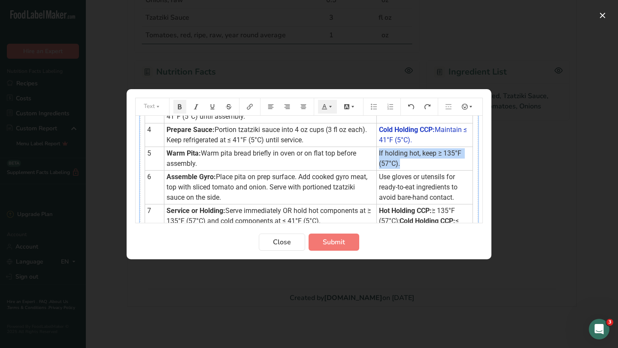
drag, startPoint x: 398, startPoint y: 168, endPoint x: 375, endPoint y: 154, distance: 27.1
click at [376, 154] on td "If holding hot, keep ≥ 135°F (57°C)." at bounding box center [424, 159] width 96 height 24
click at [330, 107] on icon "Preparation instructions modal" at bounding box center [330, 107] width 3 height 2
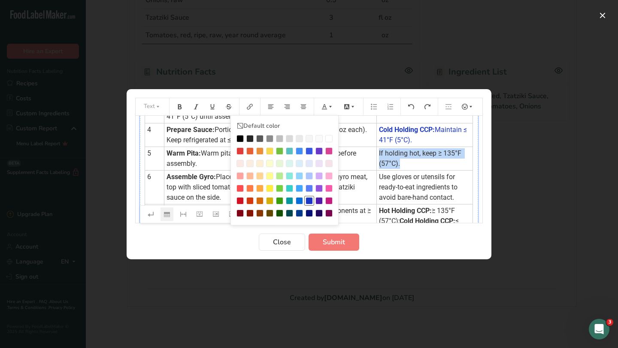
click at [311, 198] on div "Preparation instructions modal" at bounding box center [308, 200] width 7 height 7
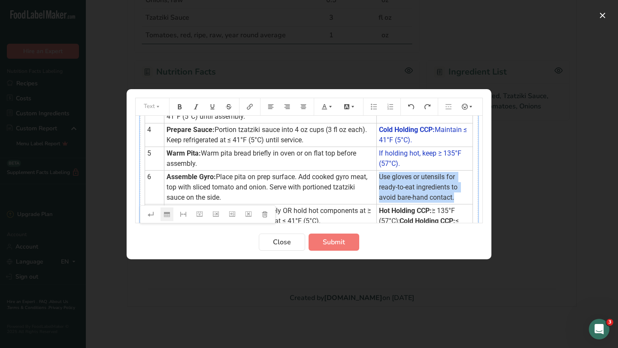
drag, startPoint x: 453, startPoint y: 199, endPoint x: 376, endPoint y: 178, distance: 80.2
click at [376, 178] on td "Use gloves or utensils for ready-to-eat ingredients to avoid bare-hand contact." at bounding box center [424, 187] width 96 height 34
click at [329, 108] on icon "Preparation instructions modal" at bounding box center [330, 107] width 6 height 6
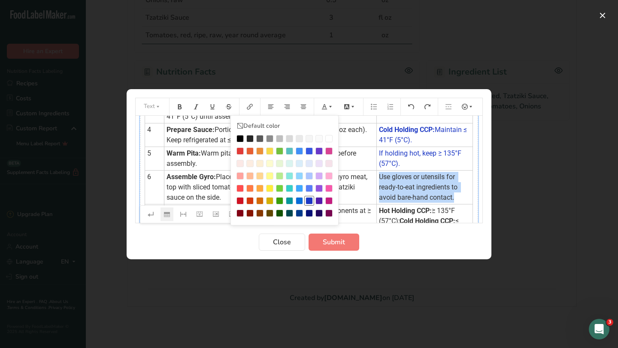
click at [308, 198] on div "Preparation instructions modal" at bounding box center [308, 200] width 7 height 7
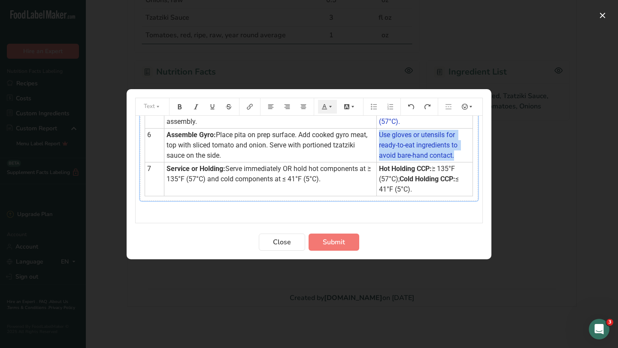
scroll to position [184, 0]
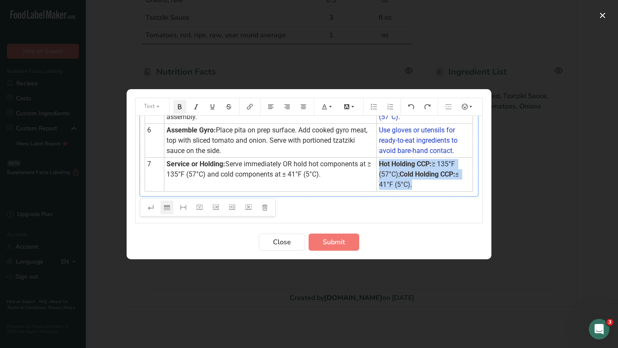
drag, startPoint x: 407, startPoint y: 182, endPoint x: 374, endPoint y: 168, distance: 35.5
click at [376, 168] on td "Hot Holding CCP: ≥ 135°F (57°C); Cold Holding CCP: ≤ 41°F (5°C)." at bounding box center [424, 174] width 96 height 34
click at [329, 108] on icon "Preparation instructions modal" at bounding box center [330, 107] width 6 height 6
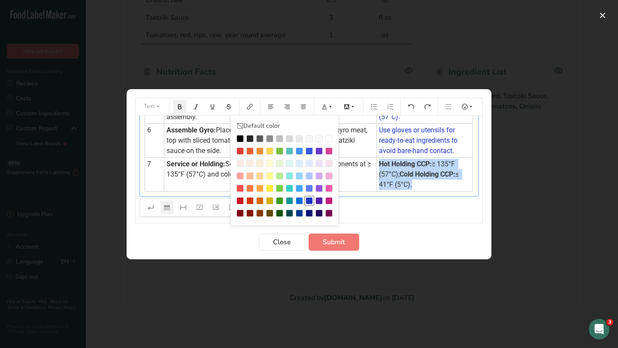
click at [309, 198] on div "Preparation instructions modal" at bounding box center [308, 200] width 7 height 7
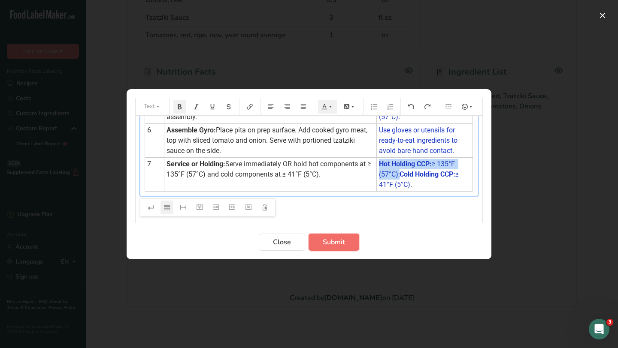
click at [327, 247] on span "Submit" at bounding box center [334, 242] width 22 height 10
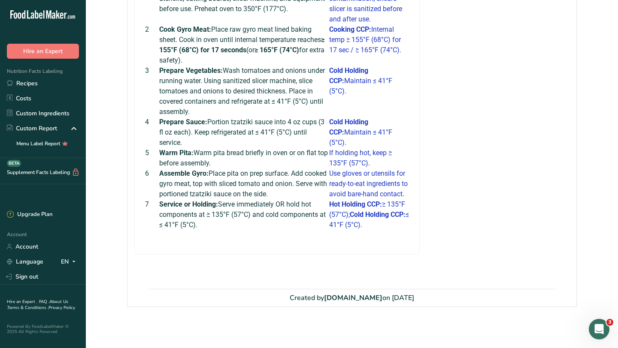
scroll to position [369, 0]
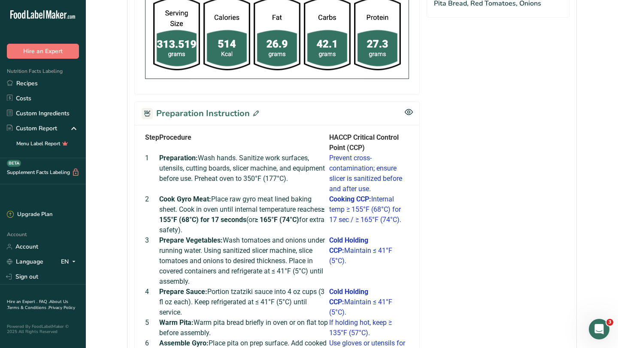
click at [256, 111] on icon at bounding box center [256, 114] width 6 height 6
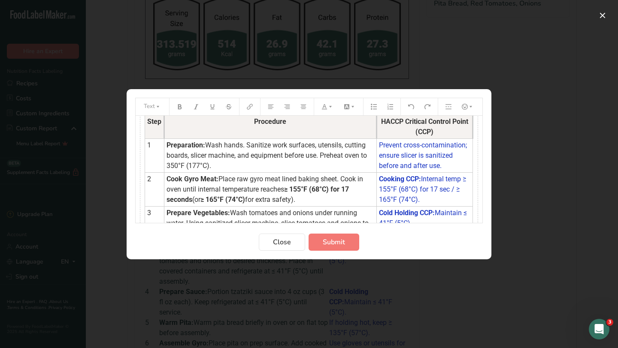
scroll to position [19, 0]
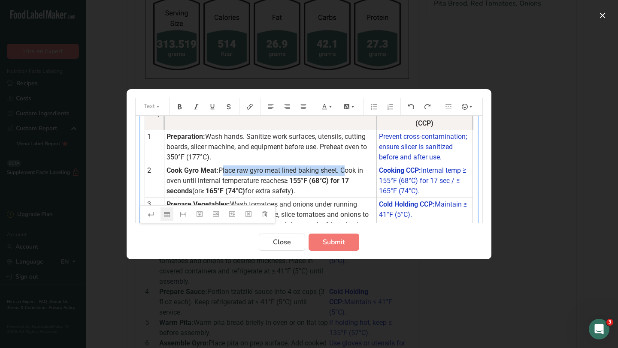
drag, startPoint x: 221, startPoint y: 170, endPoint x: 342, endPoint y: 173, distance: 120.6
click at [342, 173] on span "Place raw gyro meat lined baking sheet. Cook in oven until internal temperature…" at bounding box center [265, 175] width 198 height 18
copy span "Place raw gyro meat lined baking sheet."
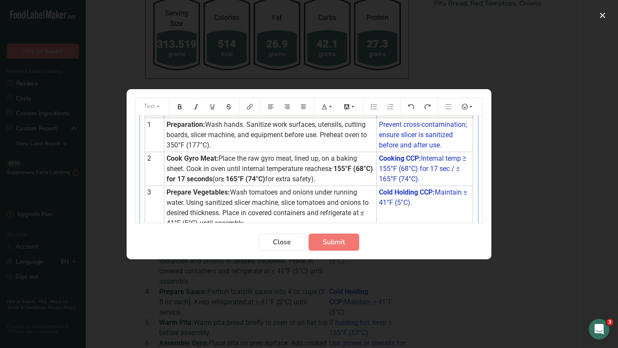
scroll to position [36, 0]
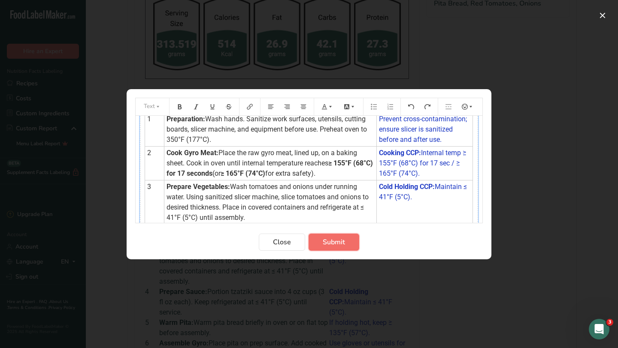
click at [340, 244] on span "Submit" at bounding box center [334, 242] width 22 height 10
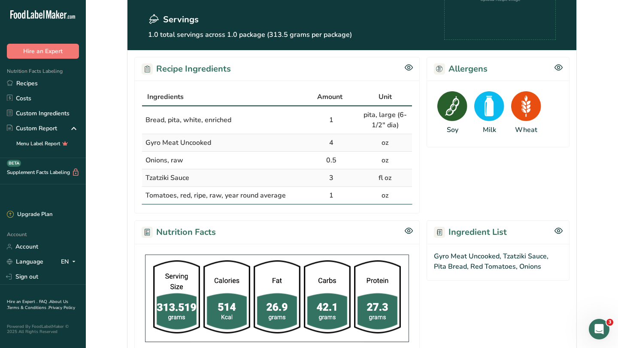
scroll to position [0, 0]
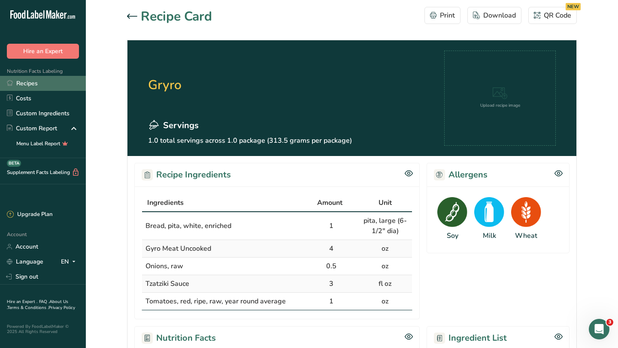
click at [39, 81] on link "Recipes" at bounding box center [43, 83] width 86 height 15
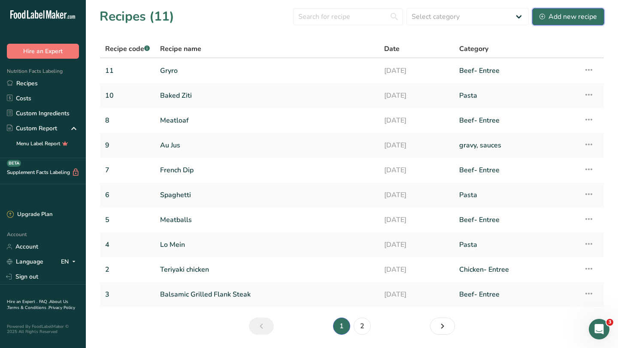
click at [514, 20] on div "Add new recipe" at bounding box center [567, 17] width 57 height 10
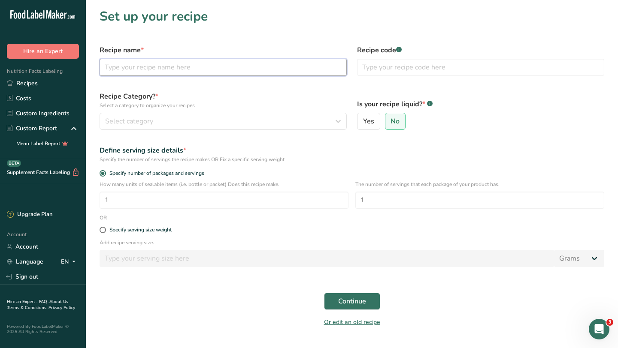
click at [227, 66] on input "text" at bounding box center [223, 67] width 247 height 17
type input "Pork Loin"
click at [409, 68] on input "text" at bounding box center [480, 67] width 247 height 17
type input "12"
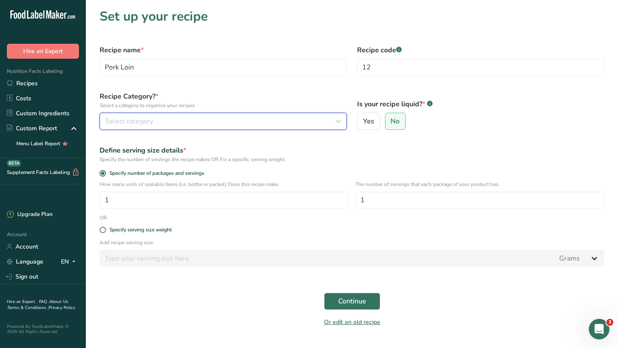
click at [177, 116] on div "Select category" at bounding box center [220, 121] width 231 height 10
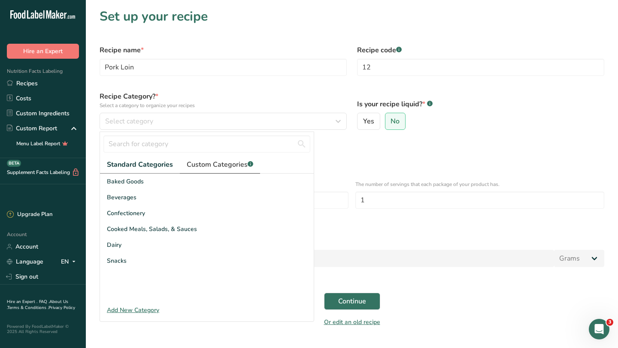
click at [218, 167] on span "Custom Categories .a-a{fill:#347362;}.b-a{fill:#fff;}" at bounding box center [220, 165] width 66 height 10
click at [143, 295] on div "Add New Category" at bounding box center [207, 310] width 214 height 9
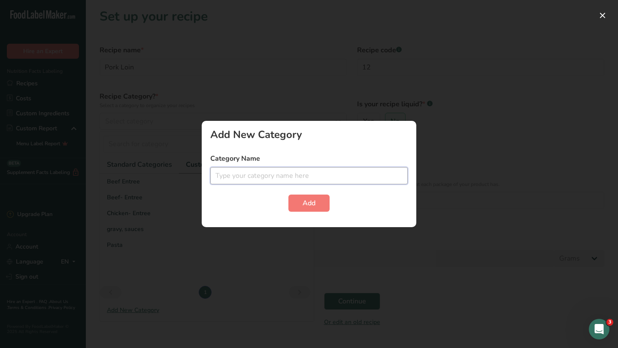
click at [229, 176] on input "text" at bounding box center [308, 175] width 197 height 17
click at [231, 176] on input "Pork - Entree" at bounding box center [308, 175] width 197 height 17
type input "Pork- Entree"
click at [311, 202] on span "Add" at bounding box center [308, 203] width 13 height 10
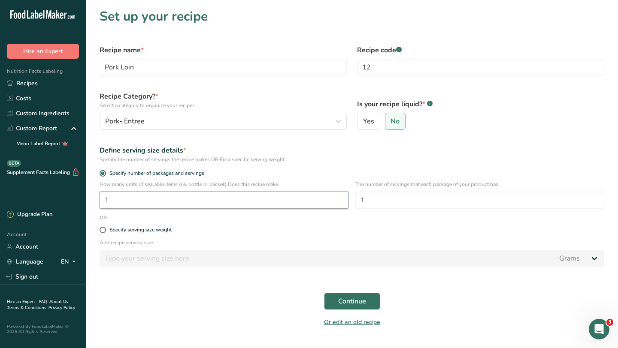
click at [227, 203] on input "1" at bounding box center [224, 200] width 249 height 17
type input "50"
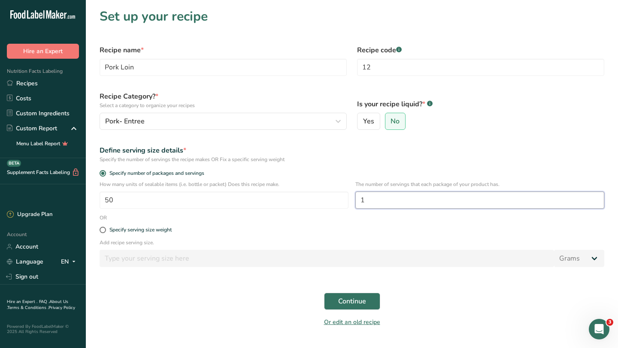
click at [395, 205] on input "1" at bounding box center [479, 200] width 249 height 17
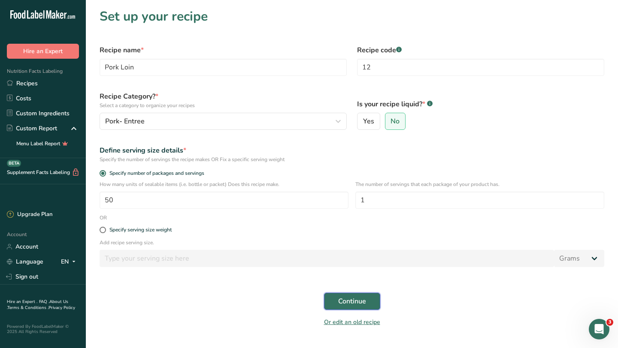
click at [362, 295] on span "Continue" at bounding box center [352, 301] width 28 height 10
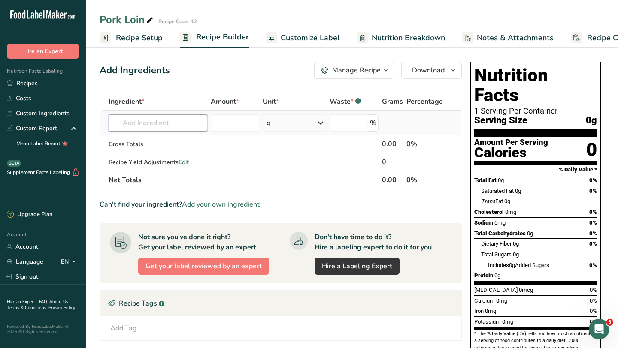
click at [177, 130] on input "text" at bounding box center [158, 123] width 99 height 17
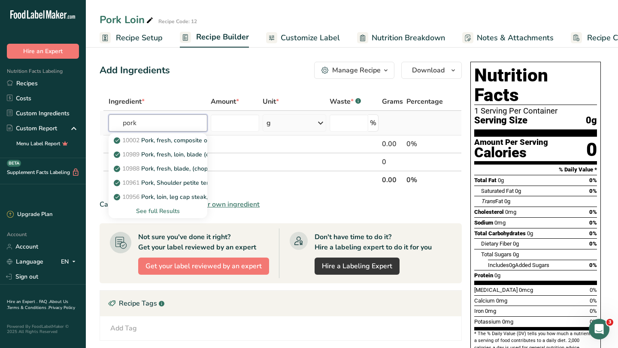
type input "pork"
click at [161, 211] on div "See full Results" at bounding box center [157, 211] width 85 height 9
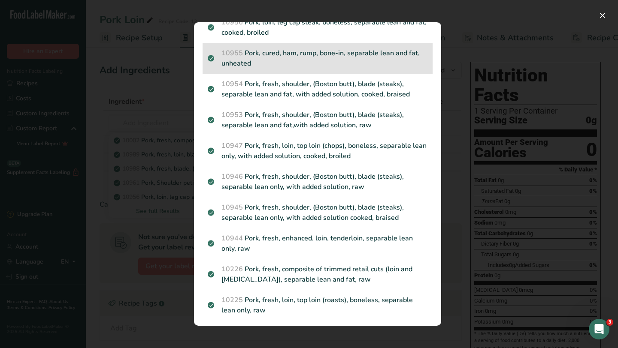
scroll to position [199, 0]
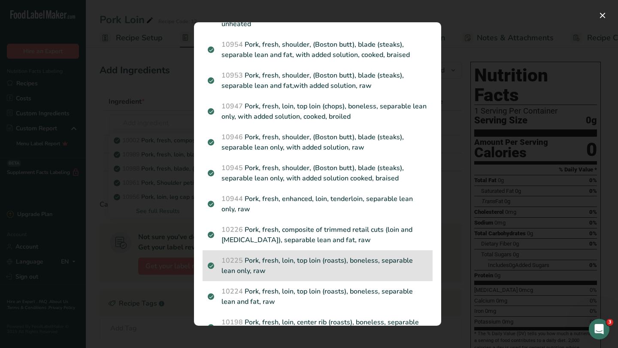
click at [280, 272] on p "10225 Pork, fresh, loin, top loin (roasts), boneless, separable lean only, raw" at bounding box center [318, 266] width 220 height 21
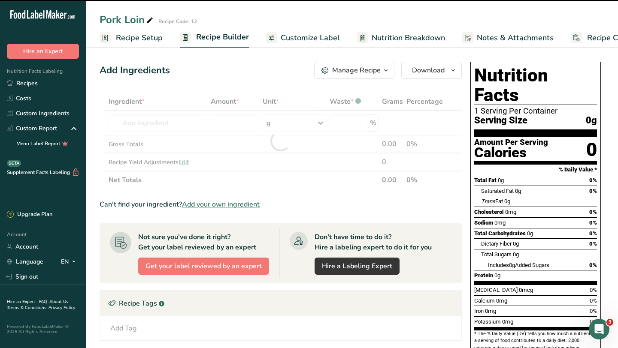
type input "0"
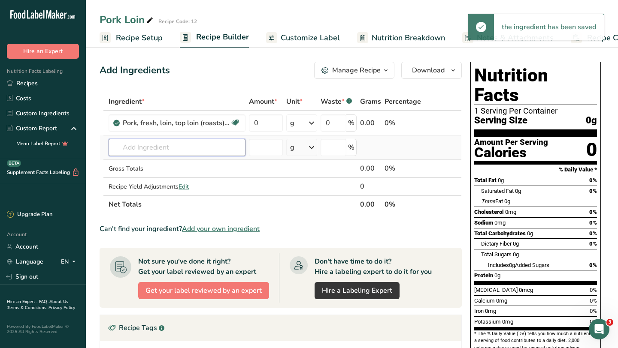
click at [208, 150] on input "text" at bounding box center [177, 147] width 137 height 17
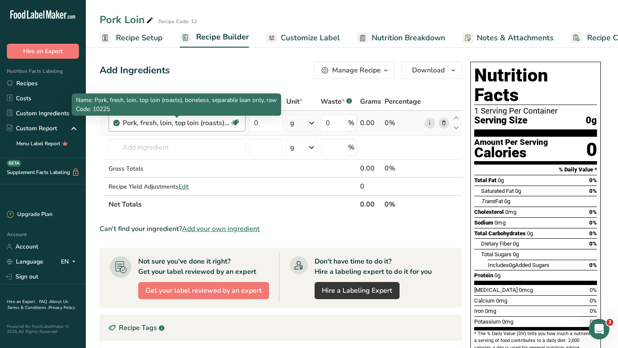
click at [221, 122] on div "Pork, fresh, loin, top loin (roasts), boneless, separable lean only, raw" at bounding box center [176, 123] width 107 height 10
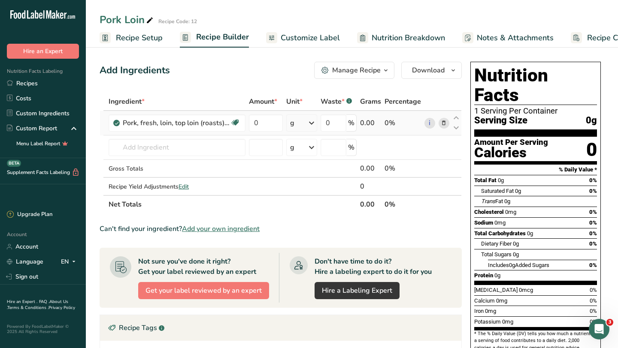
click at [442, 125] on icon at bounding box center [443, 123] width 6 height 9
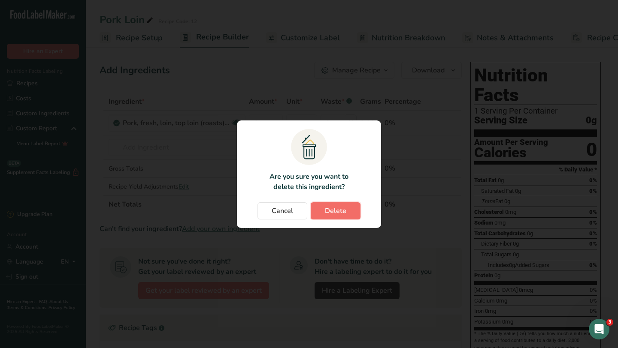
click at [333, 213] on span "Delete" at bounding box center [335, 211] width 21 height 10
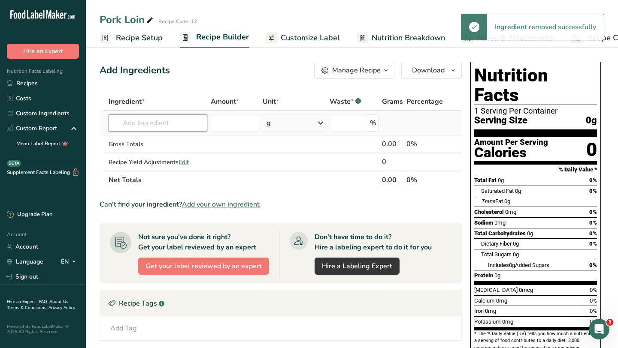
click at [186, 121] on input "text" at bounding box center [158, 123] width 99 height 17
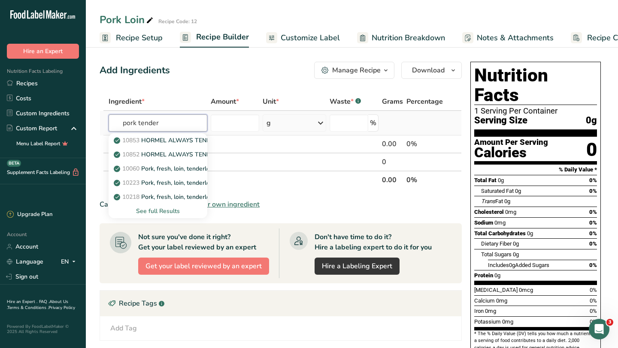
type input "pork tender"
click at [166, 211] on div "See full Results" at bounding box center [157, 211] width 85 height 9
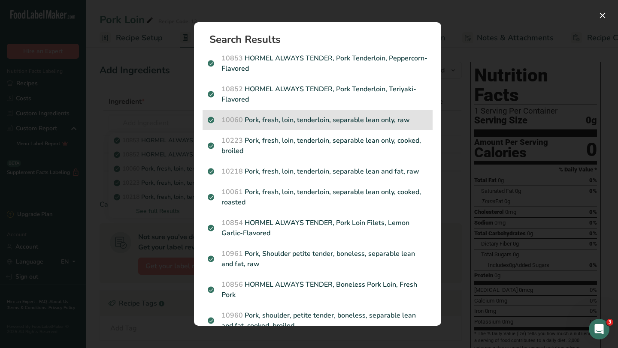
click at [291, 124] on p "10060 Pork, fresh, loin, tenderloin, separable lean only, raw" at bounding box center [318, 120] width 220 height 10
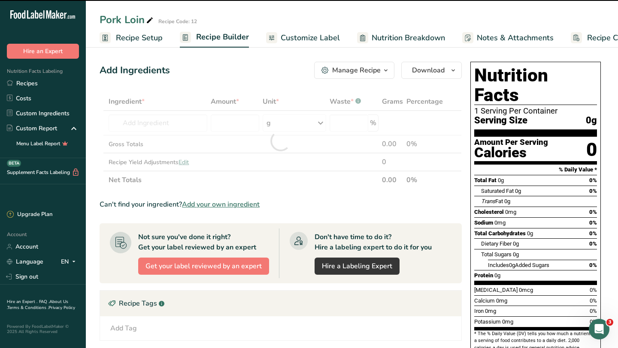
type input "0"
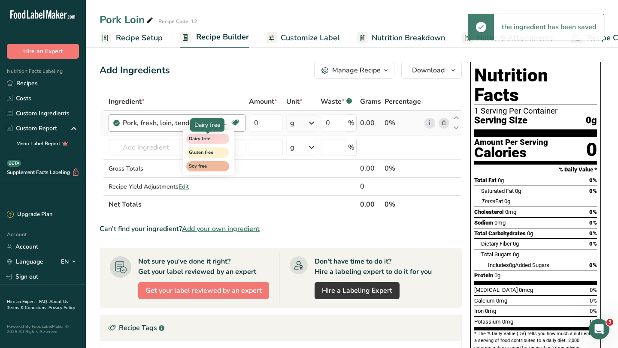
click at [199, 139] on span "Dairy free" at bounding box center [204, 139] width 30 height 7
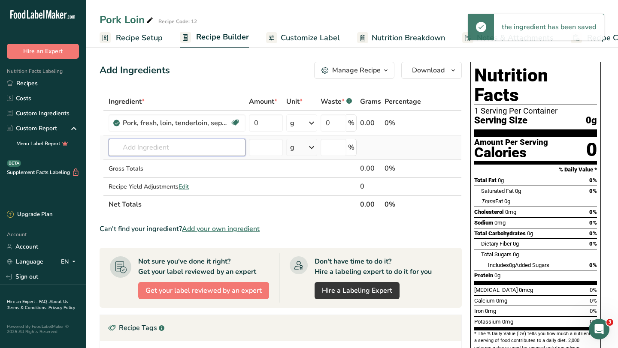
click at [157, 149] on input "text" at bounding box center [177, 147] width 137 height 17
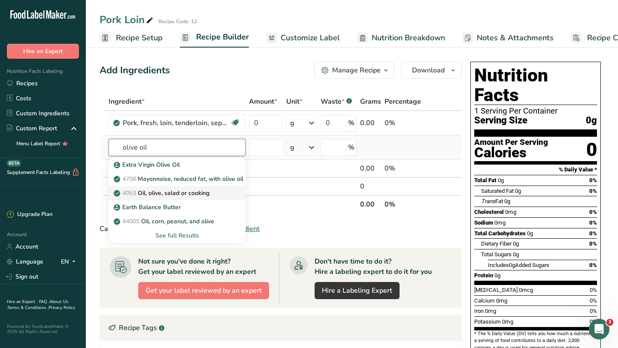
type input "olive oil"
click at [189, 194] on p "4053 Oil, olive, salad or cooking" at bounding box center [162, 193] width 94 height 9
type input "Oil, olive, salad or cooking"
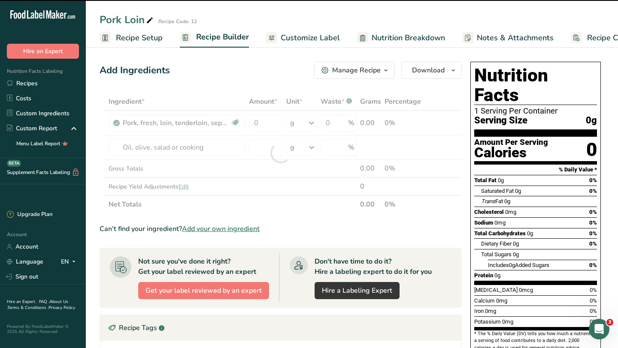
type input "0"
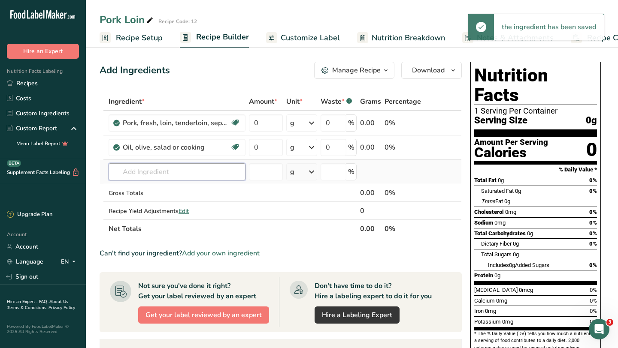
click at [164, 172] on input "text" at bounding box center [177, 171] width 137 height 17
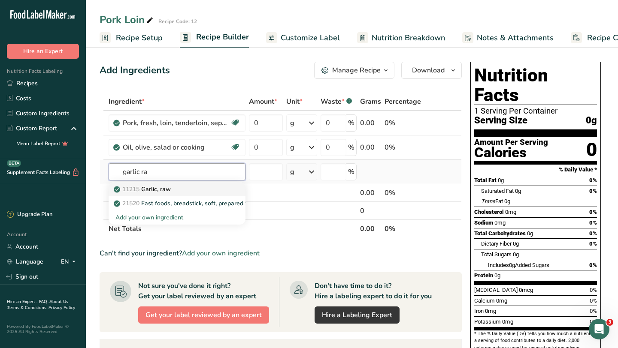
type input "garlic ra"
click at [168, 190] on p "11215 Garlic, raw" at bounding box center [142, 189] width 55 height 9
type input "Garlic, raw"
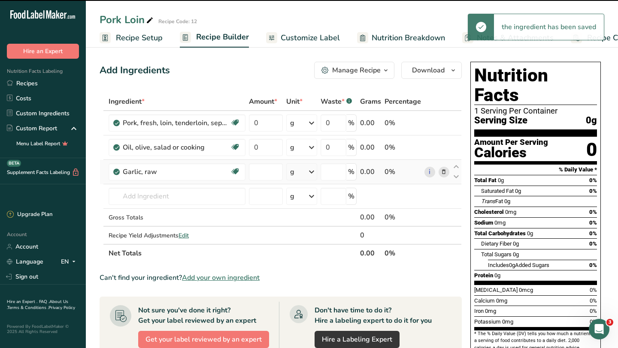
type input "0"
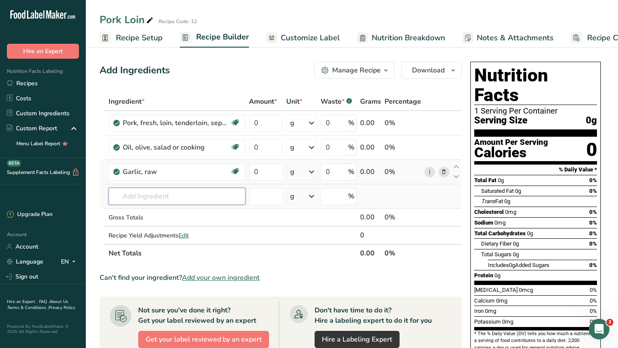
click at [186, 197] on input "text" at bounding box center [177, 196] width 137 height 17
type input "f"
type input "[GEOGRAPHIC_DATA]"
click at [157, 213] on p "Dijon Mustard" at bounding box center [137, 213] width 45 height 9
type input "Dijon Mustard"
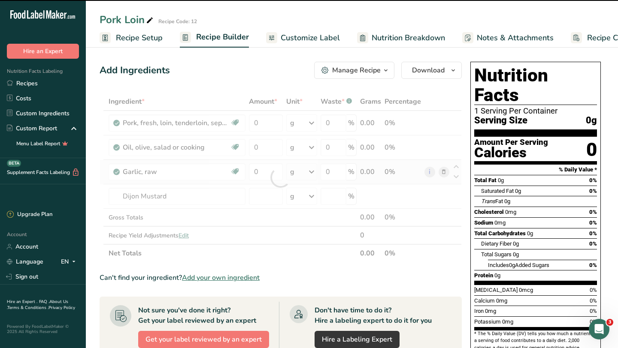
type input "0"
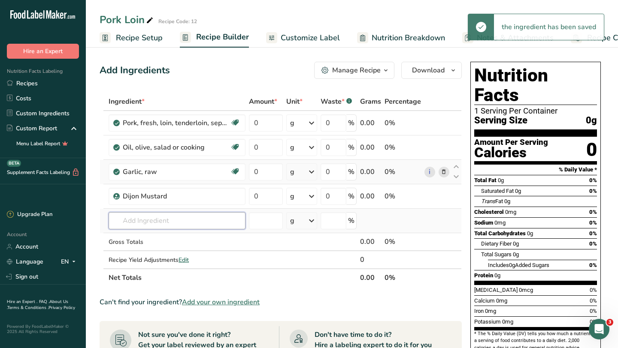
click at [169, 218] on input "text" at bounding box center [177, 220] width 137 height 17
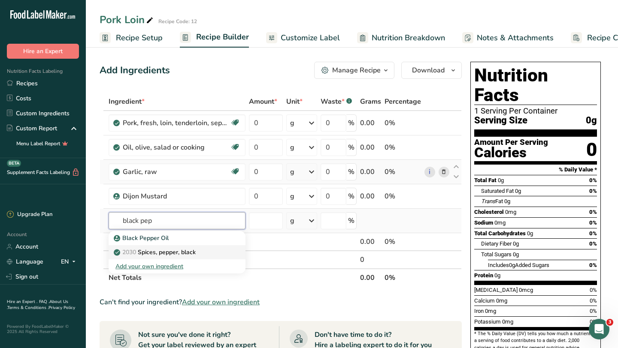
type input "black pep"
click at [189, 249] on p "2030 Spices, pepper, black" at bounding box center [155, 252] width 80 height 9
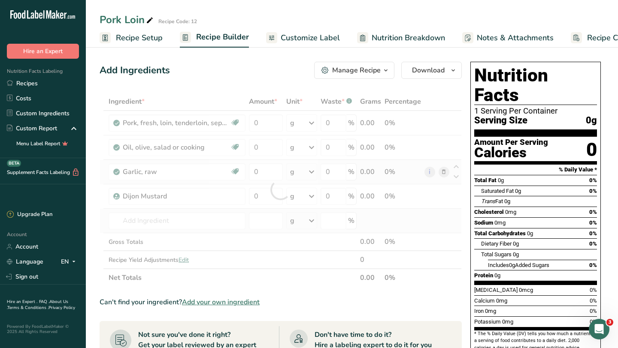
type input "Spices, pepper, black"
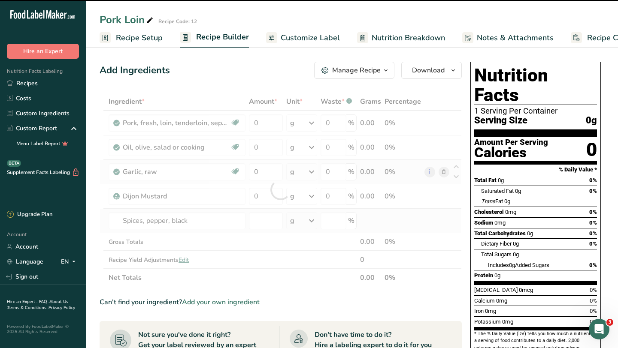
type input "0"
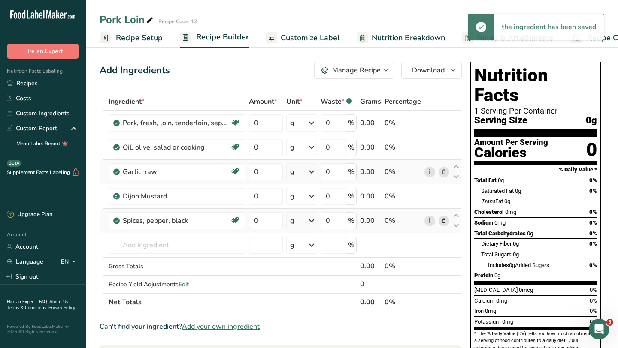
scroll to position [7, 0]
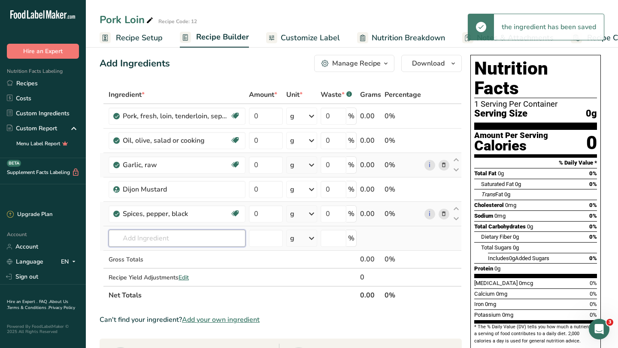
click at [181, 236] on input "text" at bounding box center [177, 238] width 137 height 17
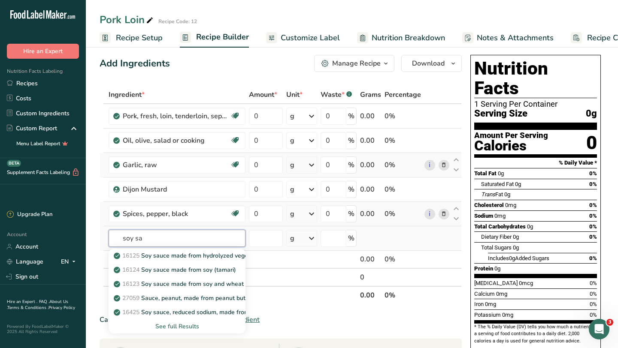
type input "soy sa"
click at [176, 295] on div "See full Results" at bounding box center [176, 326] width 123 height 9
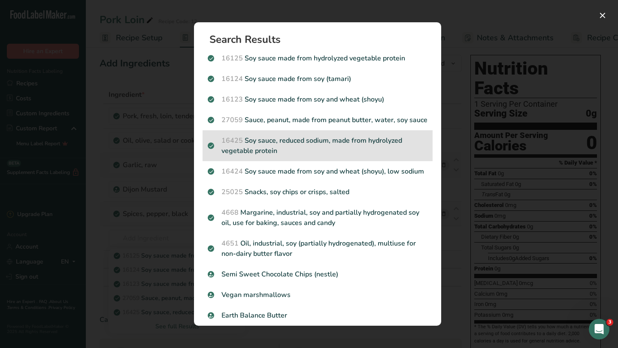
click at [311, 144] on p "16425 Soy sauce, reduced sodium, made from hydrolyzed vegetable protein" at bounding box center [318, 146] width 220 height 21
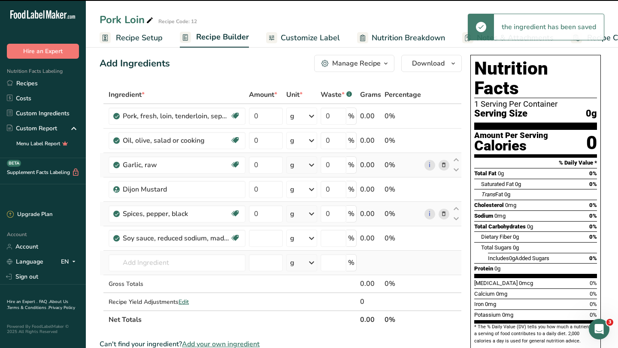
type input "0"
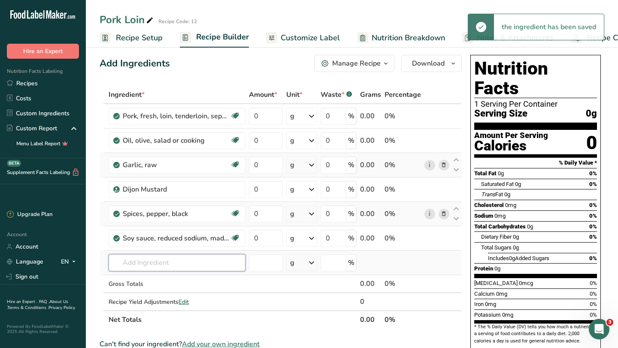
click at [153, 263] on input "text" at bounding box center [177, 262] width 137 height 17
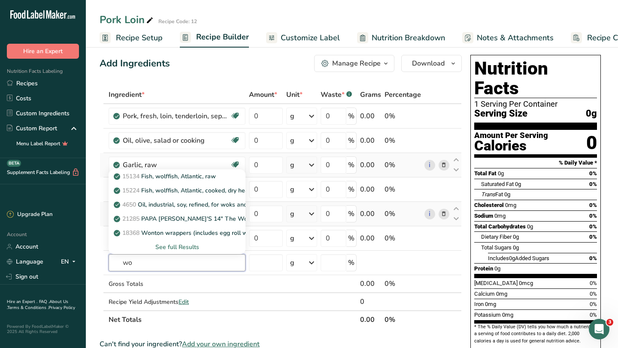
type input "wo"
click at [170, 267] on input "text" at bounding box center [177, 262] width 137 height 17
paste input "[GEOGRAPHIC_DATA]"
click at [201, 267] on input "[GEOGRAPHIC_DATA]" at bounding box center [177, 262] width 137 height 17
type input "[GEOGRAPHIC_DATA]"
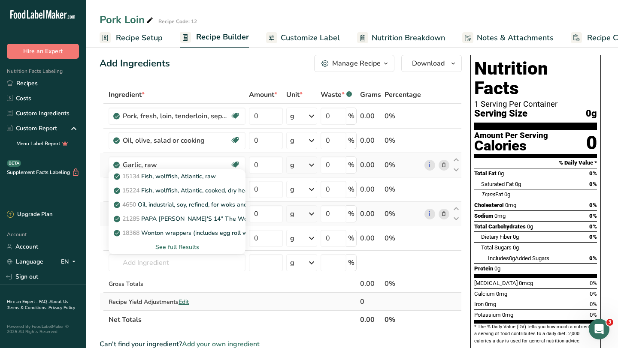
click at [235, 295] on div "Recipe Yield Adjustments Edit" at bounding box center [177, 302] width 137 height 9
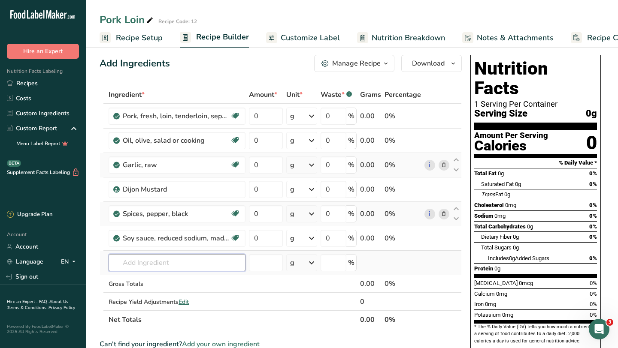
click at [223, 262] on input "text" at bounding box center [177, 262] width 137 height 17
paste input "[GEOGRAPHIC_DATA]"
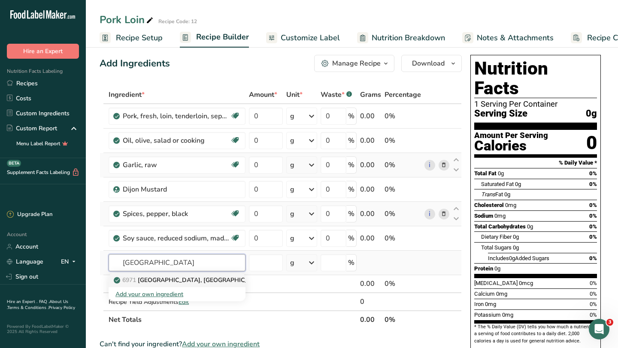
type input "[GEOGRAPHIC_DATA]"
click at [210, 279] on div "6971 [GEOGRAPHIC_DATA], [GEOGRAPHIC_DATA]" at bounding box center [169, 280] width 109 height 9
type input "[GEOGRAPHIC_DATA], [GEOGRAPHIC_DATA]"
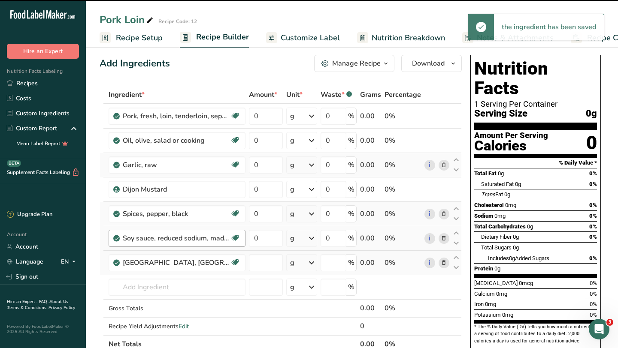
type input "0"
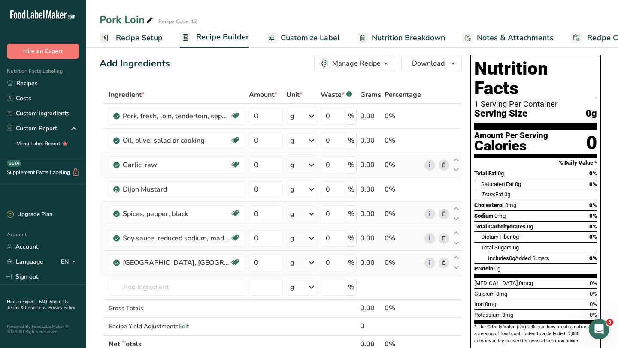
click at [446, 237] on icon at bounding box center [443, 238] width 6 height 9
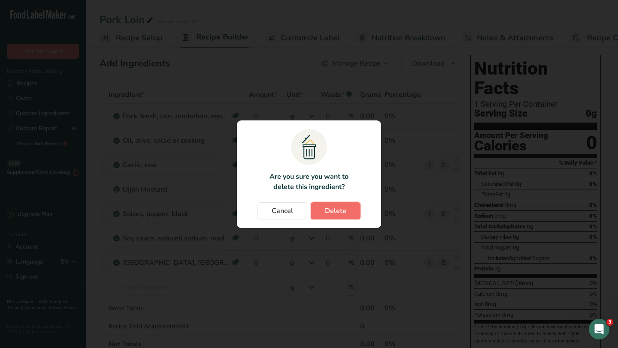
click at [332, 212] on span "Delete" at bounding box center [335, 211] width 21 height 10
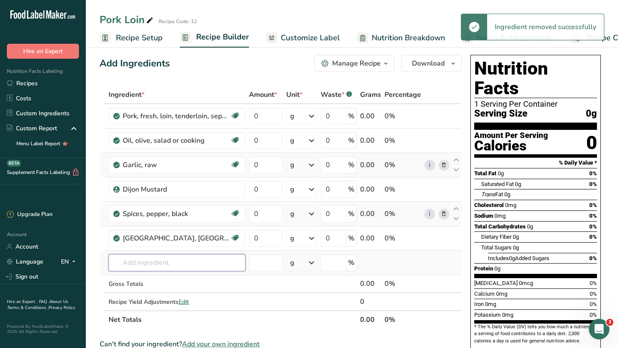
click at [150, 259] on input "text" at bounding box center [177, 262] width 137 height 17
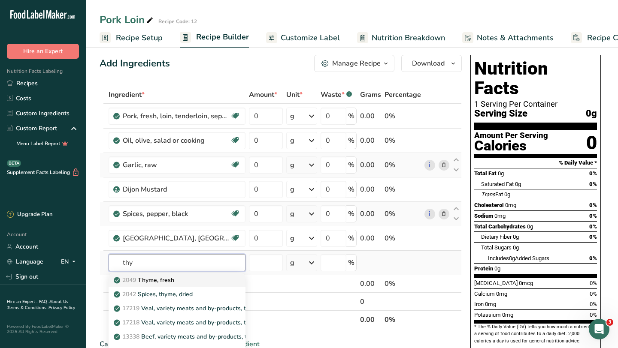
type input "thy"
click at [172, 280] on p "2049 Thyme, fresh" at bounding box center [144, 280] width 59 height 9
type input "Thyme, fresh"
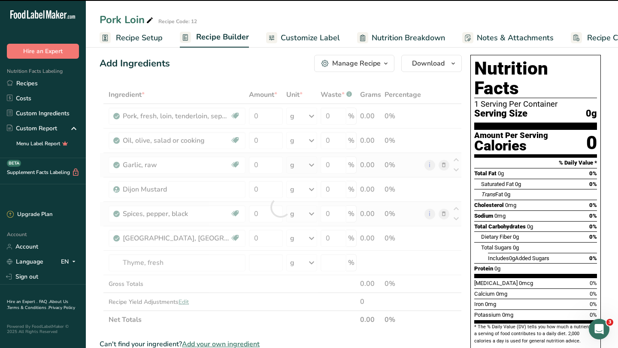
type input "0"
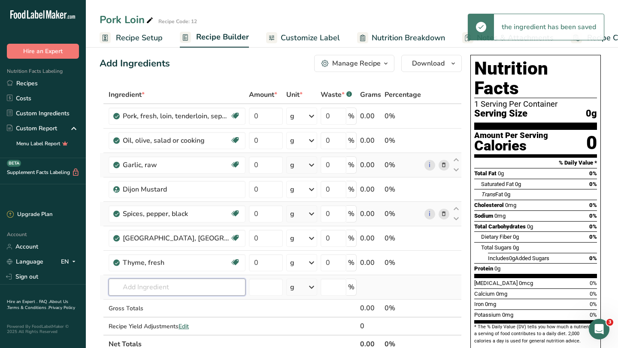
click at [157, 287] on input "text" at bounding box center [177, 287] width 137 height 17
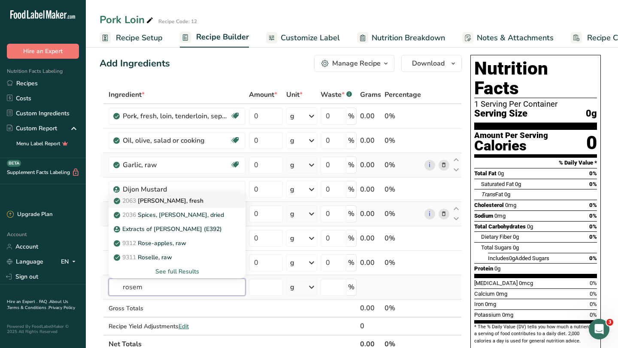
type input "rosem"
click at [189, 198] on div "2063 [PERSON_NAME], fresh" at bounding box center [169, 200] width 109 height 9
type input "[PERSON_NAME], fresh"
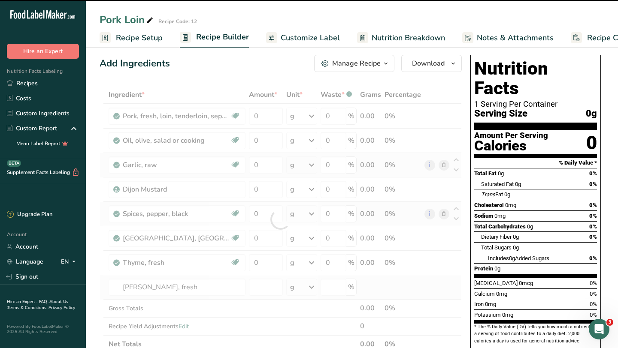
type input "0"
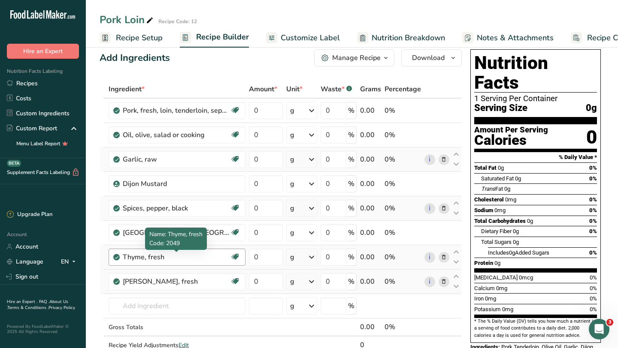
scroll to position [5, 0]
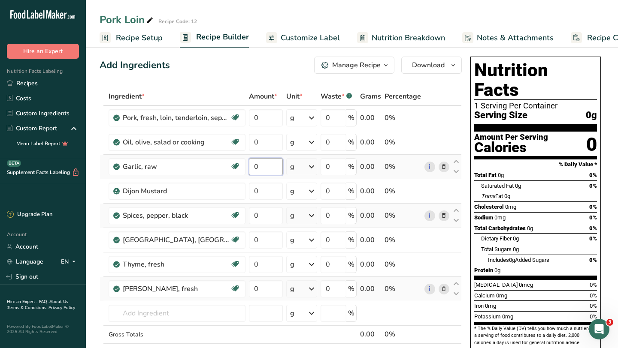
click at [274, 172] on input "0" at bounding box center [266, 166] width 34 height 17
click at [269, 196] on div "Ingredient * Amount * Unit * Waste * .a-a{fill:#347362;}.b-a{fill:#fff;} Grams …" at bounding box center [281, 233] width 362 height 292
type input "4"
click at [305, 189] on div "Ingredient * Amount * Unit * Waste * .a-a{fill:#347362;}.b-a{fill:#fff;} Grams …" at bounding box center [281, 233] width 362 height 292
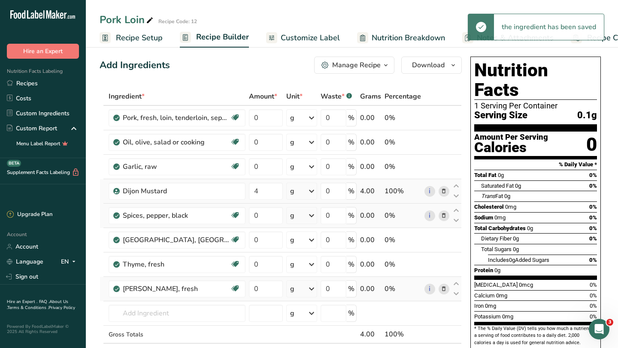
click at [305, 189] on div "g" at bounding box center [301, 191] width 31 height 17
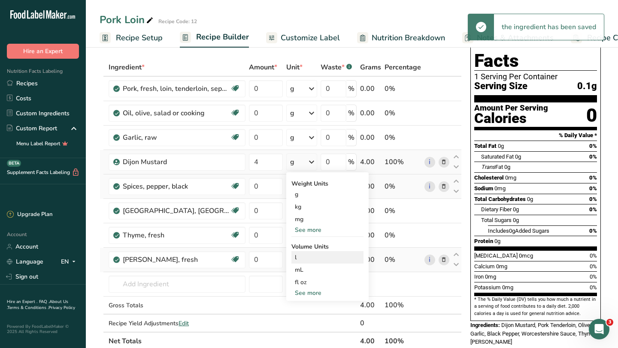
scroll to position [36, 0]
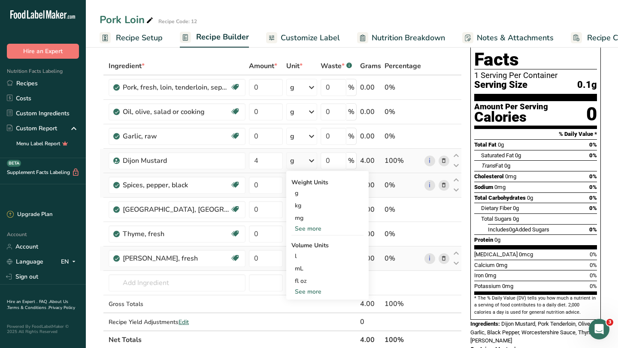
click at [314, 228] on div "See more" at bounding box center [327, 228] width 72 height 9
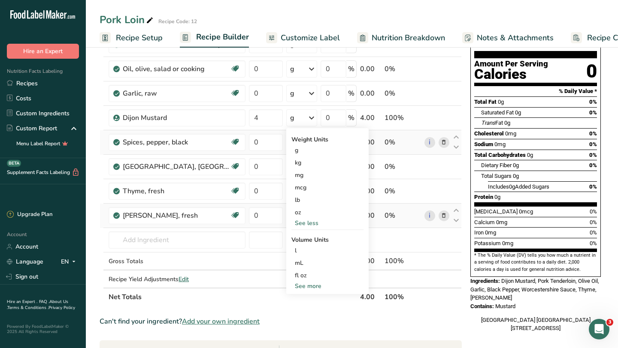
scroll to position [82, 0]
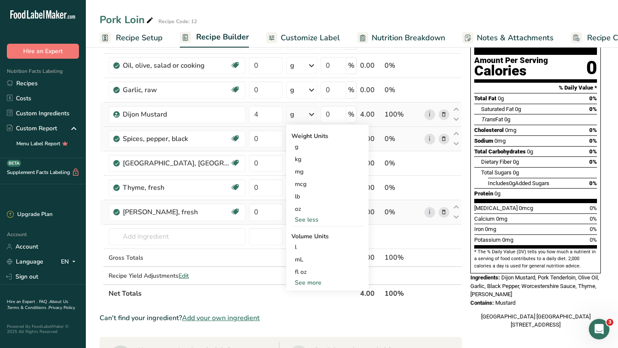
click at [316, 284] on div "See more" at bounding box center [327, 282] width 72 height 9
select select "22"
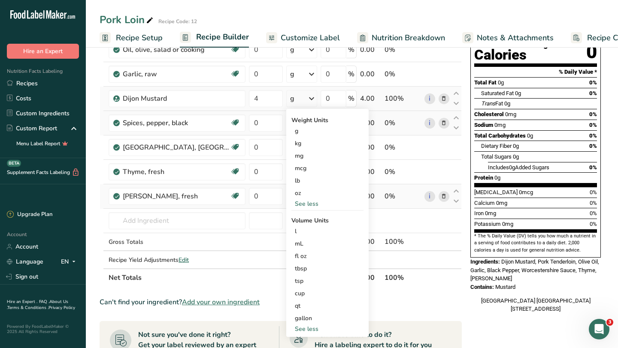
scroll to position [102, 0]
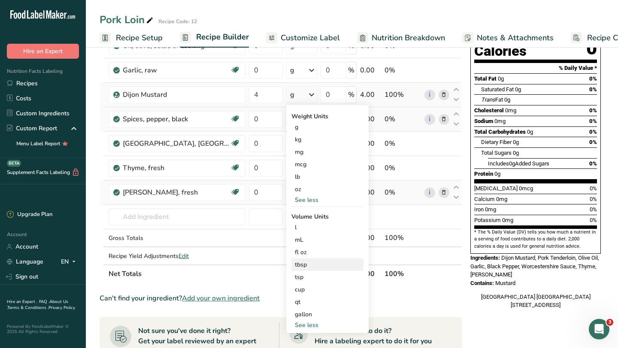
click at [311, 264] on div "tbsp" at bounding box center [327, 264] width 65 height 9
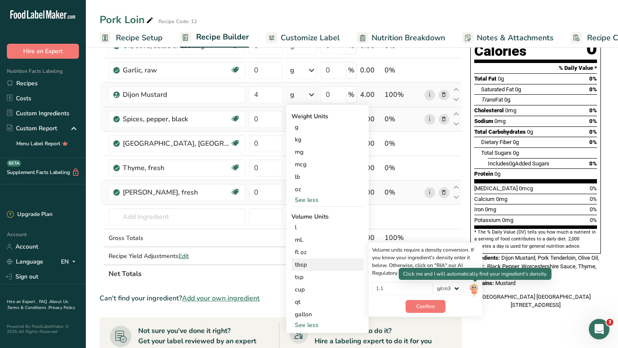
click at [474, 288] on img at bounding box center [473, 289] width 9 height 15
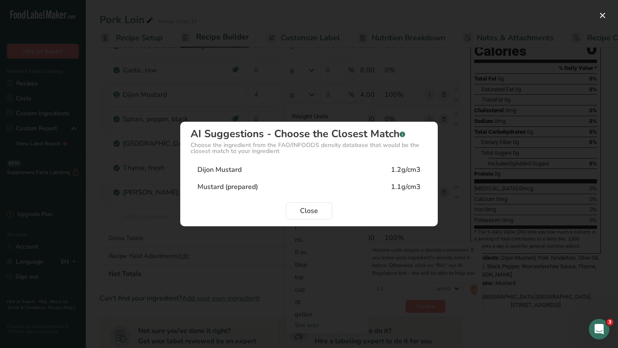
click at [411, 171] on div "1.2g/cm3" at bounding box center [406, 170] width 30 height 10
type input "1.2"
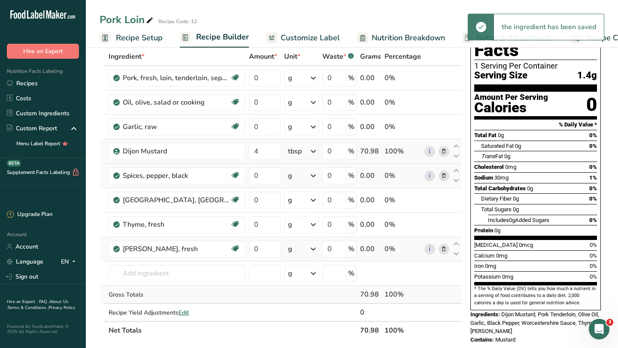
scroll to position [38, 0]
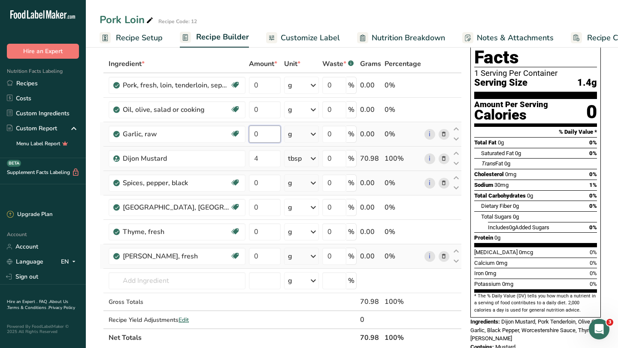
click at [264, 133] on input "0" at bounding box center [265, 134] width 32 height 17
type input "2"
click at [309, 136] on div "Ingredient * Amount * Unit * Waste * .a-a{fill:#347362;}.b-a{fill:#fff;} Grams …" at bounding box center [281, 201] width 362 height 292
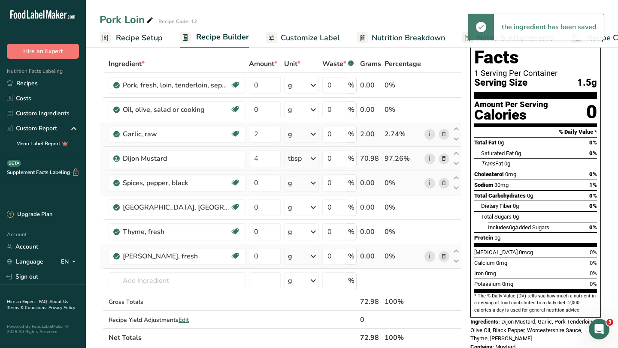
click at [309, 134] on icon at bounding box center [313, 134] width 10 height 15
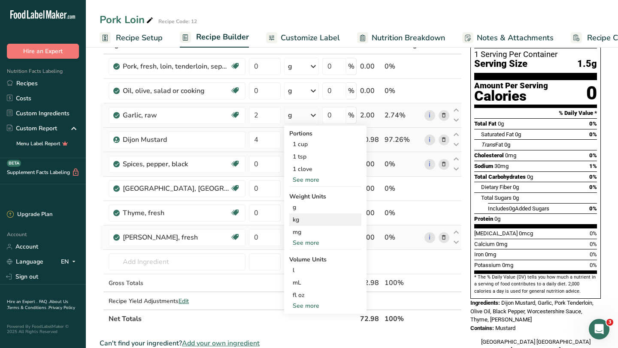
scroll to position [59, 0]
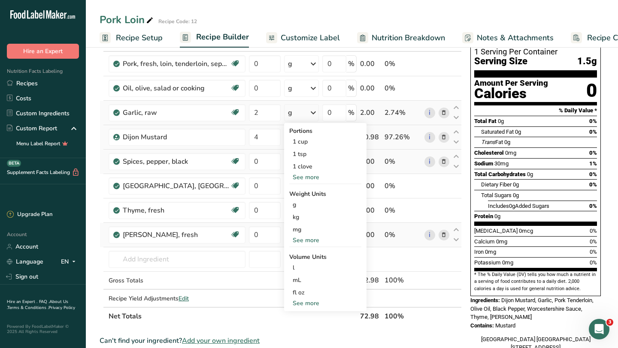
click at [312, 176] on div "See more" at bounding box center [325, 177] width 72 height 9
click at [312, 255] on div "See more" at bounding box center [325, 252] width 72 height 9
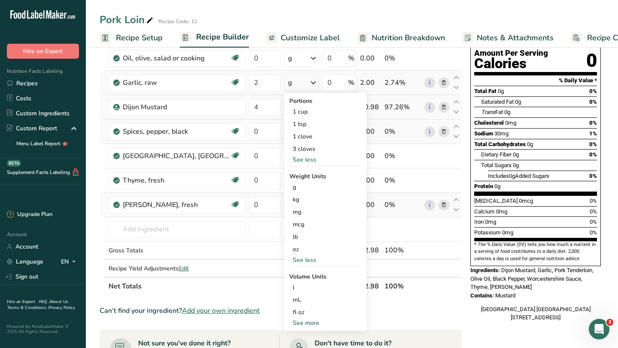
scroll to position [161, 0]
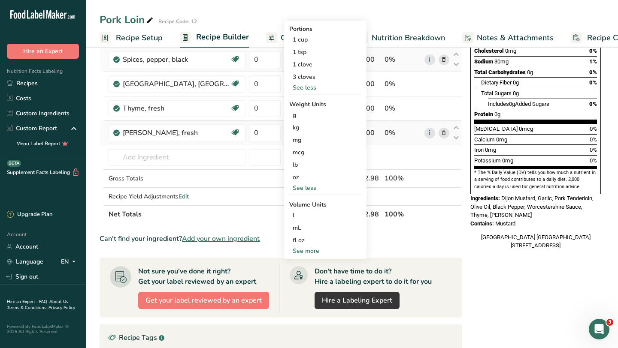
click at [310, 250] on div "See more" at bounding box center [325, 251] width 72 height 9
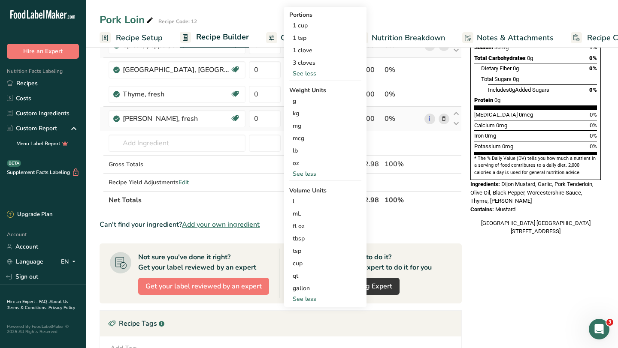
scroll to position [178, 0]
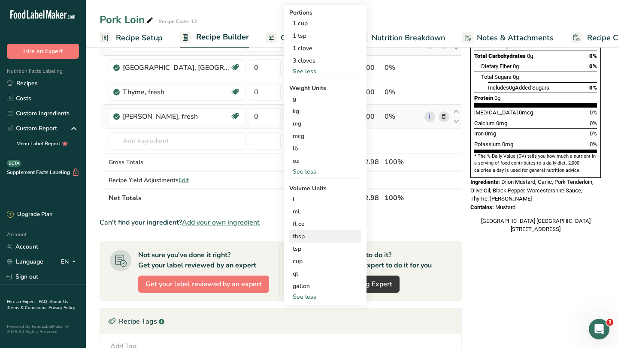
click at [302, 235] on div "tbsp" at bounding box center [325, 236] width 65 height 9
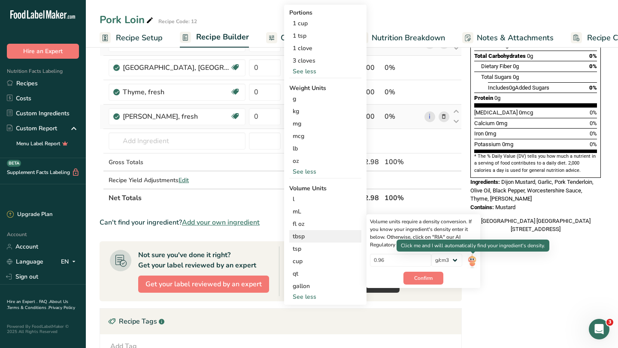
click at [469, 256] on img at bounding box center [471, 261] width 9 height 15
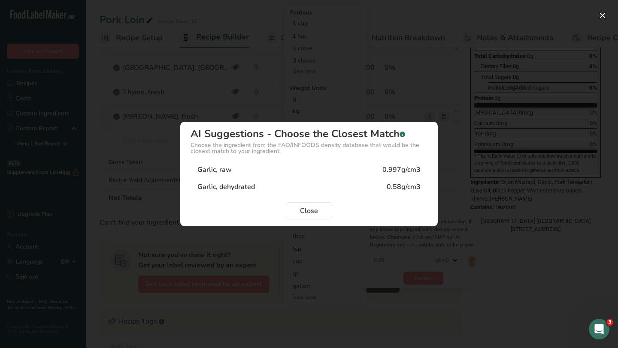
click at [397, 173] on div "0.997g/cm3" at bounding box center [401, 170] width 38 height 10
type input "0.997"
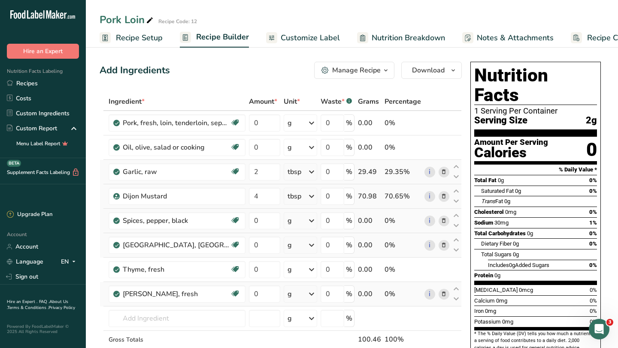
scroll to position [9, 0]
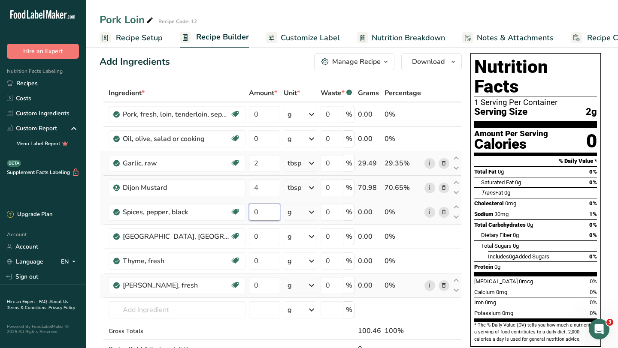
click at [262, 212] on input "0" at bounding box center [264, 212] width 31 height 17
type input "2"
type input "1"
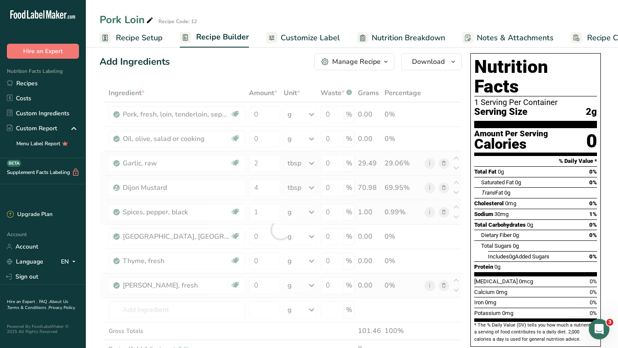
click at [312, 214] on div "Ingredient * Amount * Unit * Waste * .a-a{fill:#347362;}.b-a{fill:#fff;} Grams …" at bounding box center [281, 230] width 362 height 292
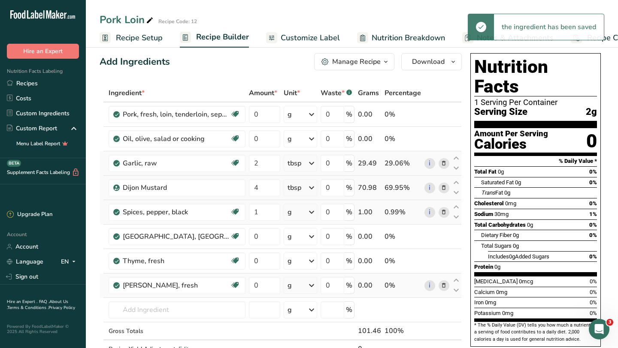
click at [312, 214] on icon at bounding box center [311, 212] width 10 height 15
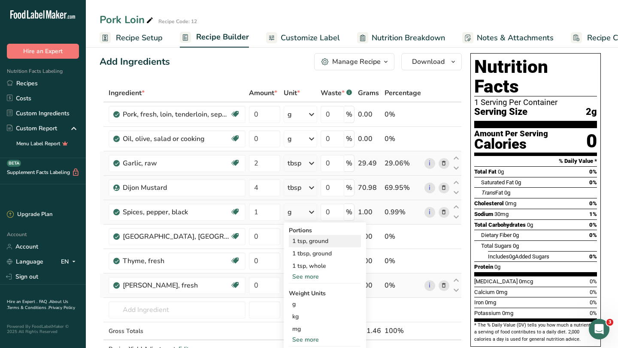
click at [320, 242] on div "1 tsp, ground" at bounding box center [325, 241] width 72 height 12
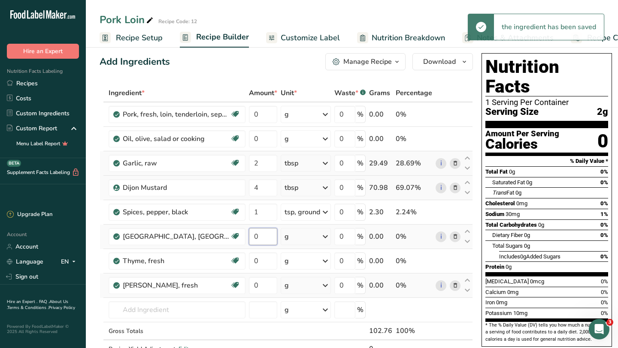
click at [261, 237] on input "0" at bounding box center [263, 236] width 28 height 17
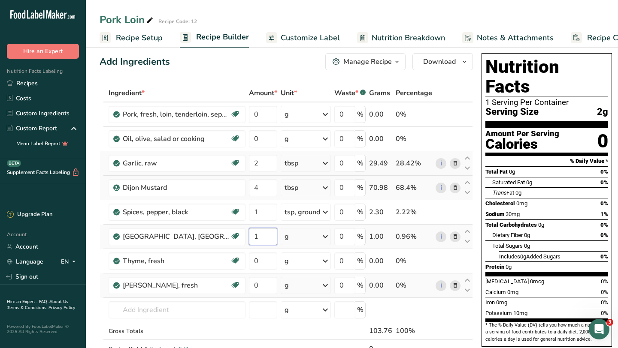
type input "1"
click at [320, 237] on div "Ingredient * Amount * Unit * Waste * .a-a{fill:#347362;}.b-a{fill:#fff;} Grams …" at bounding box center [286, 230] width 373 height 292
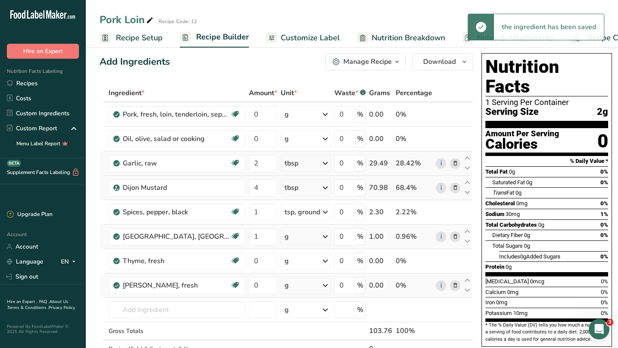
click at [320, 238] on icon at bounding box center [325, 236] width 10 height 15
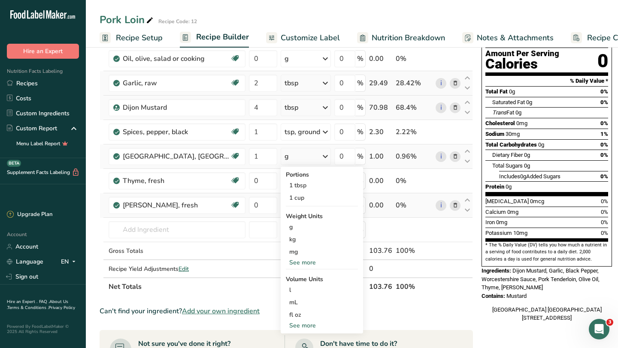
scroll to position [102, 0]
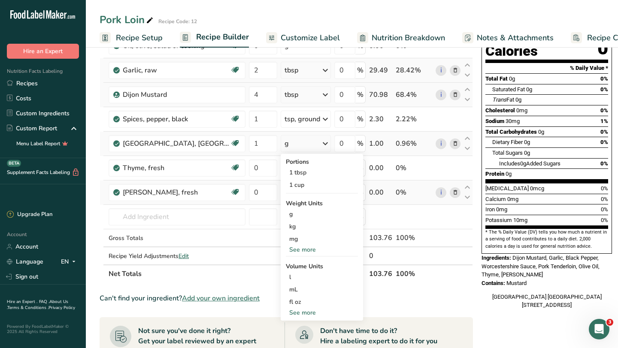
click at [306, 295] on div "See more" at bounding box center [322, 312] width 72 height 9
select select "22"
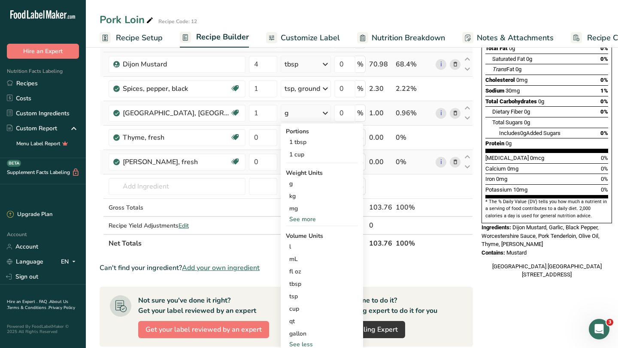
scroll to position [136, 0]
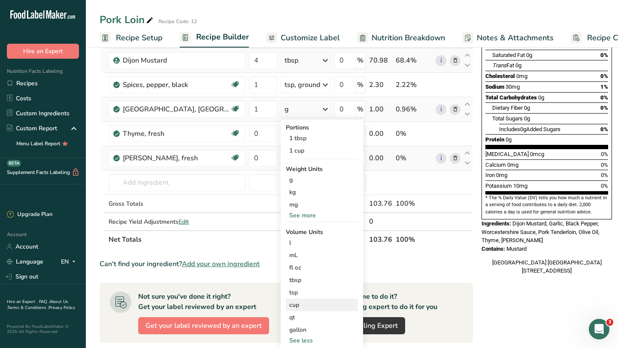
click at [300, 295] on div "cup" at bounding box center [321, 305] width 65 height 9
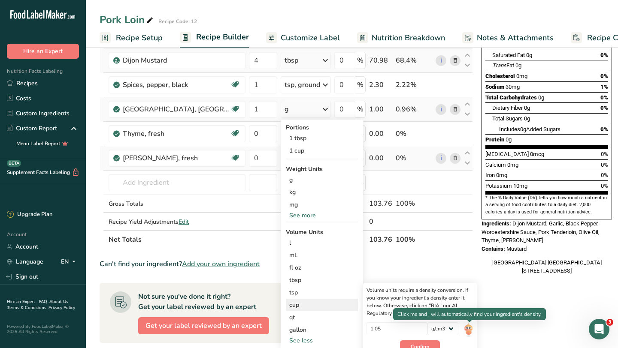
click at [467, 295] on img at bounding box center [467, 330] width 9 height 15
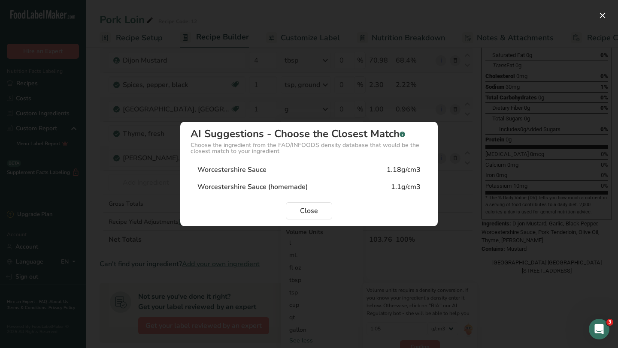
click at [278, 173] on div "Worcestershire Sauce 1.18g/cm3" at bounding box center [308, 169] width 237 height 17
type input "1.18"
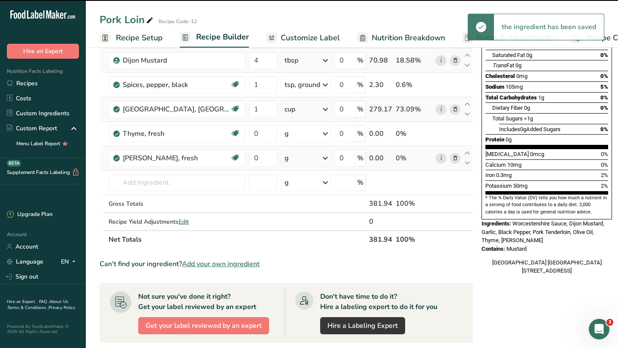
scroll to position [115, 0]
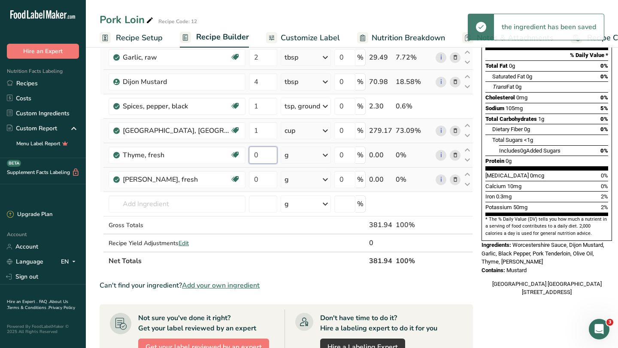
click at [270, 154] on input "0" at bounding box center [263, 155] width 28 height 17
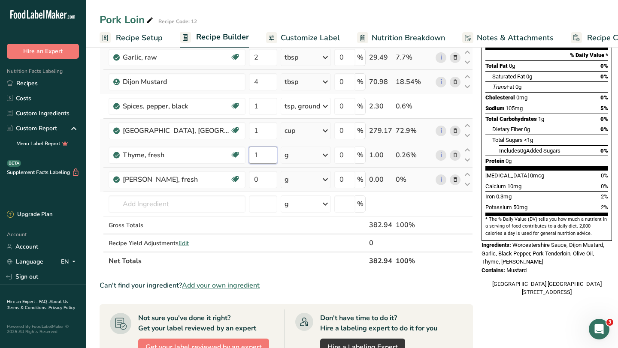
type input "1"
click at [320, 159] on div "Ingredient * Amount * Unit * Waste * .a-a{fill:#347362;}.b-a{fill:#fff;} Grams …" at bounding box center [286, 124] width 373 height 292
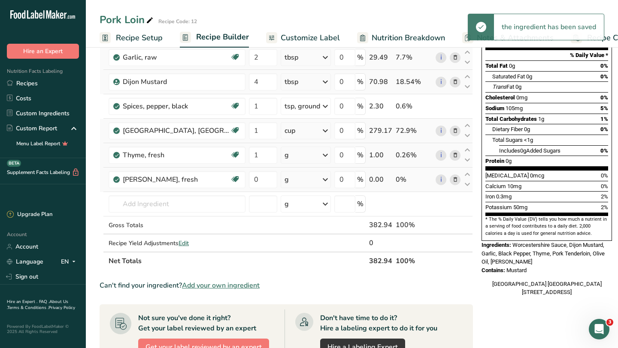
click at [320, 159] on div "g" at bounding box center [306, 155] width 50 height 17
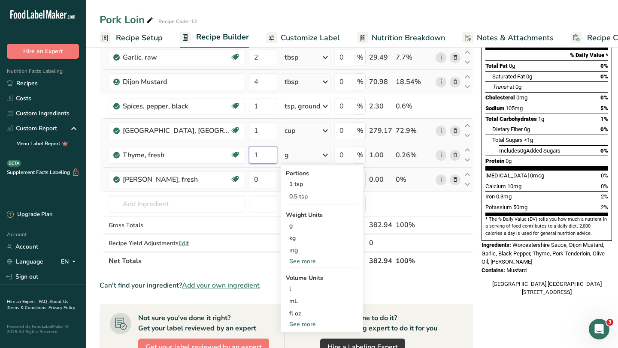
click at [264, 161] on input "1" at bounding box center [263, 155] width 28 height 17
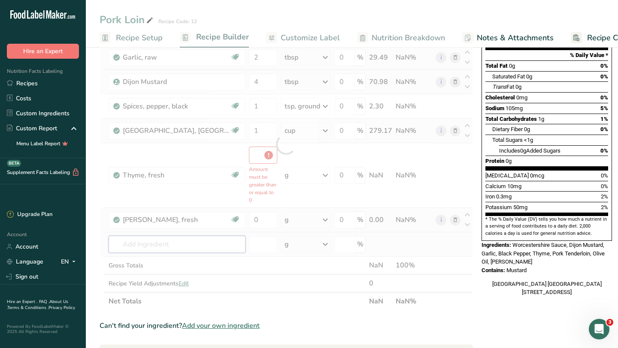
click at [223, 203] on div "Ingredient * Amount * Unit * Waste * .a-a{fill:#347362;}.b-a{fill:#fff;} Grams …" at bounding box center [286, 144] width 373 height 332
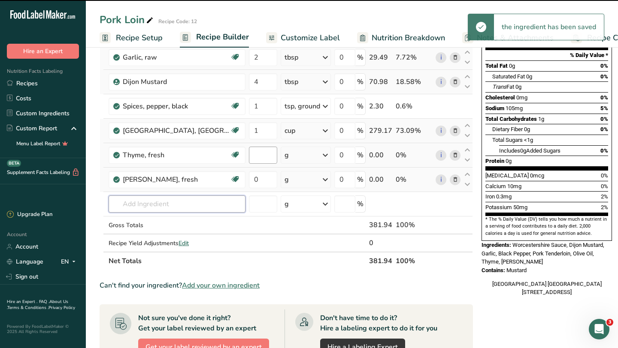
type input "0"
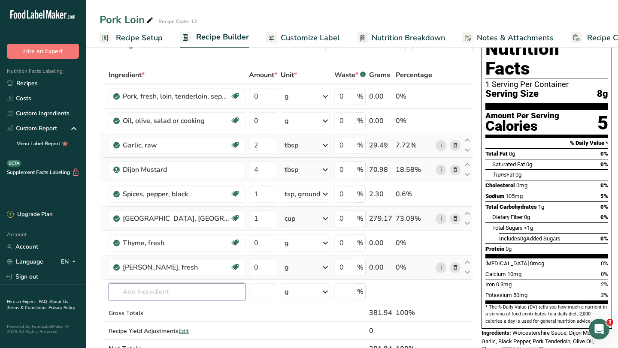
scroll to position [0, 0]
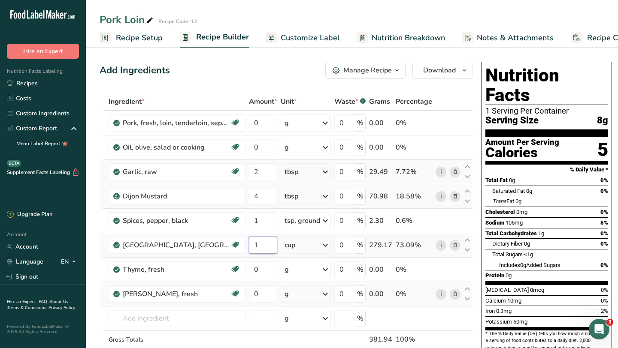
click at [265, 246] on input "1" at bounding box center [263, 245] width 28 height 17
type input "2"
click at [264, 150] on div "Ingredient * Amount * Unit * Waste * .a-a{fill:#347362;}.b-a{fill:#fff;} Grams …" at bounding box center [286, 239] width 373 height 292
type input "8"
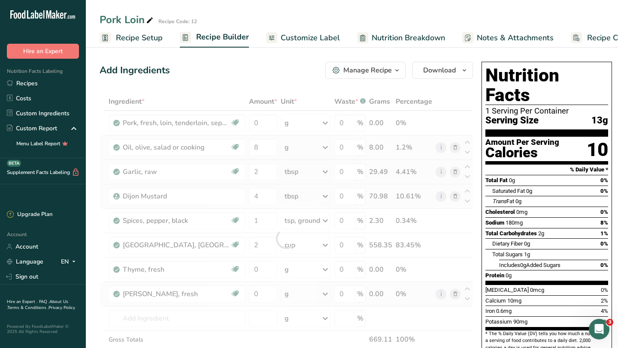
click at [308, 150] on div "Ingredient * Amount * Unit * Waste * .a-a{fill:#347362;}.b-a{fill:#fff;} Grams …" at bounding box center [286, 239] width 373 height 292
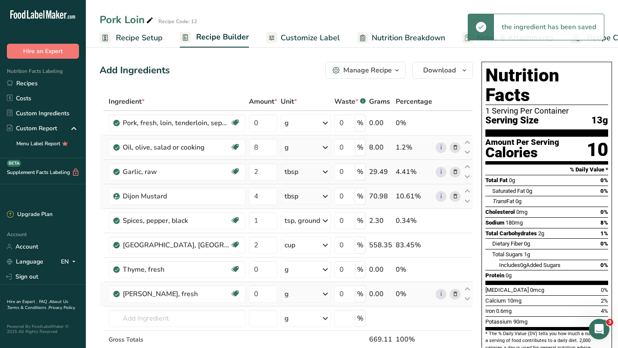
click at [308, 150] on div "g" at bounding box center [306, 147] width 50 height 17
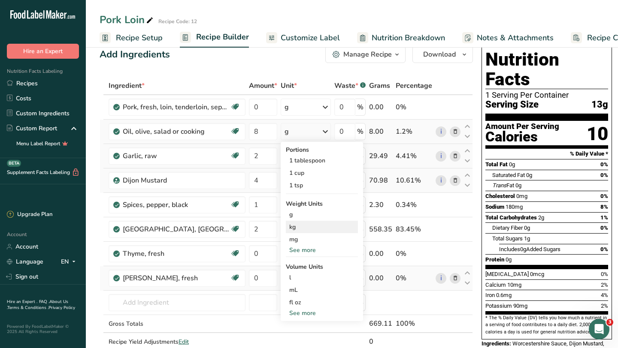
scroll to position [18, 0]
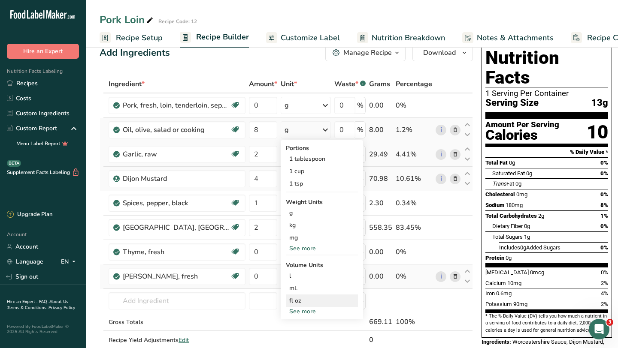
click at [298, 295] on div "fl oz" at bounding box center [321, 300] width 65 height 9
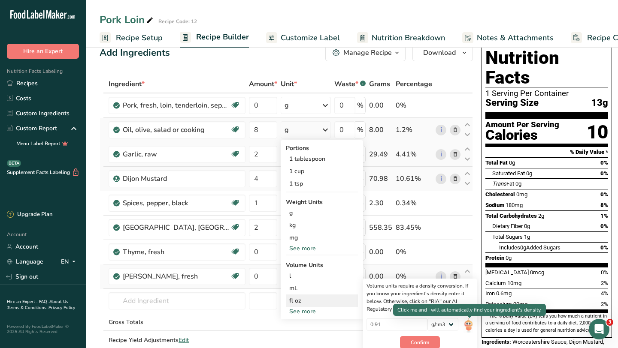
click at [468, 295] on img at bounding box center [467, 325] width 9 height 15
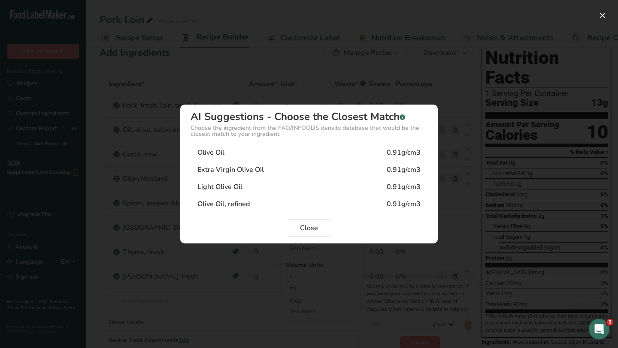
click at [227, 151] on div "Olive Oil 0.91g/cm3" at bounding box center [308, 152] width 237 height 17
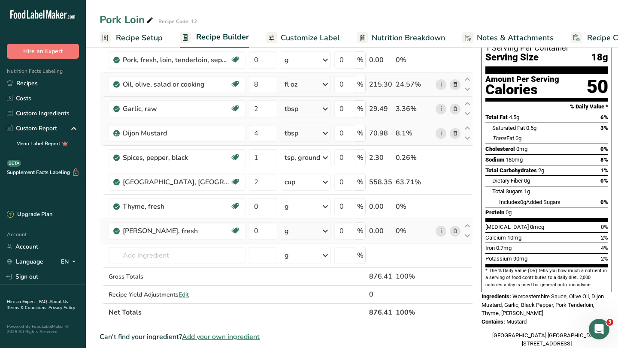
scroll to position [73, 0]
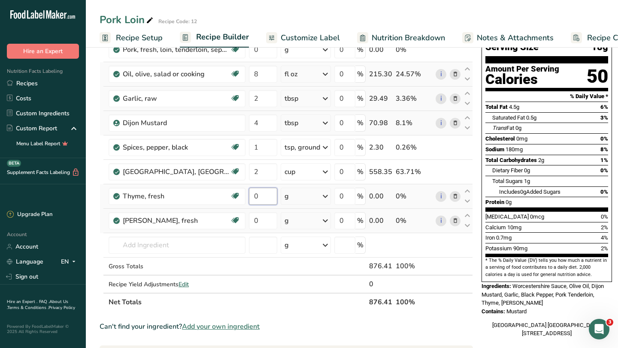
click at [262, 196] on input "0" at bounding box center [263, 196] width 28 height 17
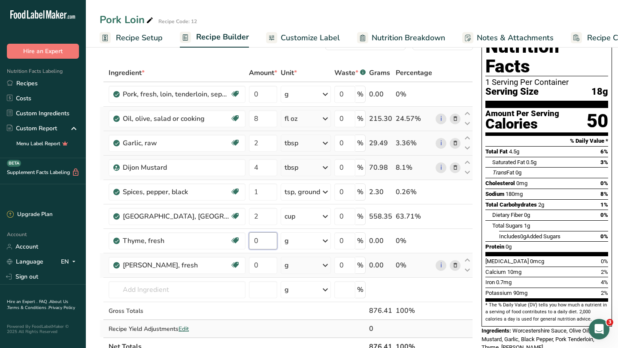
scroll to position [33, 0]
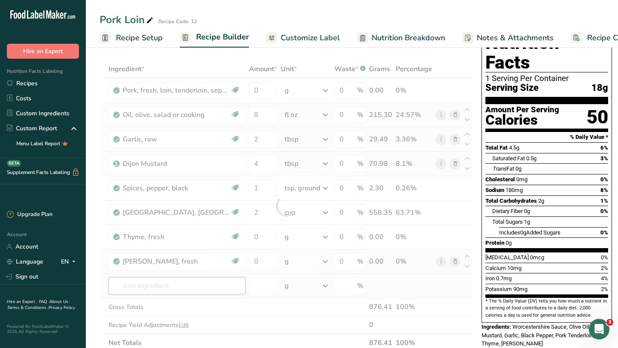
click at [176, 286] on div "Ingredient * Amount * Unit * Waste * .a-a{fill:#347362;}.b-a{fill:#fff;} Grams …" at bounding box center [286, 206] width 373 height 292
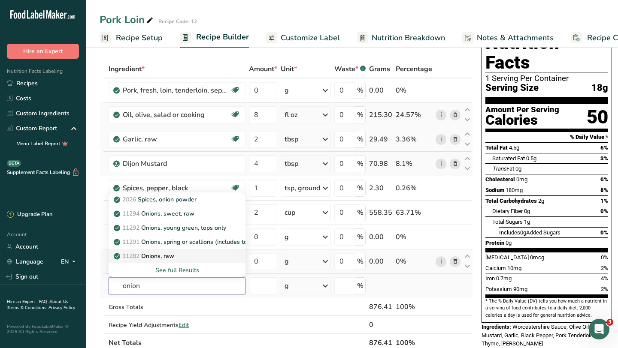
type input "onion"
click at [181, 256] on div "11282 Onions, raw" at bounding box center [169, 256] width 109 height 9
type input "Onions, raw"
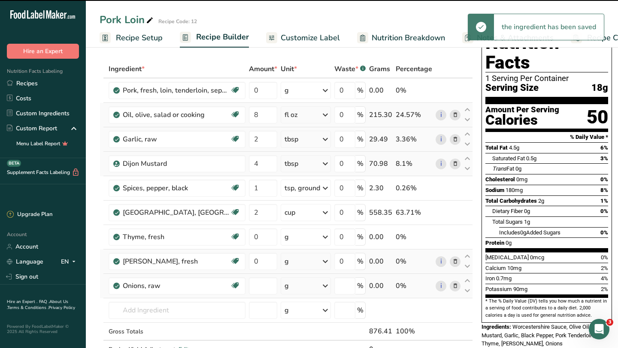
type input "0"
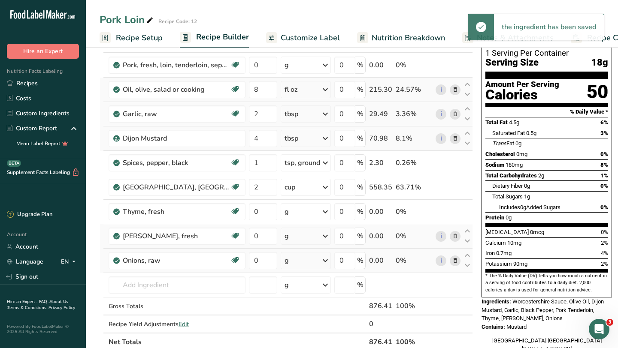
scroll to position [116, 0]
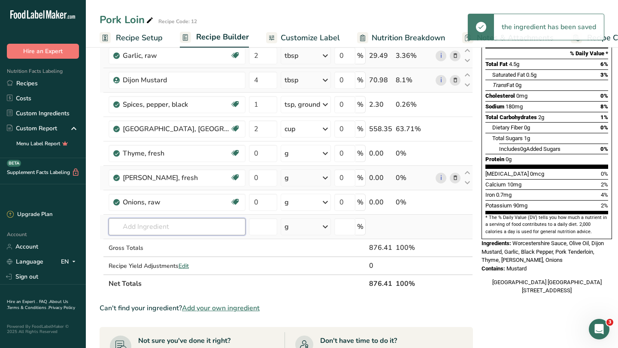
click at [143, 226] on input "text" at bounding box center [177, 226] width 137 height 17
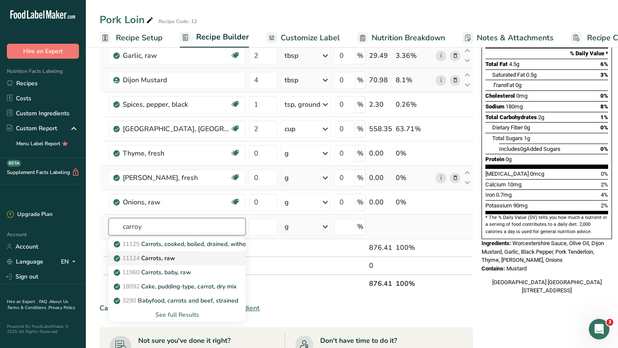
type input "carroy"
click at [161, 258] on p "11124 [GEOGRAPHIC_DATA], raw" at bounding box center [145, 258] width 60 height 9
type input "Carrots, raw"
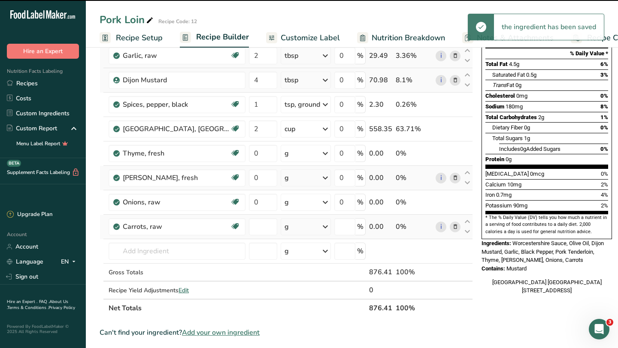
type input "0"
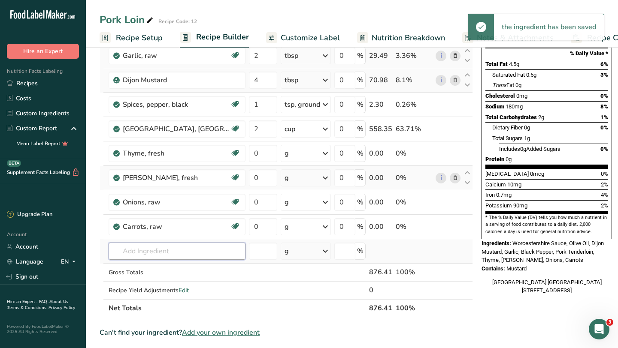
click at [159, 253] on input "text" at bounding box center [177, 251] width 137 height 17
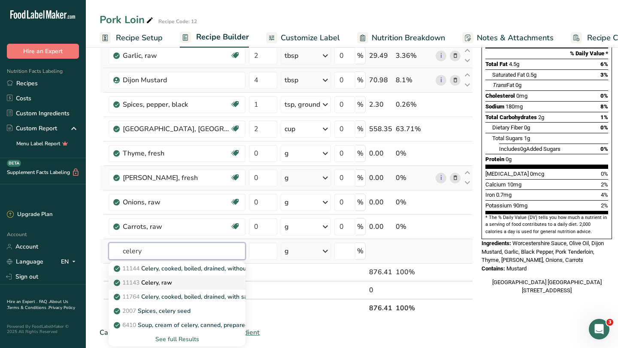
type input "celery"
click at [163, 286] on p "11143 Celery, raw" at bounding box center [143, 282] width 57 height 9
type input "Celery, raw"
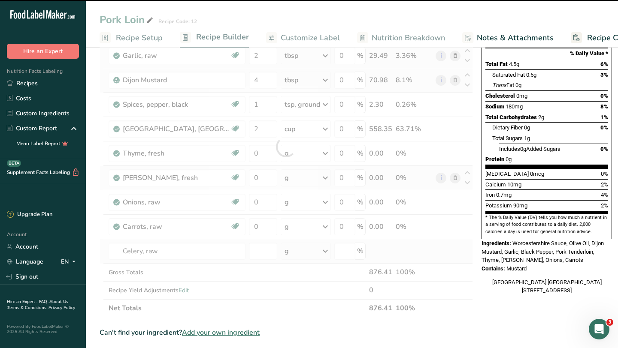
type input "0"
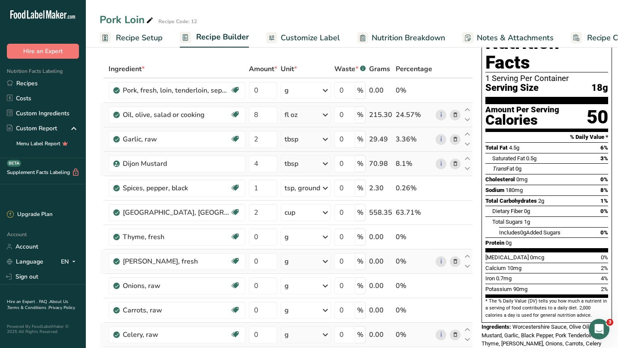
scroll to position [33, 0]
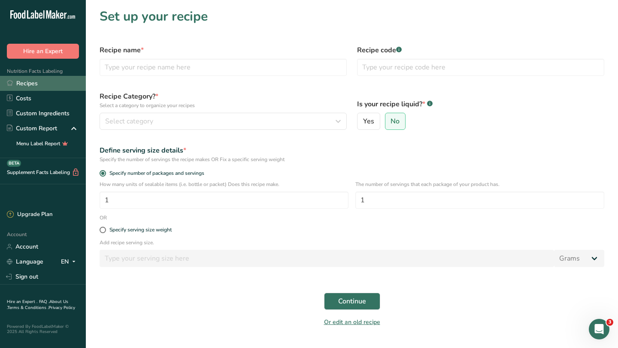
click at [27, 81] on link "Recipes" at bounding box center [43, 83] width 86 height 15
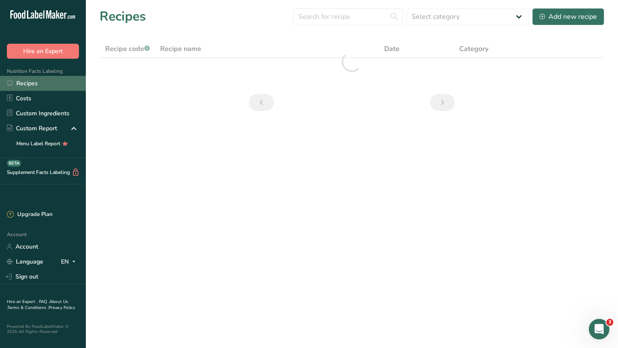
click at [42, 85] on link "Recipes" at bounding box center [43, 83] width 86 height 15
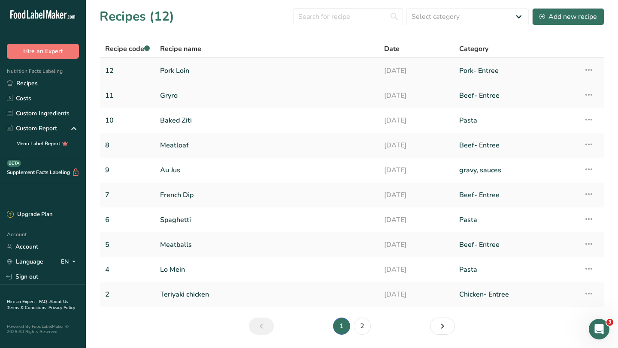
click at [191, 74] on link "Pork Loin" at bounding box center [267, 71] width 214 height 18
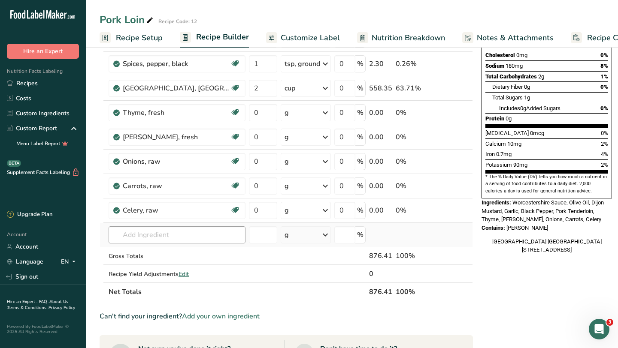
scroll to position [157, 0]
click at [25, 86] on link "Recipes" at bounding box center [43, 83] width 86 height 15
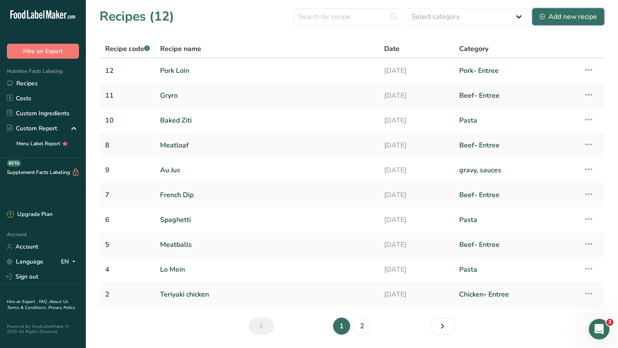
click at [514, 21] on div "Add new recipe" at bounding box center [567, 17] width 57 height 10
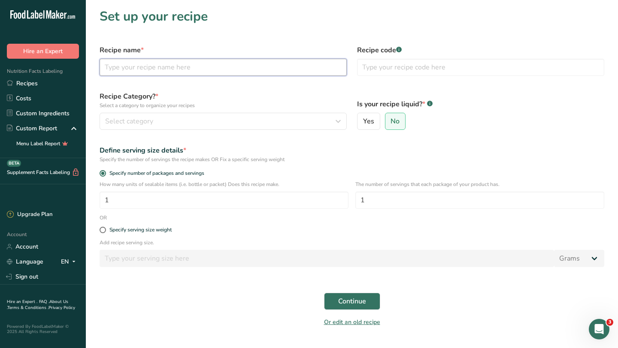
click at [168, 63] on input "text" at bounding box center [223, 67] width 247 height 17
type input "Pineapple Sauce"
click at [387, 76] on div "Recipe code .a-a{fill:#347362;}.b-a{fill:#fff;}" at bounding box center [480, 60] width 257 height 41
click at [383, 71] on input "text" at bounding box center [480, 67] width 247 height 17
type input "13"
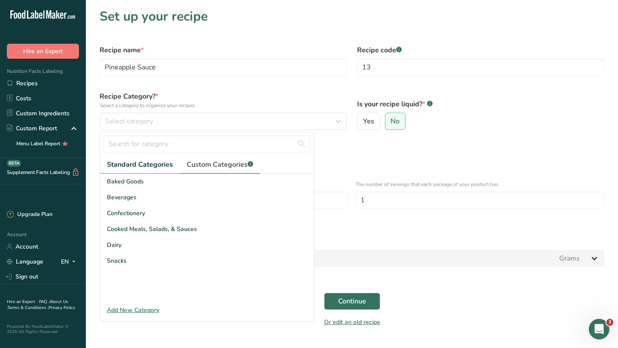
click at [217, 165] on span "Custom Categories .a-a{fill:#347362;}.b-a{fill:#fff;}" at bounding box center [220, 165] width 66 height 10
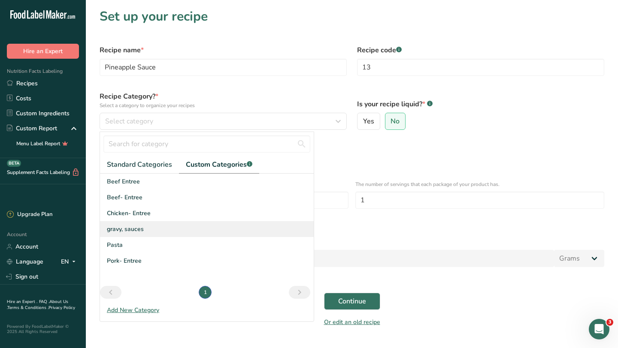
click at [130, 231] on span "gravy, sauces" at bounding box center [125, 229] width 37 height 9
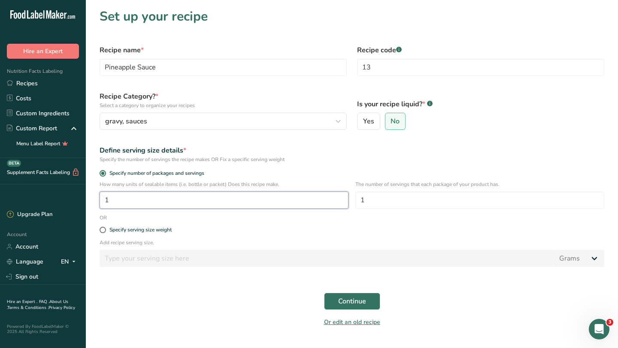
click at [263, 200] on input "1" at bounding box center [224, 200] width 249 height 17
type input "50"
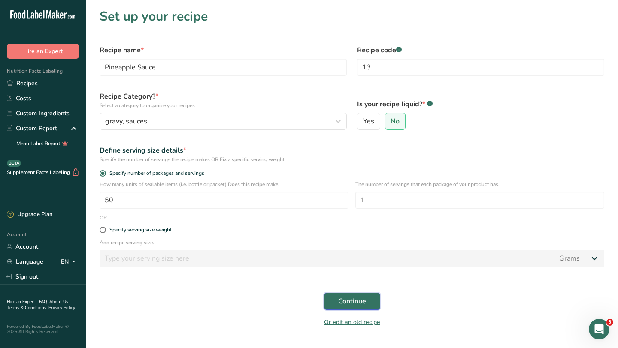
click at [356, 300] on span "Continue" at bounding box center [352, 301] width 28 height 10
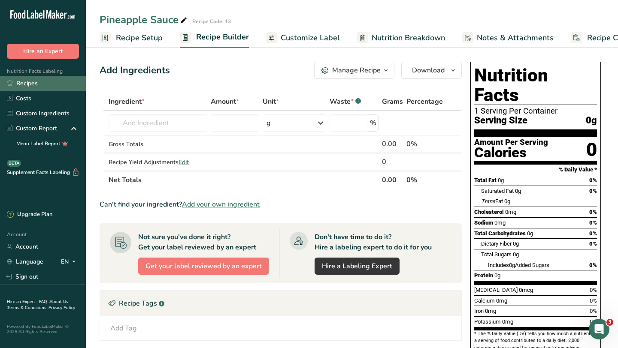
click at [28, 82] on link "Recipes" at bounding box center [43, 83] width 86 height 15
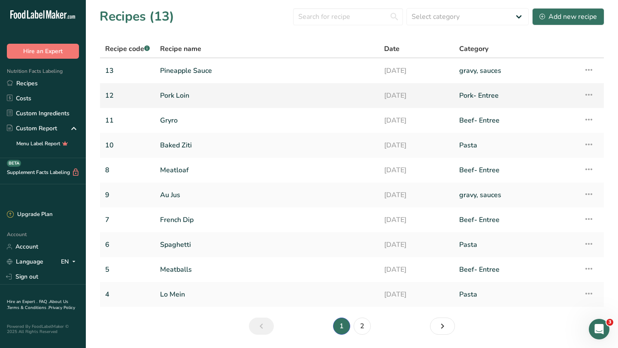
click at [172, 97] on link "Pork Loin" at bounding box center [267, 96] width 214 height 18
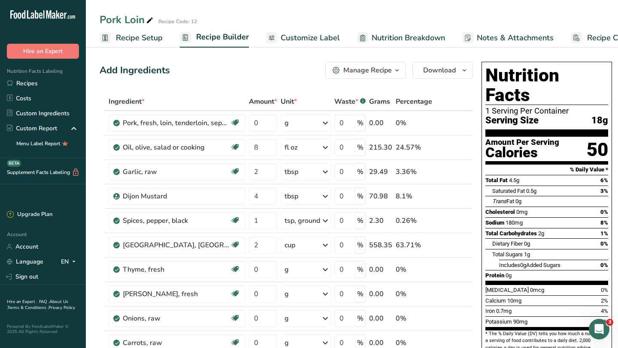
click at [389, 37] on span "Nutrition Breakdown" at bounding box center [407, 38] width 73 height 12
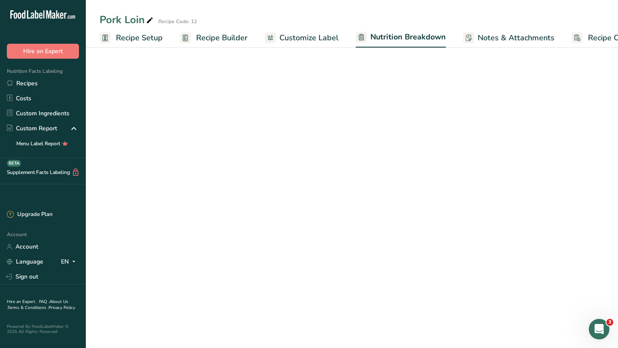
scroll to position [0, 36]
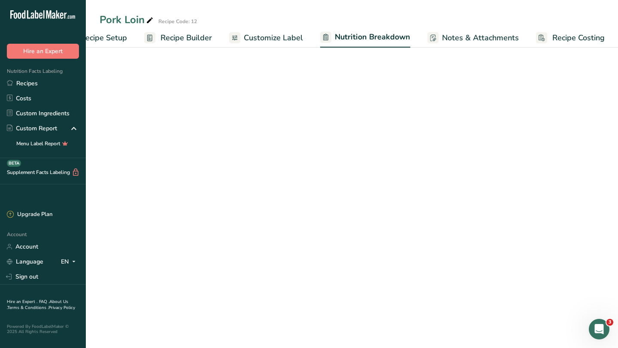
select select "Calories"
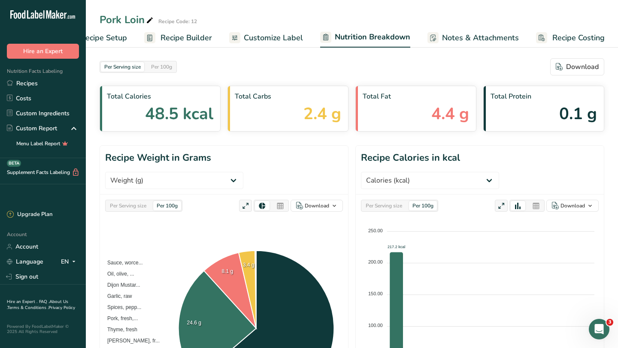
scroll to position [0, 0]
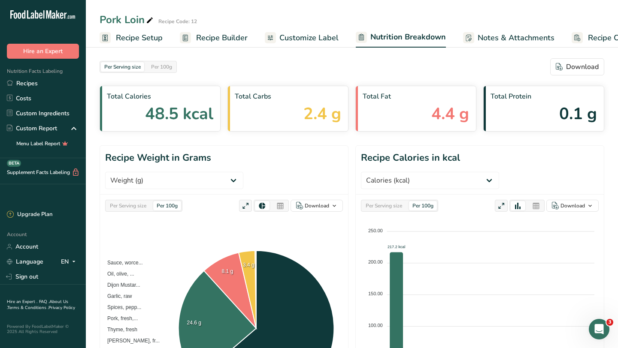
click at [128, 39] on span "Recipe Setup" at bounding box center [139, 38] width 47 height 12
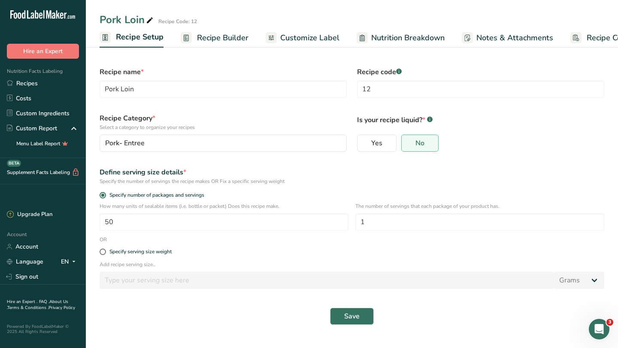
scroll to position [0, 3]
click at [210, 37] on span "Recipe Builder" at bounding box center [219, 38] width 51 height 12
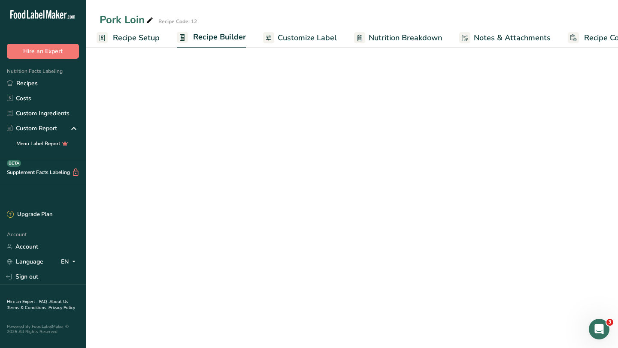
scroll to position [0, 35]
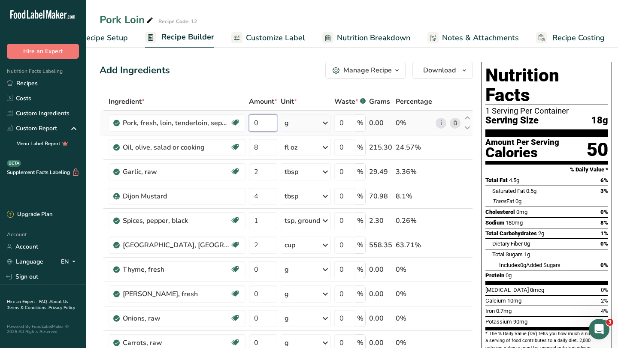
click at [266, 127] on input "0" at bounding box center [263, 123] width 28 height 17
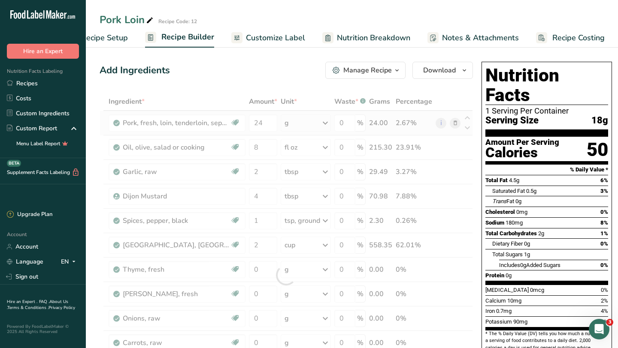
click at [321, 121] on div "Ingredient * Amount * Unit * Waste * .a-a{fill:#347362;}.b-a{fill:#fff;} Grams …" at bounding box center [286, 275] width 373 height 365
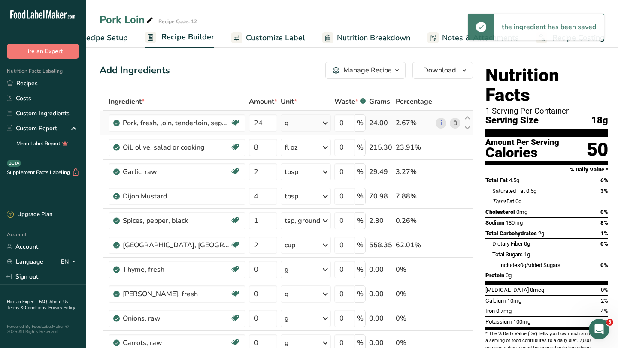
click at [320, 123] on div "g" at bounding box center [306, 123] width 50 height 17
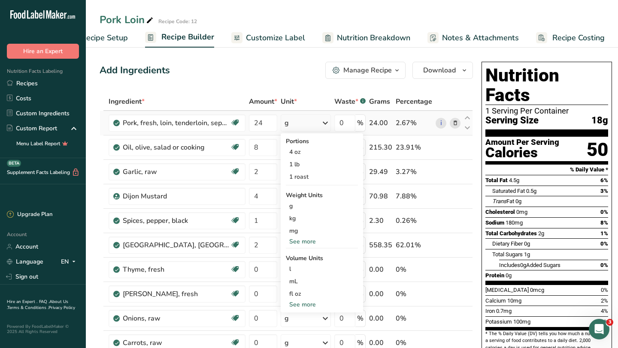
click at [306, 239] on div "See more" at bounding box center [322, 241] width 72 height 9
click at [302, 256] on div "lb" at bounding box center [322, 256] width 72 height 12
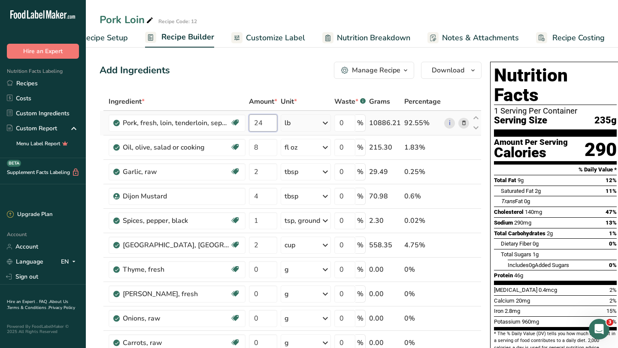
click at [263, 123] on input "24" at bounding box center [263, 123] width 28 height 17
type input "2"
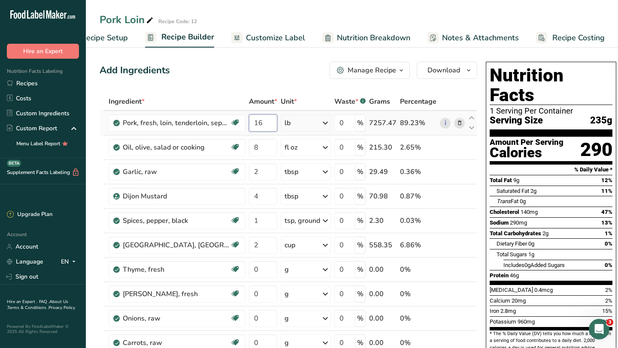
type input "16"
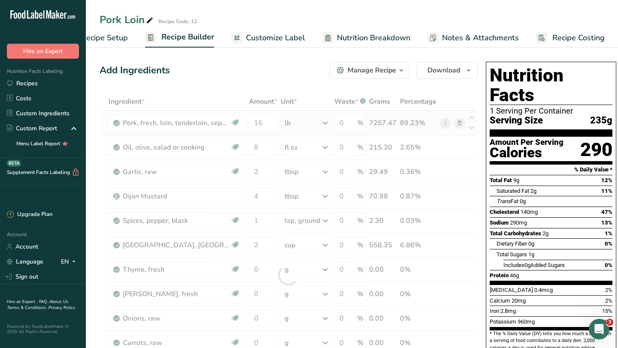
click at [306, 126] on div "Ingredient * Amount * Unit * Waste * .a-a{fill:#347362;}.b-a{fill:#fff;} Grams …" at bounding box center [288, 275] width 377 height 365
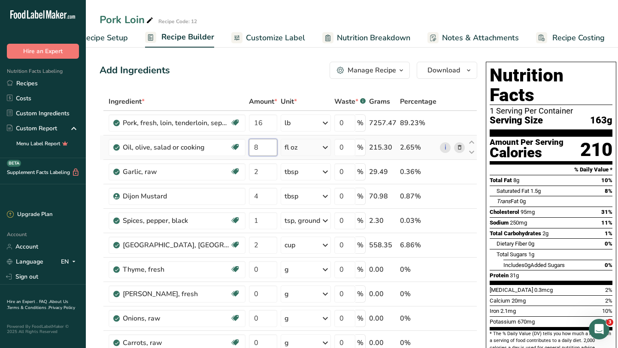
click at [266, 148] on input "8" at bounding box center [263, 147] width 28 height 17
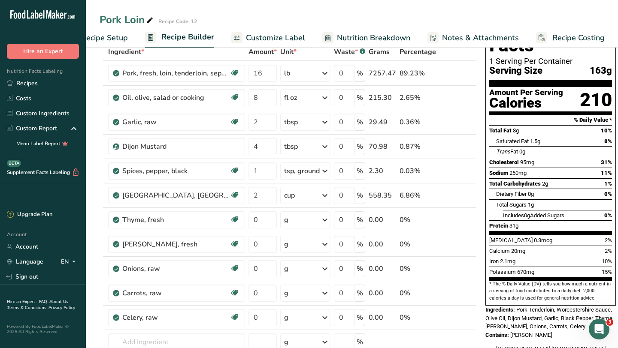
scroll to position [0, 0]
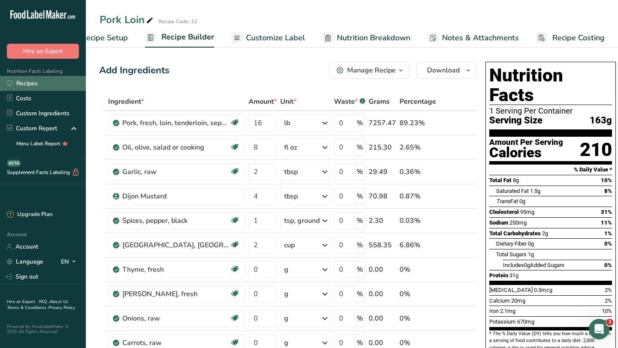
click at [29, 85] on link "Recipes" at bounding box center [43, 83] width 86 height 15
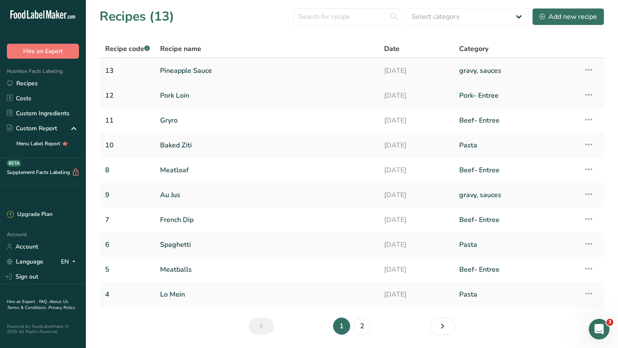
click at [200, 74] on link "Pineapple Sauce" at bounding box center [267, 71] width 214 height 18
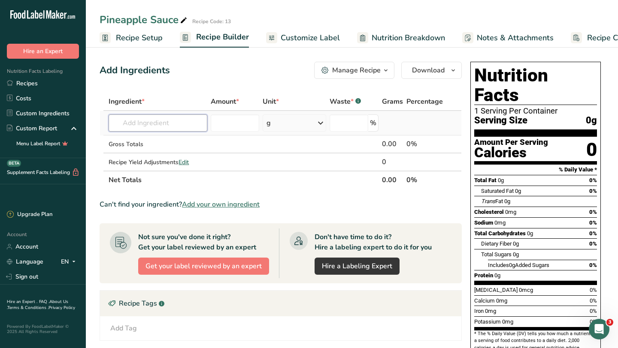
click at [155, 124] on input "text" at bounding box center [158, 123] width 99 height 17
click at [172, 123] on input "text" at bounding box center [158, 123] width 99 height 17
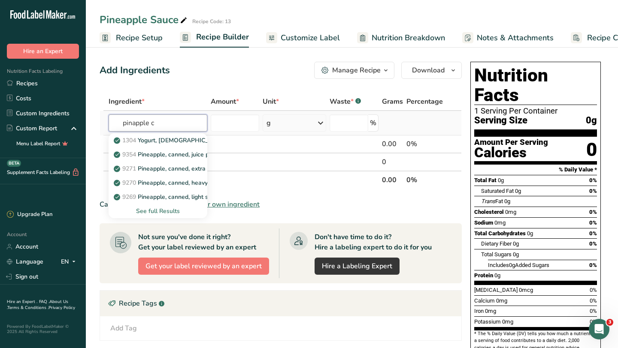
click at [135, 128] on input "pinapple c" at bounding box center [158, 123] width 99 height 17
click at [136, 124] on input "pinapple c" at bounding box center [158, 123] width 99 height 17
click at [132, 125] on input "pinapple c" at bounding box center [158, 123] width 99 height 17
click at [160, 125] on input "pineapple c" at bounding box center [158, 123] width 99 height 17
type input "pineapple"
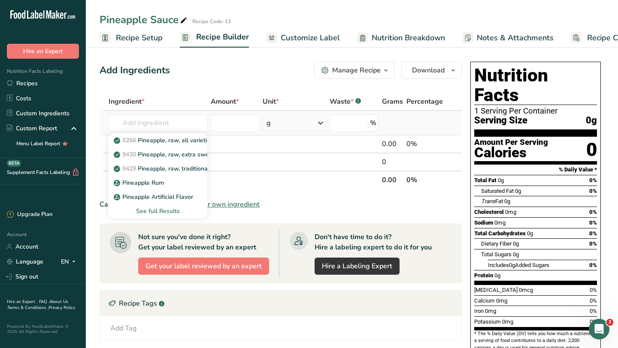
click at [172, 211] on div "See full Results" at bounding box center [157, 211] width 85 height 9
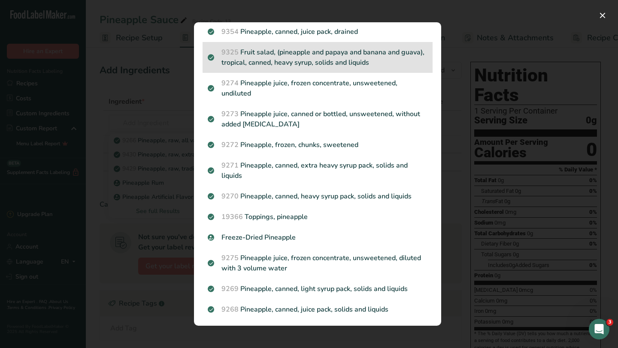
scroll to position [884, 0]
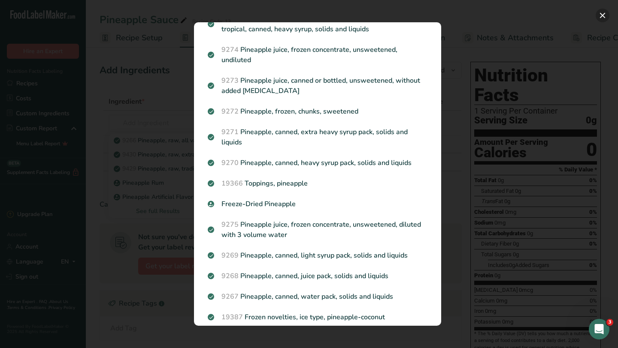
click at [601, 13] on button "Search results modal" at bounding box center [602, 16] width 14 height 14
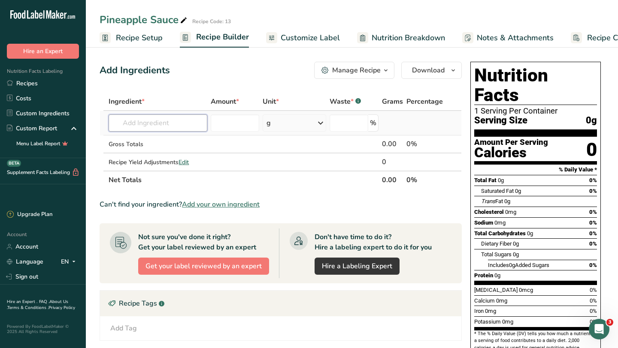
click at [142, 121] on input "text" at bounding box center [158, 123] width 99 height 17
click at [234, 206] on span "Add your own ingredient" at bounding box center [221, 204] width 78 height 10
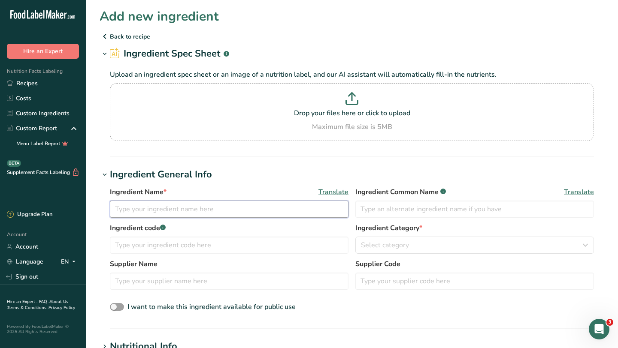
click at [178, 211] on input "text" at bounding box center [229, 209] width 238 height 17
type input "Pineapple Chunks"
click at [414, 207] on input "text" at bounding box center [474, 209] width 238 height 17
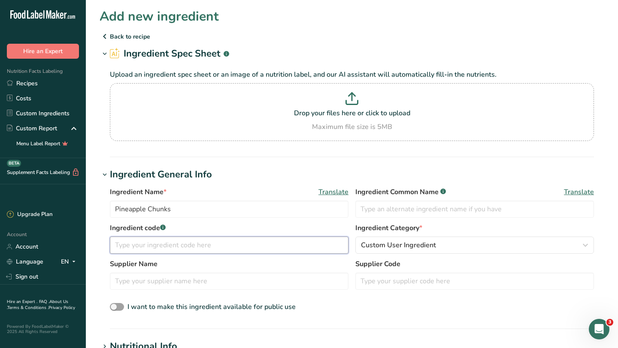
click at [315, 250] on input "text" at bounding box center [229, 245] width 238 height 17
type input "1907"
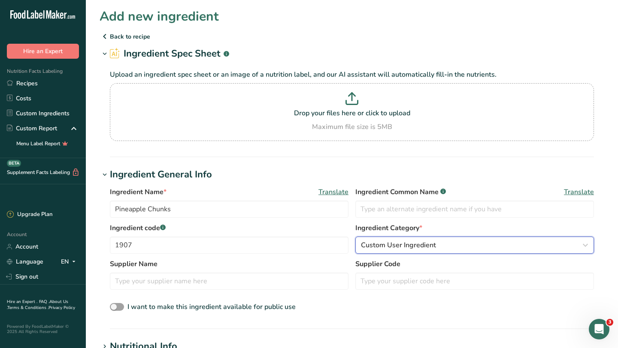
click at [401, 241] on span "Custom User Ingredient" at bounding box center [398, 245] width 75 height 10
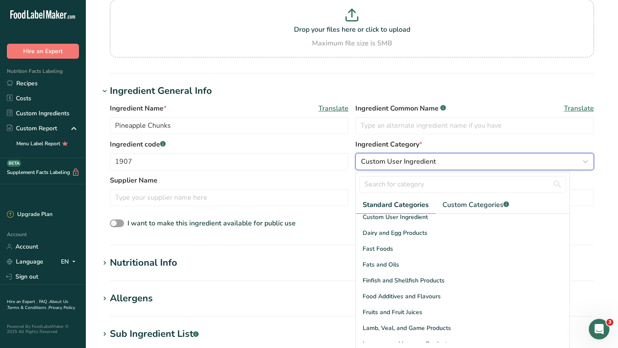
scroll to position [126, 0]
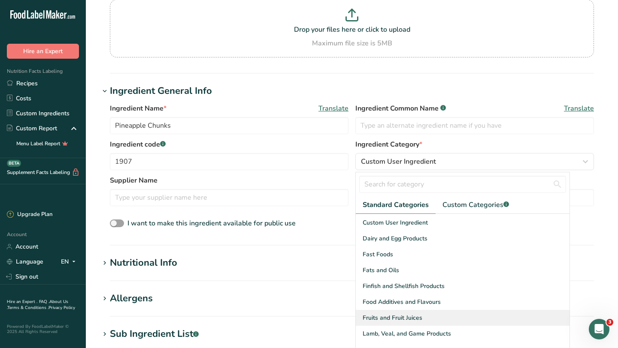
click at [395, 317] on span "Fruits and Fruit Juices" at bounding box center [392, 318] width 60 height 9
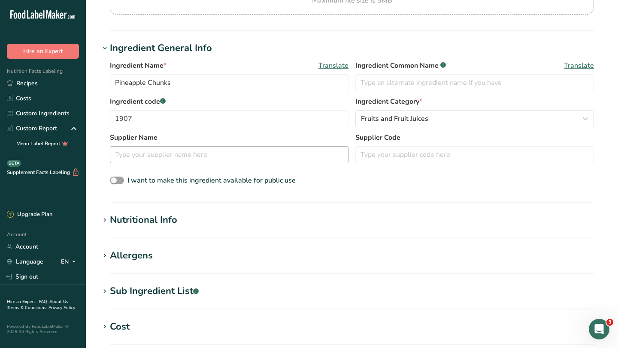
scroll to position [182, 0]
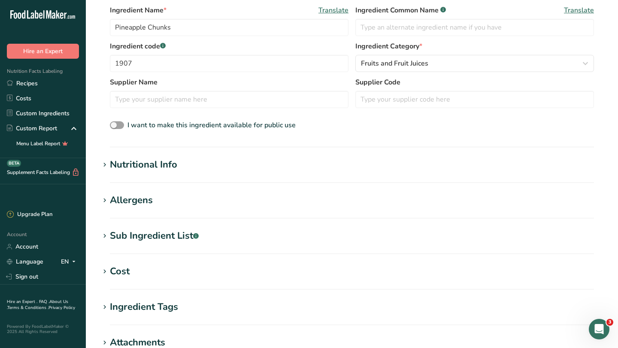
click at [161, 164] on div "Nutritional Info" at bounding box center [143, 165] width 67 height 14
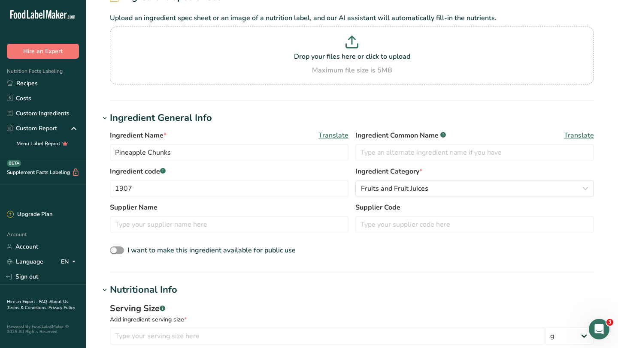
scroll to position [166, 0]
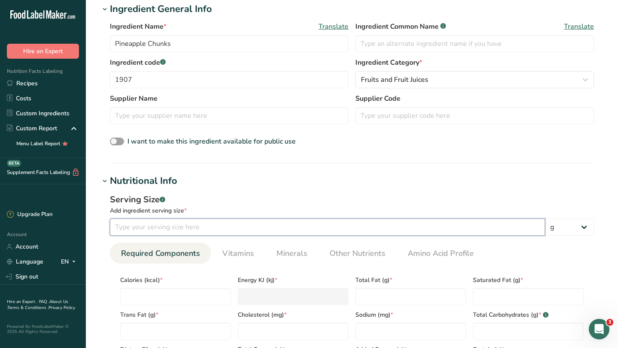
click at [175, 220] on input "number" at bounding box center [327, 227] width 435 height 17
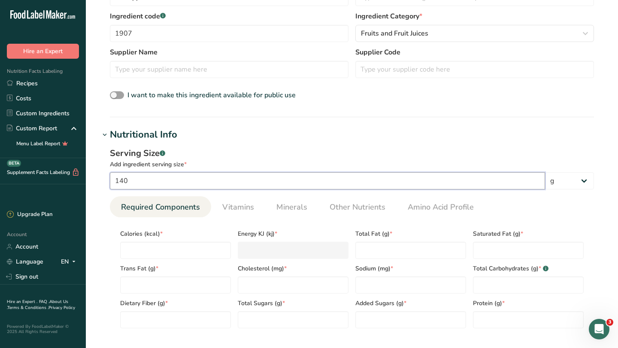
scroll to position [217, 0]
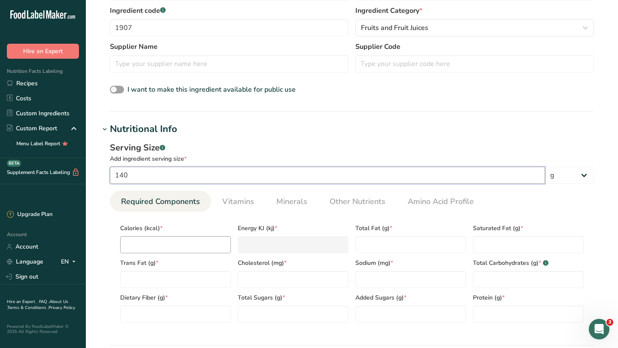
type input "140"
click at [185, 237] on input "number" at bounding box center [175, 244] width 111 height 17
type input "8"
type KJ "33.5"
type input "80"
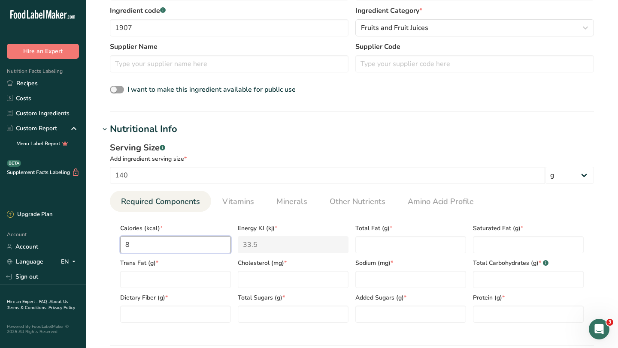
type KJ "334.7"
type input "80"
click at [361, 247] on Fat "number" at bounding box center [410, 244] width 111 height 17
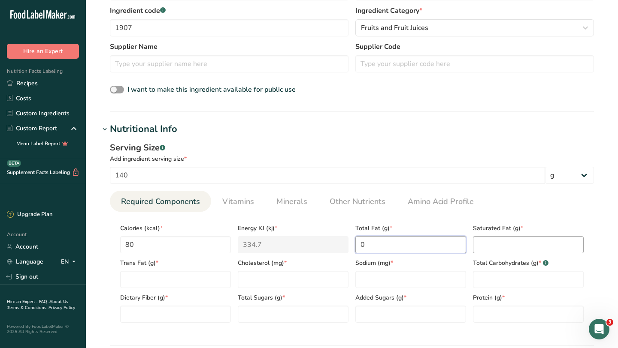
type Fat "0"
click at [486, 253] on Fat "number" at bounding box center [528, 244] width 111 height 17
type Fat "0"
click at [142, 281] on Fat "number" at bounding box center [175, 279] width 111 height 17
type Fat "0"
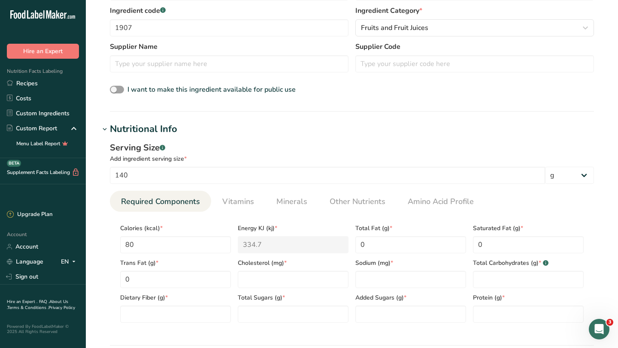
click at [253, 289] on div "Total Sugars (g) *" at bounding box center [293, 305] width 118 height 35
click at [269, 268] on div "Cholesterol (mg) *" at bounding box center [293, 270] width 118 height 35
click at [263, 277] on input "number" at bounding box center [293, 279] width 111 height 17
type input "0"
click at [360, 278] on input "number" at bounding box center [410, 279] width 111 height 17
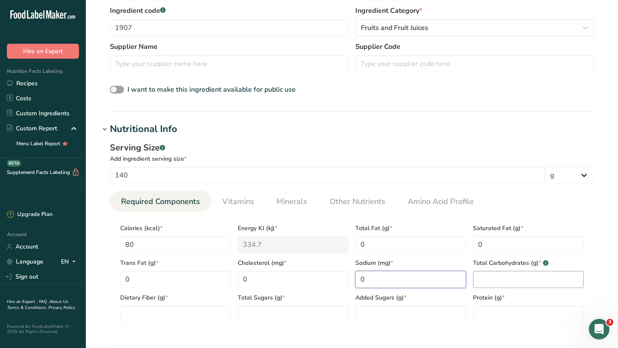
type input "0"
click at [483, 282] on Carbohydrates "number" at bounding box center [528, 279] width 111 height 17
type Carbohydrates "22"
click at [166, 319] on Fiber "number" at bounding box center [175, 314] width 111 height 17
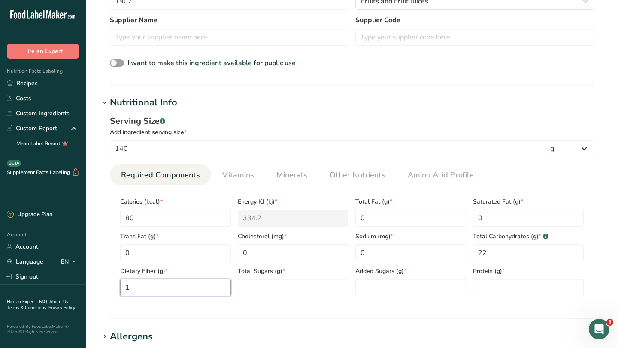
scroll to position [246, 0]
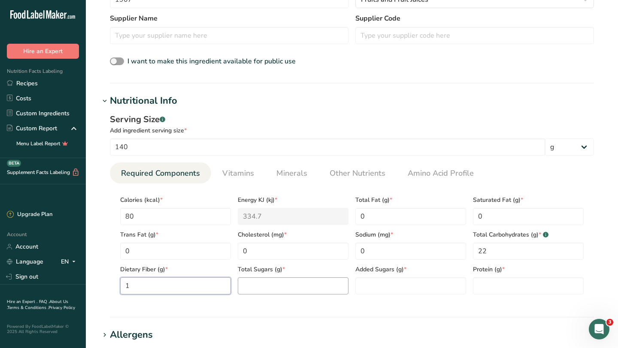
type Fiber "1"
click at [257, 285] on Sugars "number" at bounding box center [293, 286] width 111 height 17
type Sugars "20"
click at [389, 283] on Sugars "number" at bounding box center [410, 286] width 111 height 17
type Sugars "0"
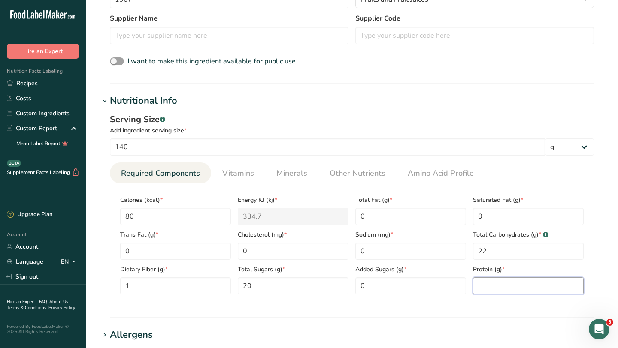
click at [483, 286] on input "number" at bounding box center [528, 286] width 111 height 17
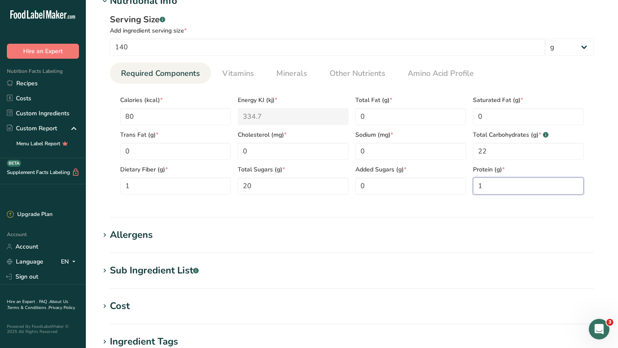
scroll to position [347, 0]
type input "1"
click at [145, 233] on div "Allergens" at bounding box center [131, 234] width 43 height 14
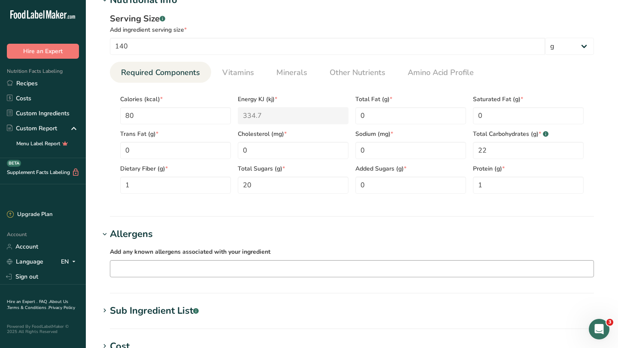
click at [157, 274] on input "text" at bounding box center [351, 268] width 483 height 13
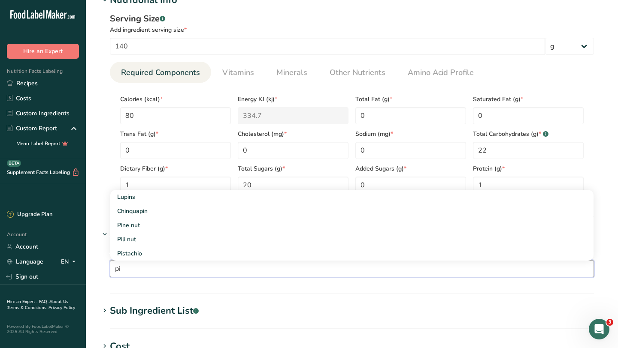
type input "p"
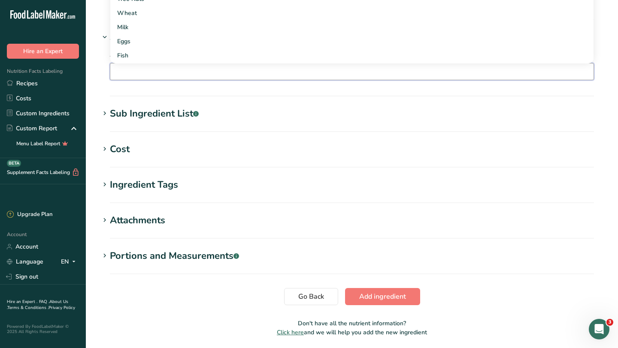
scroll to position [574, 0]
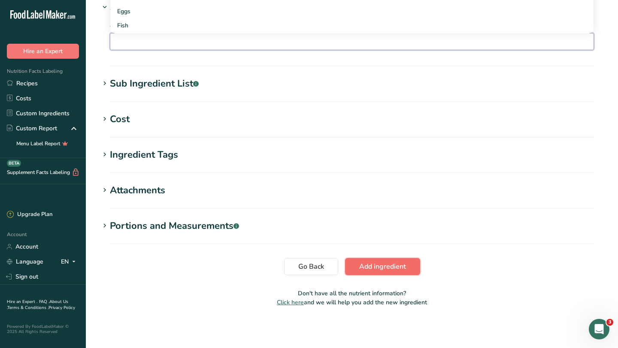
click at [375, 262] on span "Add ingredient" at bounding box center [382, 267] width 47 height 10
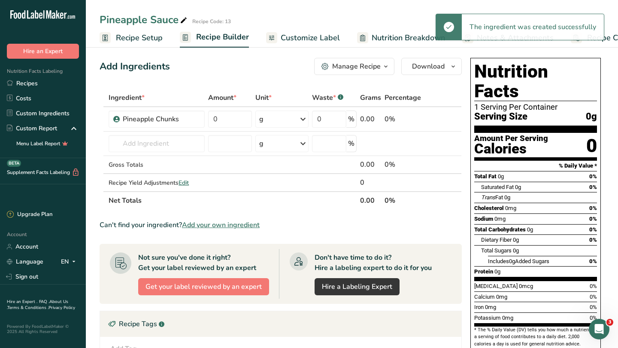
scroll to position [5, 0]
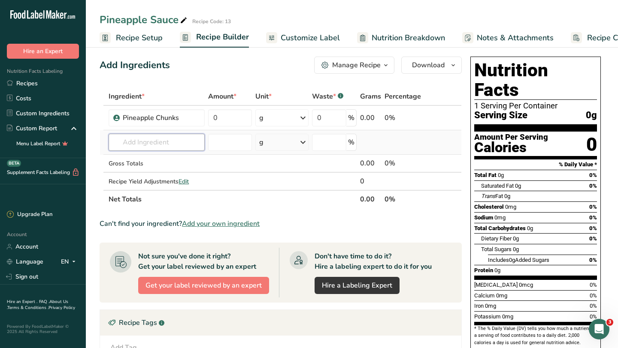
click at [161, 141] on input "text" at bounding box center [157, 142] width 96 height 17
type input "[GEOGRAPHIC_DATA]"
click at [154, 160] on p "Dijon Mustard" at bounding box center [137, 159] width 45 height 9
type input "Dijon Mustard"
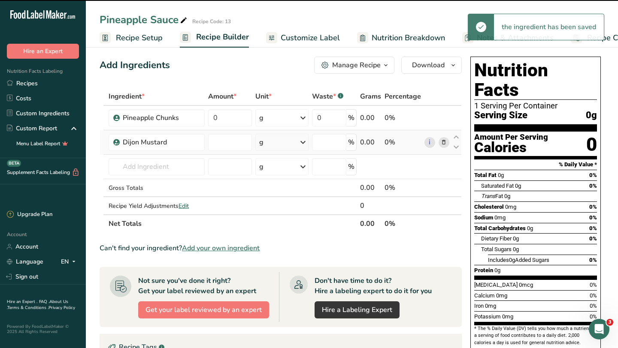
type input "0"
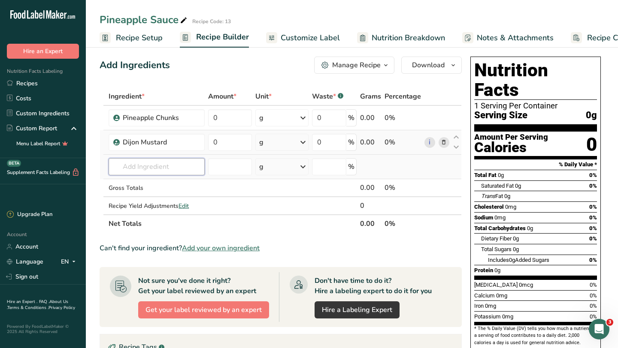
click at [165, 172] on input "text" at bounding box center [157, 166] width 96 height 17
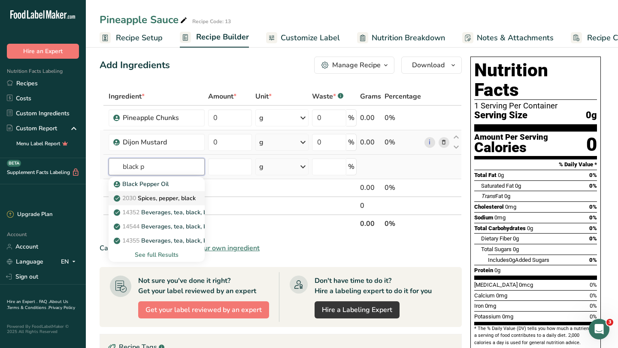
type input "black p"
click at [156, 197] on p "2030 Spices, pepper, black" at bounding box center [155, 198] width 80 height 9
type input "Spices, pepper, black"
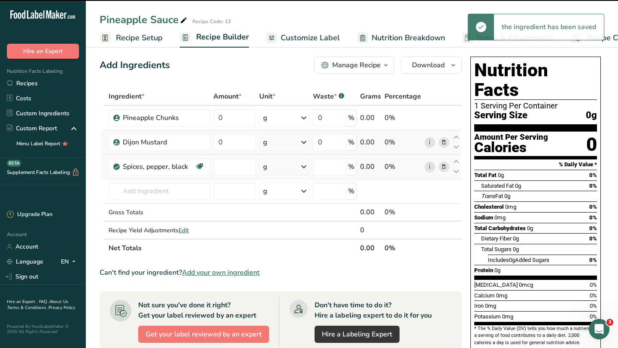
type input "0"
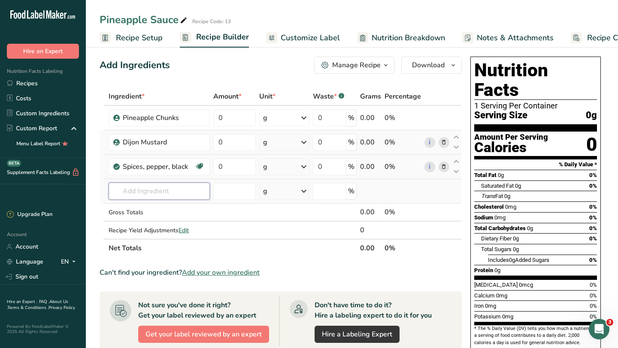
click at [183, 187] on input "text" at bounding box center [159, 191] width 101 height 17
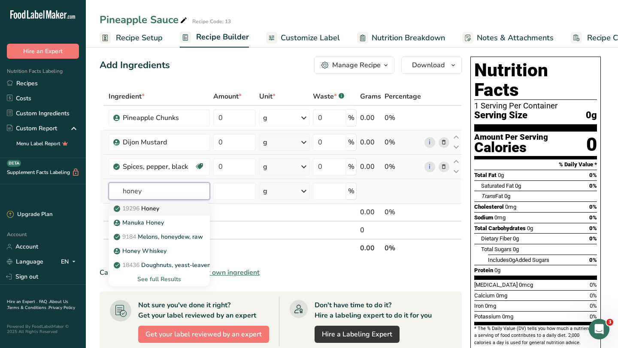
type input "honey"
click at [166, 206] on div "19296 Honey" at bounding box center [152, 208] width 74 height 9
type input "Honey"
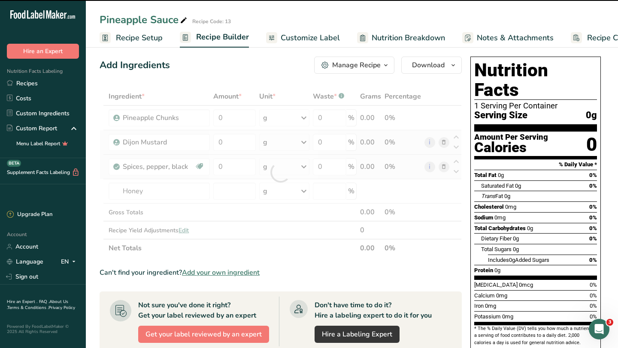
type input "0"
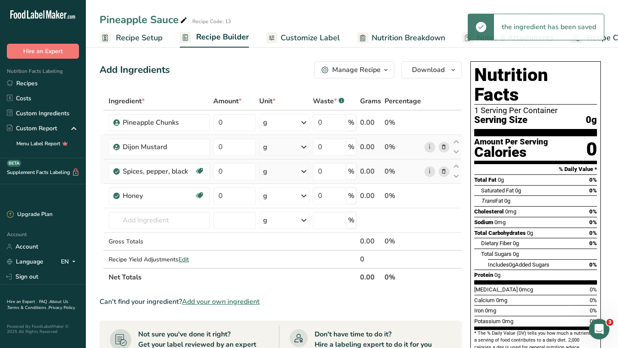
scroll to position [8, 0]
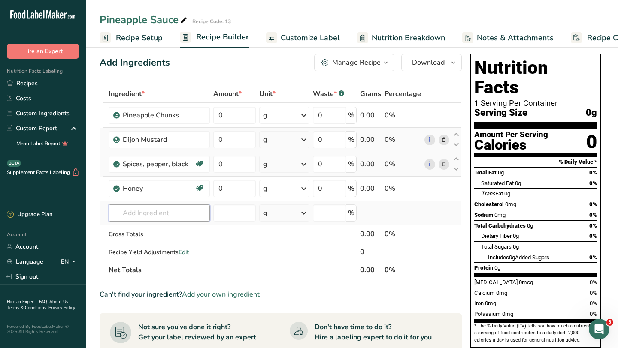
click at [150, 208] on input "text" at bounding box center [159, 213] width 101 height 17
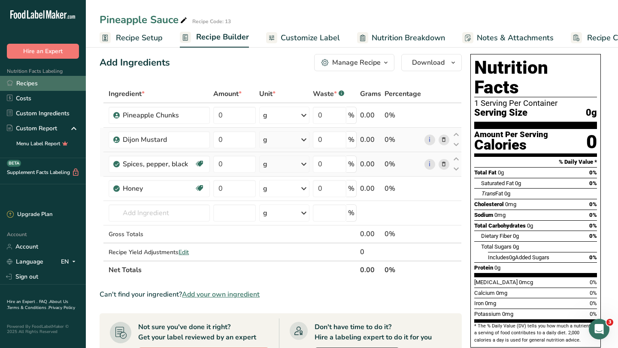
click at [43, 82] on link "Recipes" at bounding box center [43, 83] width 86 height 15
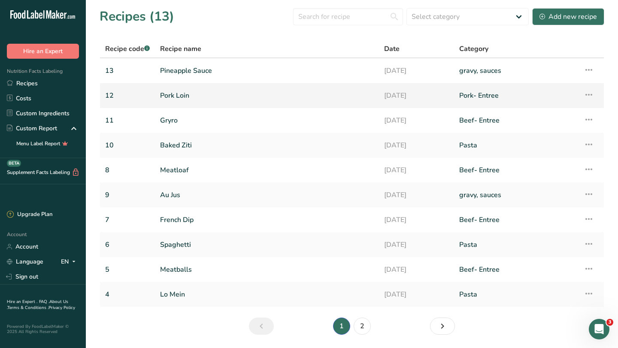
click at [181, 98] on link "Pork Loin" at bounding box center [267, 96] width 214 height 18
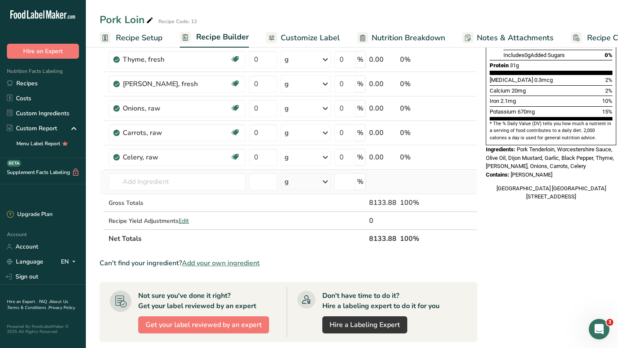
scroll to position [396, 0]
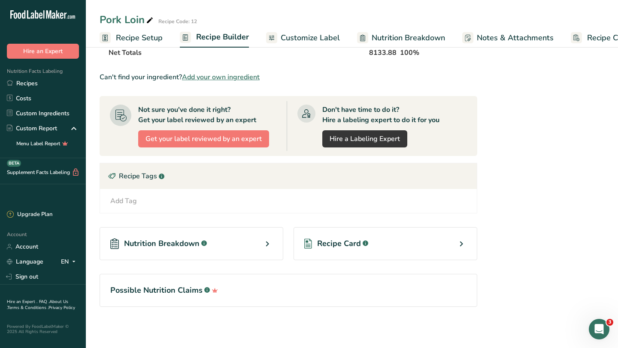
click at [409, 244] on div "Recipe Card .a-a{fill:#347362;}.b-a{fill:#fff;}" at bounding box center [385, 243] width 184 height 33
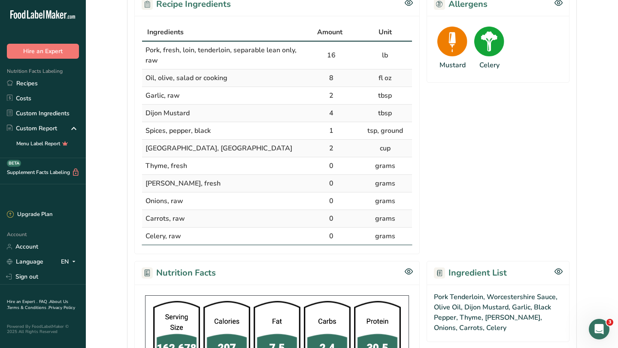
scroll to position [161, 0]
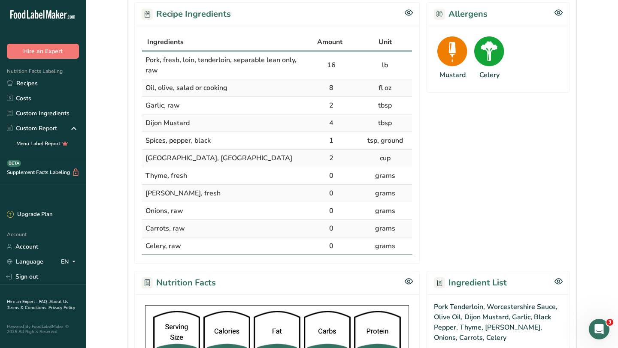
drag, startPoint x: 146, startPoint y: 60, endPoint x: 401, endPoint y: 247, distance: 316.6
click at [401, 247] on tbody "Pork, fresh, loin, tenderloin, separable lean only, raw 16 lb Oil, olive, salad…" at bounding box center [277, 152] width 270 height 203
copy tbody "Pork, fresh, loin, tenderloin, separable lean only, raw 16 lb Oil, olive, salad…"
click at [199, 137] on span "Spices, pepper, black" at bounding box center [177, 140] width 65 height 9
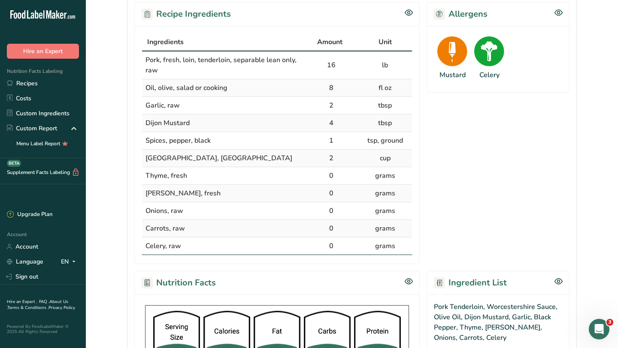
drag, startPoint x: 145, startPoint y: 173, endPoint x: 190, endPoint y: 251, distance: 89.8
click at [190, 251] on tbody "Pork, fresh, loin, tenderloin, separable lean only, raw 16 lb Oil, olive, salad…" at bounding box center [277, 152] width 270 height 203
copy tbody "Thyme, fresh 0 grams Rosemary, fresh 0 grams Onions, raw 0 grams Carrots, raw 0…"
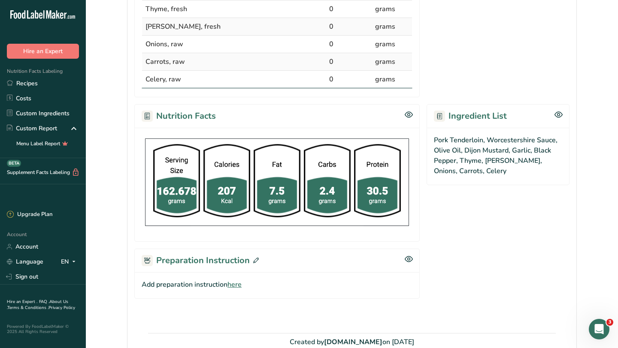
scroll to position [372, 0]
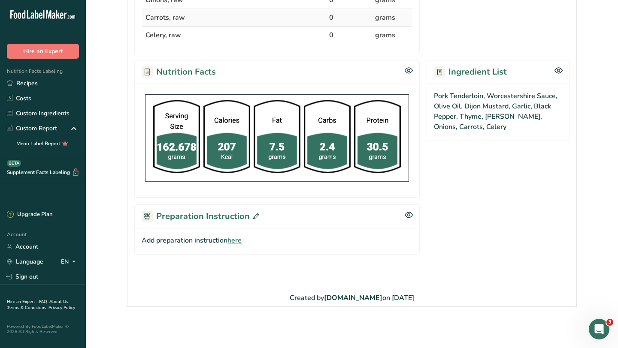
click at [255, 217] on icon at bounding box center [256, 217] width 6 height 6
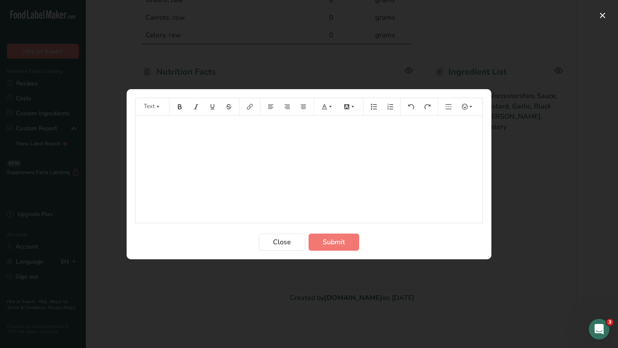
click at [271, 173] on div "﻿" at bounding box center [309, 169] width 347 height 107
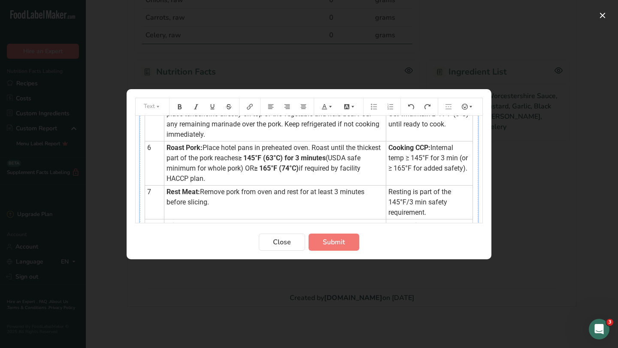
scroll to position [201, 0]
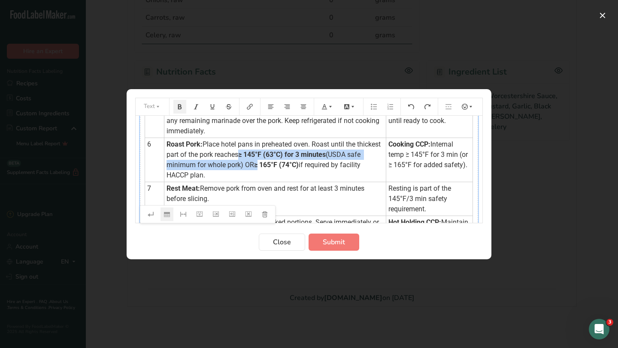
drag, startPoint x: 267, startPoint y: 154, endPoint x: 296, endPoint y: 165, distance: 30.7
click at [296, 165] on td "Roast Pork: Place hotel pans in preheated oven. Roast until the thickest part o…" at bounding box center [275, 160] width 222 height 44
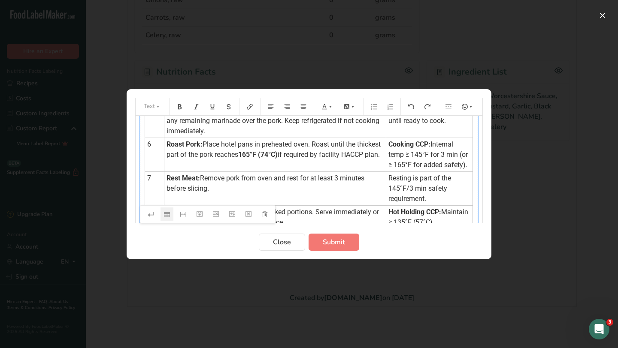
drag, startPoint x: 307, startPoint y: 154, endPoint x: 315, endPoint y: 165, distance: 14.4
click at [315, 165] on td "Roast Pork: Place hotel pans in preheated oven. Roast until the thickest part o…" at bounding box center [275, 155] width 222 height 34
click at [302, 169] on td "Roast Pork: Place hotel pans in preheated oven. Roast until the thickest part o…" at bounding box center [275, 155] width 222 height 34
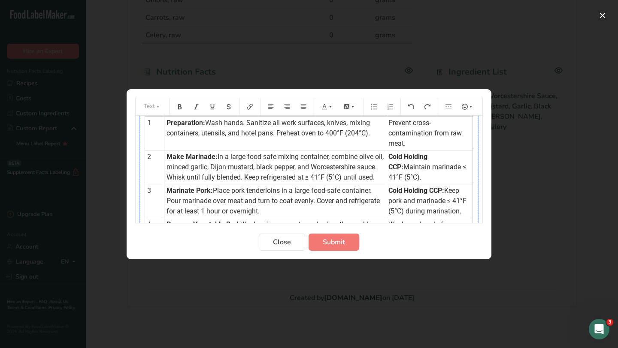
scroll to position [0, 0]
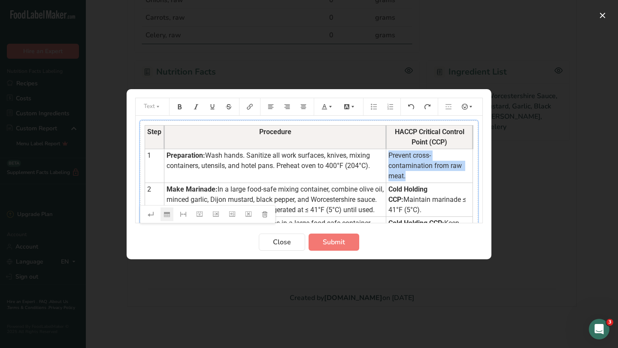
drag, startPoint x: 379, startPoint y: 154, endPoint x: 429, endPoint y: 163, distance: 50.6
click at [429, 163] on td "Prevent cross-contamination from raw meat." at bounding box center [429, 166] width 87 height 34
click at [330, 106] on icon "Preparation instructions modal" at bounding box center [330, 107] width 3 height 2
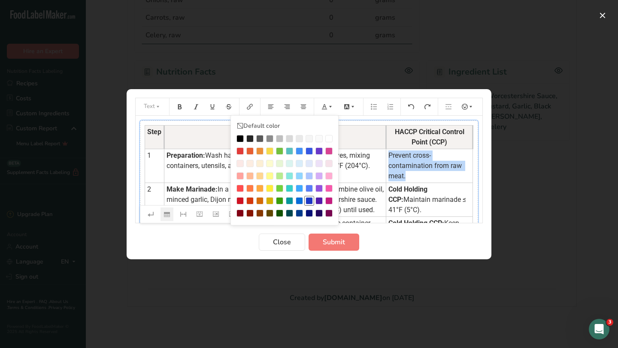
click at [309, 199] on div "Preparation instructions modal" at bounding box center [308, 200] width 7 height 7
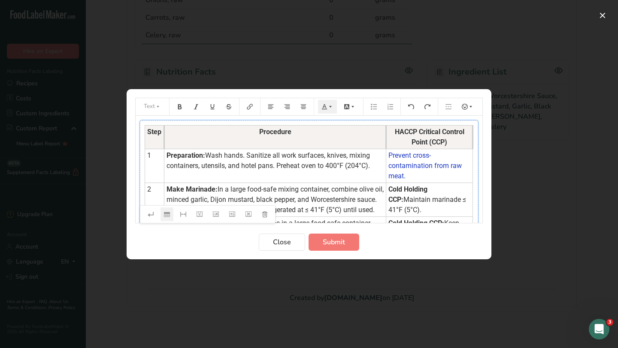
click at [442, 196] on span "Maintain marinade ≤ 41°F (5°C)." at bounding box center [427, 205] width 79 height 18
drag, startPoint x: 452, startPoint y: 193, endPoint x: 377, endPoint y: 179, distance: 75.5
click at [386, 183] on td "Cold Holding CCP: Maintain marinade ≤ 41°F (5°C)." at bounding box center [429, 200] width 87 height 34
click at [331, 106] on icon "Preparation instructions modal" at bounding box center [330, 107] width 3 height 2
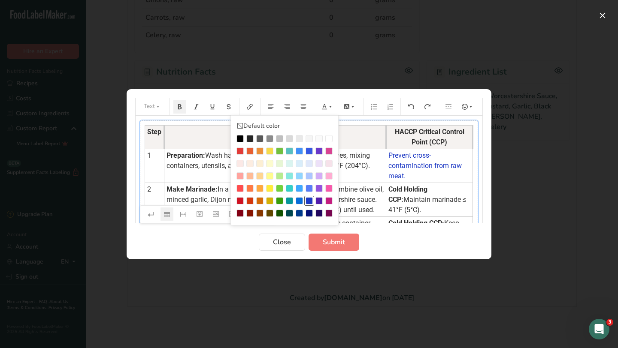
click at [309, 201] on div "Preparation instructions modal" at bounding box center [308, 200] width 7 height 7
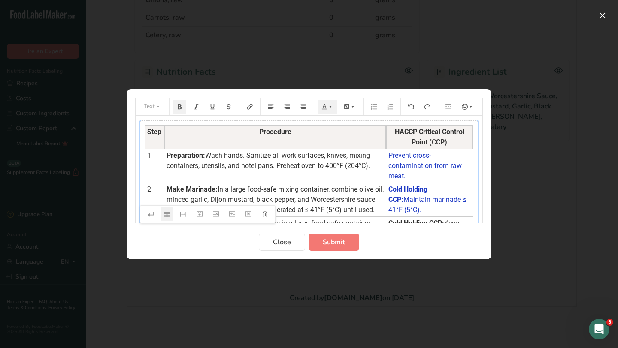
click at [400, 214] on td "Cold Holding CCP: Maintain marinade ≤ 41°F (5°C)." at bounding box center [429, 200] width 87 height 34
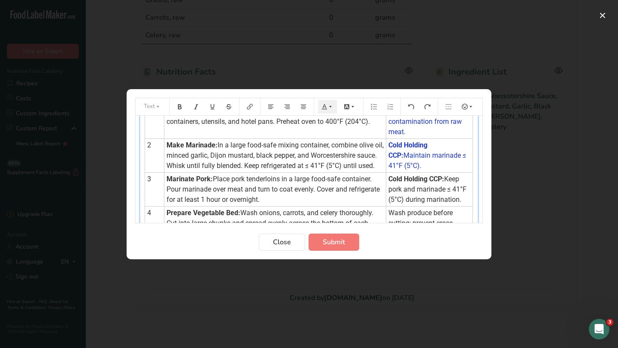
scroll to position [45, 0]
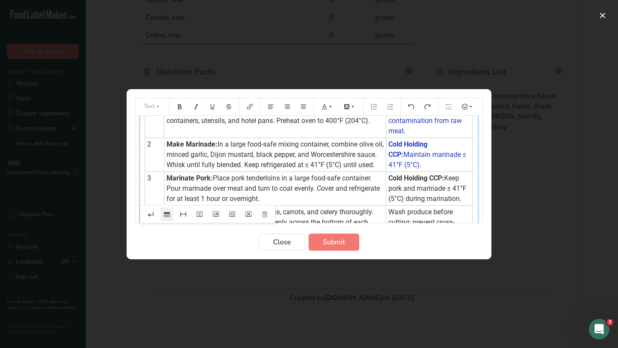
drag, startPoint x: 440, startPoint y: 200, endPoint x: 383, endPoint y: 178, distance: 61.5
click at [386, 179] on td "Cold Holding CCP: Keep pork and marinade ≤ 41°F (5°C) during marination." at bounding box center [429, 189] width 87 height 34
click at [398, 191] on span "Keep pork and marinade ≤ 41°F (5°C) during marination." at bounding box center [428, 188] width 80 height 29
drag, startPoint x: 380, startPoint y: 177, endPoint x: 436, endPoint y: 196, distance: 59.5
click at [436, 196] on td "Cold Holding CCP: Keep pork and marinade ≤ 41°F (5°C) during marination." at bounding box center [429, 189] width 87 height 34
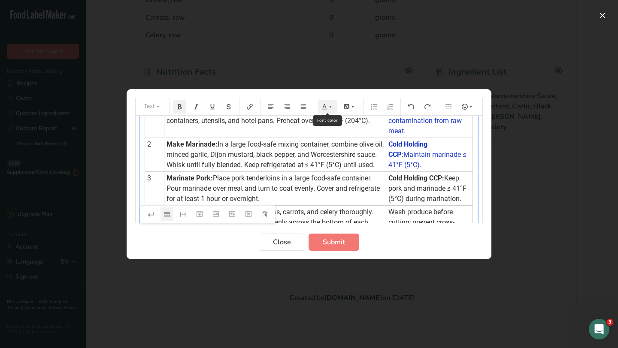
click at [330, 106] on icon "Preparation instructions modal" at bounding box center [330, 107] width 6 height 6
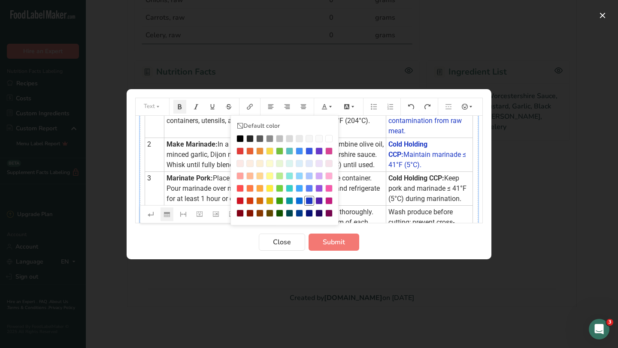
click at [309, 202] on div "Preparation instructions modal" at bounding box center [308, 200] width 7 height 7
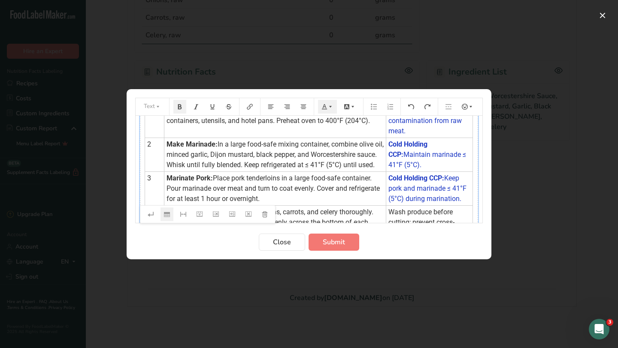
click at [434, 196] on td "Cold Holding CCP: Keep pork and marinade ≤ 41°F (5°C) during marination." at bounding box center [429, 189] width 87 height 34
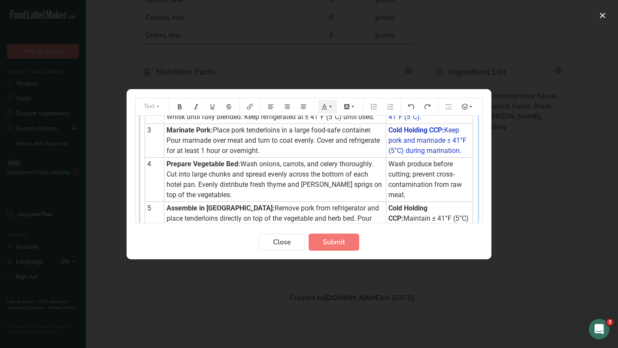
scroll to position [100, 0]
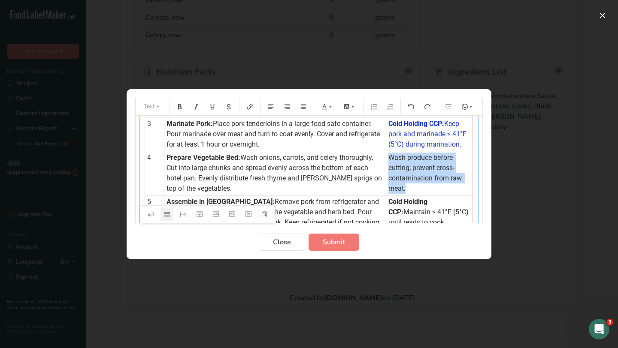
drag, startPoint x: 380, startPoint y: 156, endPoint x: 428, endPoint y: 182, distance: 53.9
click at [428, 182] on td "Wash produce before cutting; prevent cross-contamination from raw meat." at bounding box center [429, 173] width 87 height 44
click at [326, 106] on icon "Preparation instructions modal" at bounding box center [324, 107] width 6 height 6
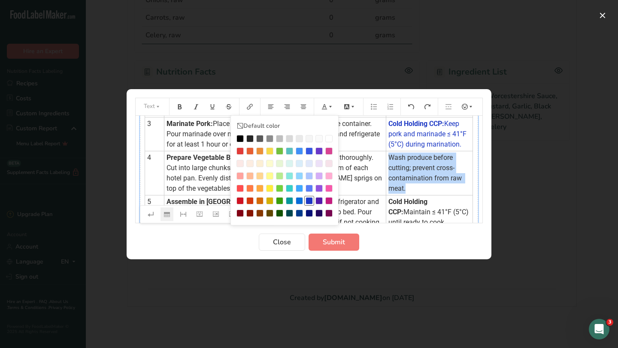
click at [311, 199] on div "Preparation instructions modal" at bounding box center [308, 200] width 7 height 7
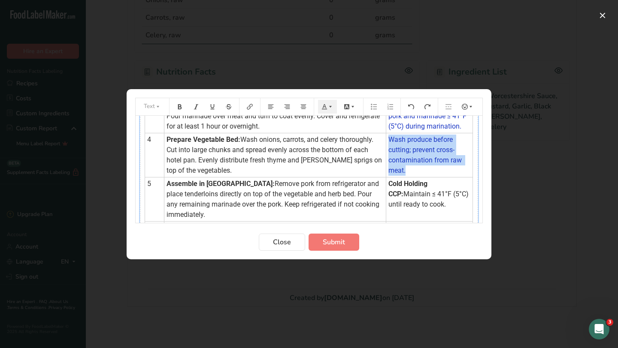
scroll to position [123, 0]
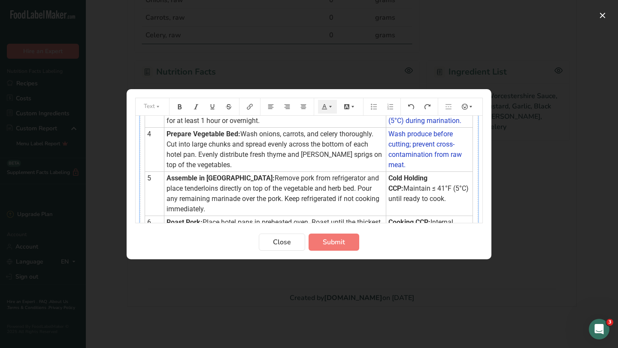
click at [394, 193] on td "Cold Holding CCP: Maintain ≤ 41°F (5°C) until ready to cook." at bounding box center [429, 194] width 87 height 44
drag, startPoint x: 379, startPoint y: 178, endPoint x: 471, endPoint y: 189, distance: 92.9
click at [471, 189] on td "Cold Holding CCP: Maintain ≤ 41°F (5°C) until ready to cook." at bounding box center [429, 194] width 87 height 44
click at [329, 105] on icon "Preparation instructions modal" at bounding box center [330, 107] width 6 height 6
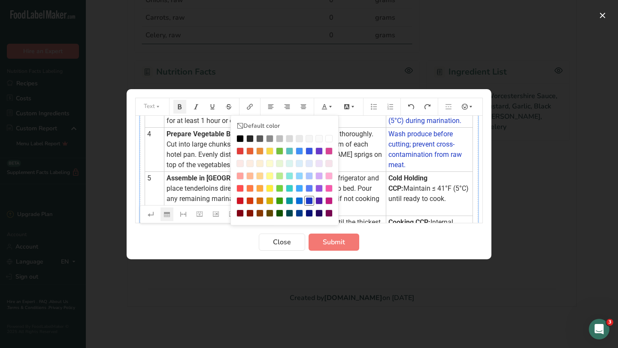
click at [308, 201] on div "Preparation instructions modal" at bounding box center [308, 200] width 7 height 7
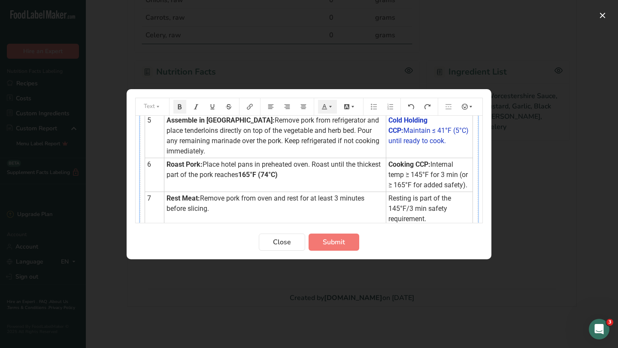
scroll to position [184, 0]
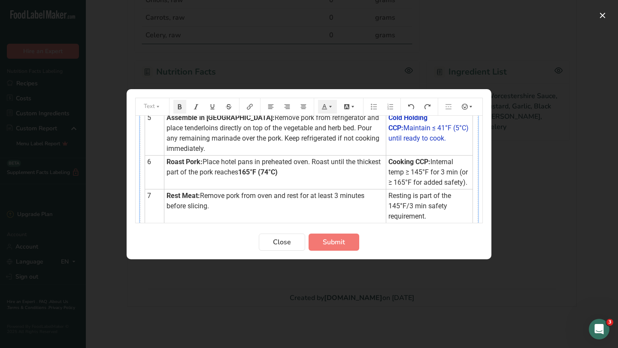
drag, startPoint x: 380, startPoint y: 160, endPoint x: 437, endPoint y: 179, distance: 59.1
click at [437, 179] on td "Cooking CCP: Internal temp ≥ 145°F for 3 min (or ≥ 165°F for added safety)." at bounding box center [429, 172] width 87 height 34
click at [333, 106] on button "Preparation instructions modal" at bounding box center [327, 107] width 19 height 14
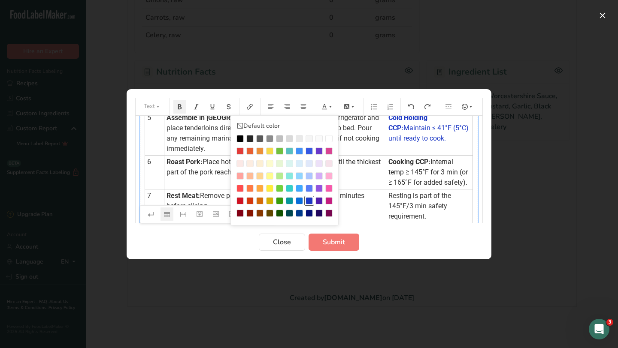
click at [307, 200] on div "Preparation instructions modal" at bounding box center [308, 200] width 7 height 7
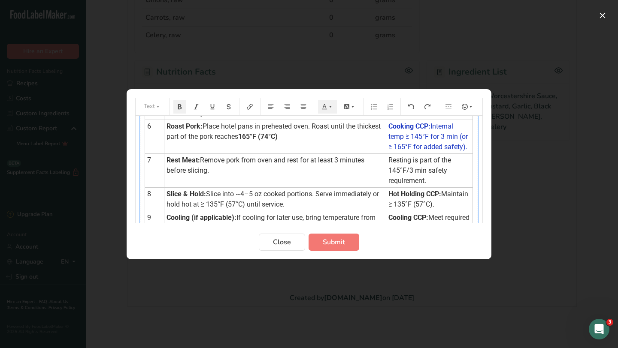
scroll to position [220, 0]
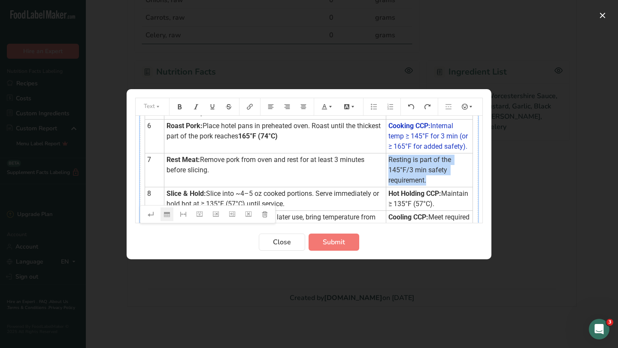
drag, startPoint x: 378, startPoint y: 157, endPoint x: 451, endPoint y: 172, distance: 74.4
click at [451, 172] on td "Resting is part of the 145°F/3 min safety requirement." at bounding box center [429, 170] width 87 height 34
click at [326, 108] on icon "Preparation instructions modal" at bounding box center [324, 107] width 6 height 6
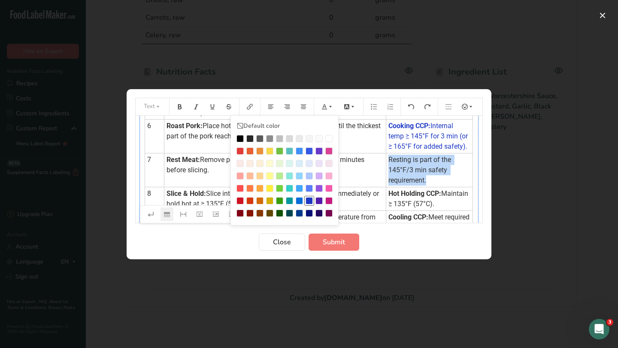
click at [308, 198] on div "Preparation instructions modal" at bounding box center [308, 200] width 7 height 7
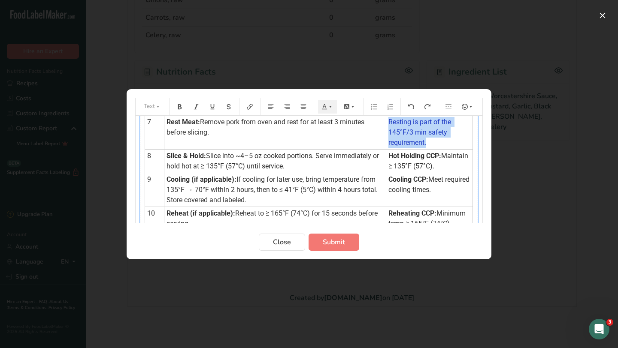
scroll to position [258, 0]
drag, startPoint x: 380, startPoint y: 142, endPoint x: 429, endPoint y: 157, distance: 51.4
click at [429, 157] on td "Hot Holding CCP: Maintain ≥ 135°F (57°C)." at bounding box center [429, 160] width 87 height 24
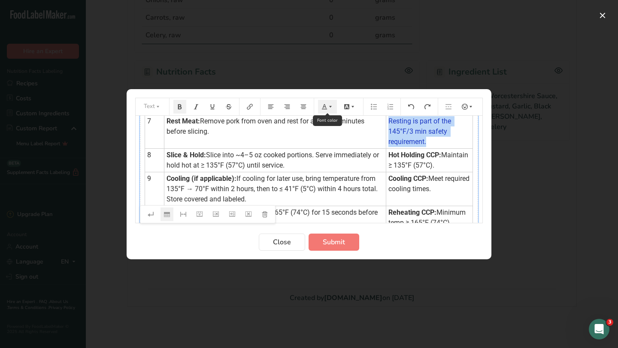
click at [326, 112] on button "Preparation instructions modal" at bounding box center [327, 107] width 19 height 14
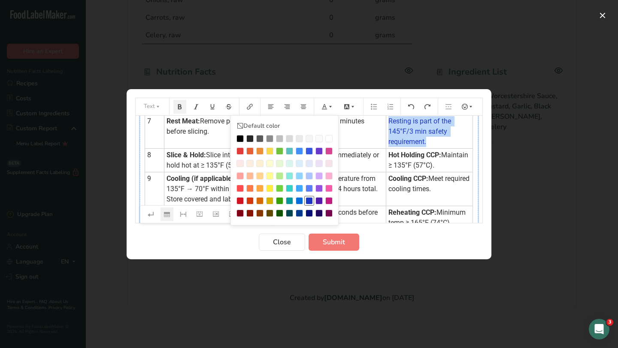
click at [310, 199] on div "Preparation instructions modal" at bounding box center [308, 200] width 7 height 7
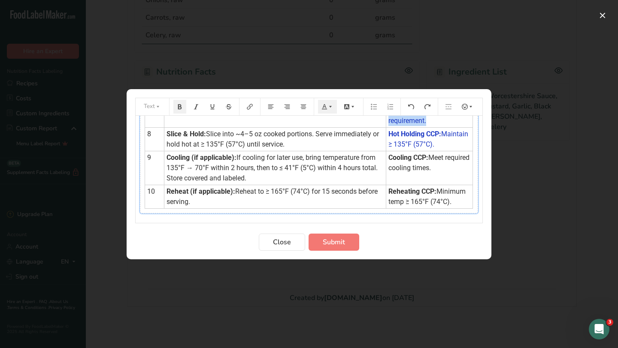
scroll to position [284, 0]
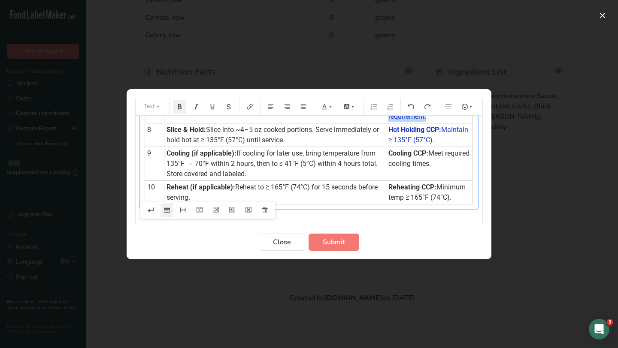
drag, startPoint x: 379, startPoint y: 144, endPoint x: 425, endPoint y: 151, distance: 46.1
click at [425, 151] on td "Cooling CCP: Meet required cooling times." at bounding box center [429, 164] width 87 height 34
click at [330, 108] on icon "Preparation instructions modal" at bounding box center [330, 107] width 6 height 6
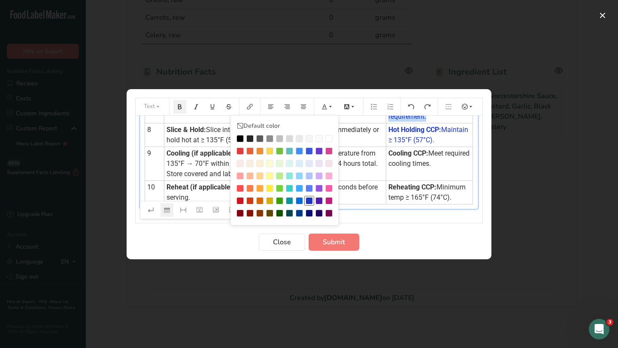
click at [307, 200] on div "Preparation instructions modal" at bounding box center [308, 200] width 7 height 7
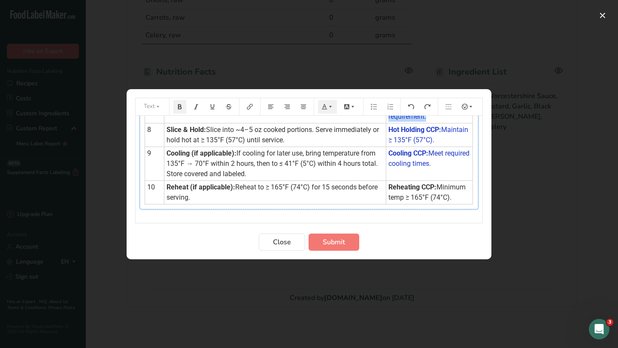
scroll to position [287, 0]
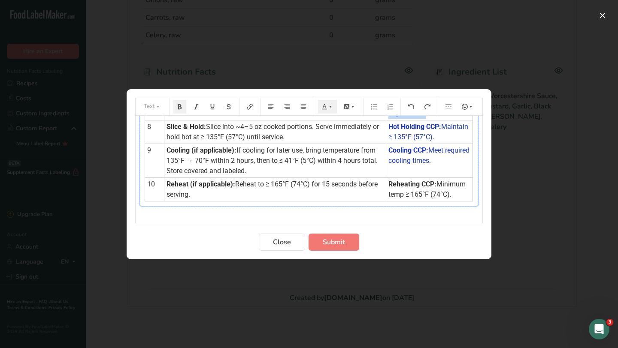
drag, startPoint x: 379, startPoint y: 174, endPoint x: 445, endPoint y: 183, distance: 66.7
click at [445, 183] on td "Reheating CCP: Minimum temp ≥ 165°F (74°C)." at bounding box center [429, 190] width 87 height 24
click at [350, 109] on icon "Preparation instructions modal" at bounding box center [353, 107] width 6 height 6
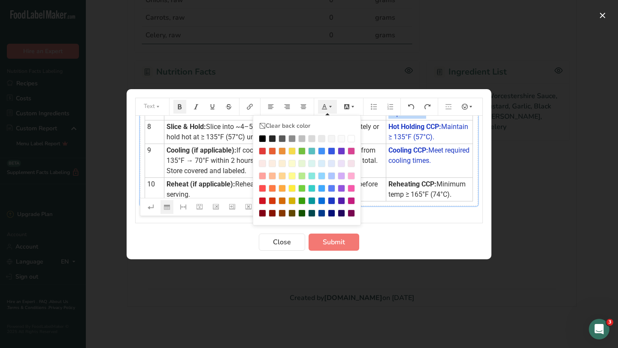
click at [330, 108] on icon "Preparation instructions modal" at bounding box center [330, 107] width 6 height 6
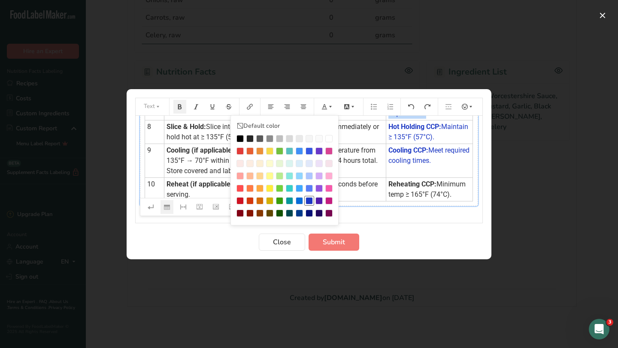
click at [309, 200] on div "Preparation instructions modal" at bounding box center [308, 200] width 7 height 7
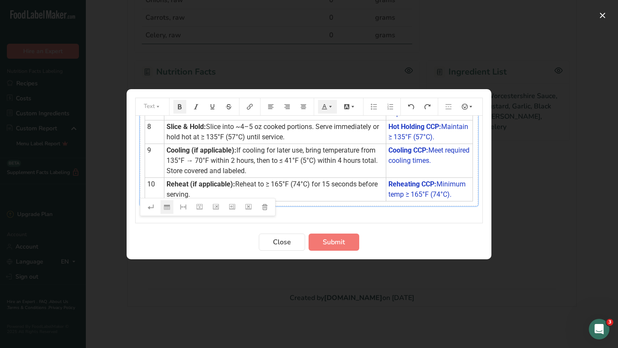
click at [390, 217] on p "﻿" at bounding box center [309, 222] width 338 height 10
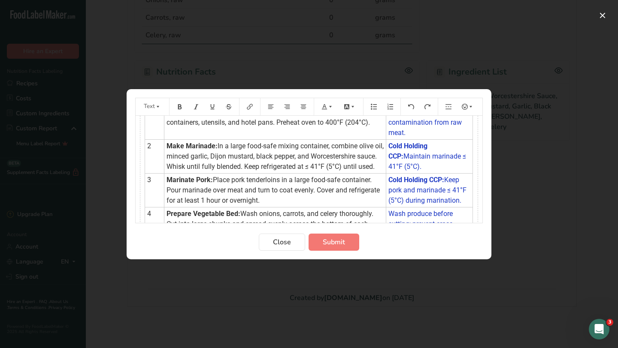
scroll to position [0, 0]
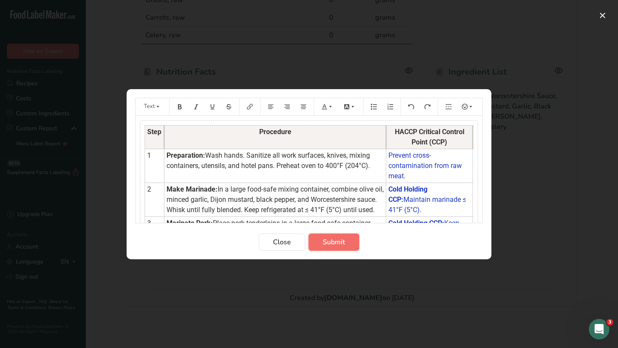
click at [340, 243] on span "Submit" at bounding box center [334, 242] width 22 height 10
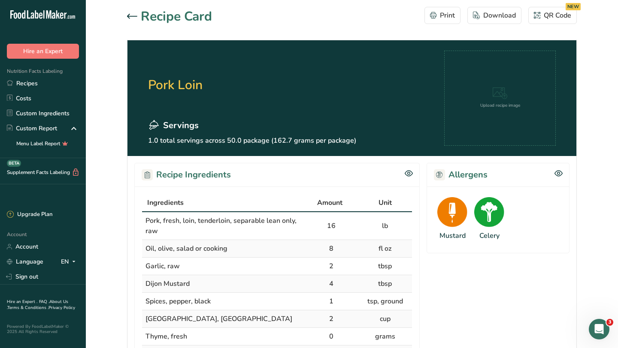
click at [128, 16] on icon at bounding box center [132, 16] width 10 height 5
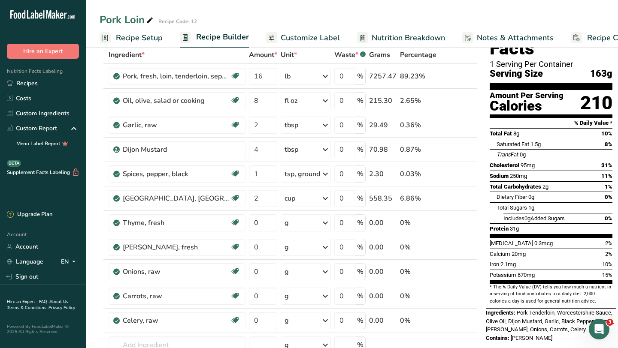
scroll to position [112, 0]
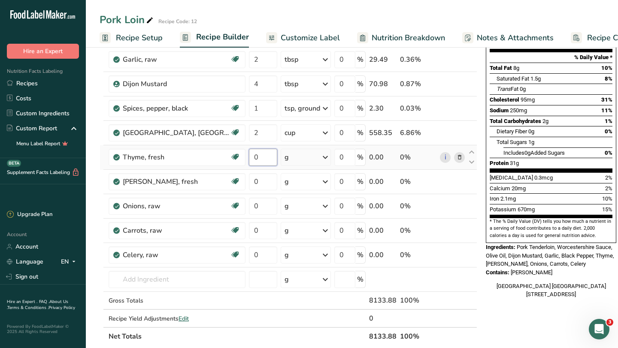
click at [262, 158] on input "0" at bounding box center [263, 157] width 28 height 17
type input "1"
click at [319, 160] on div "Ingredient * Amount * Unit * Waste * .a-a{fill:#347362;}.b-a{fill:#fff;} Grams …" at bounding box center [288, 162] width 377 height 365
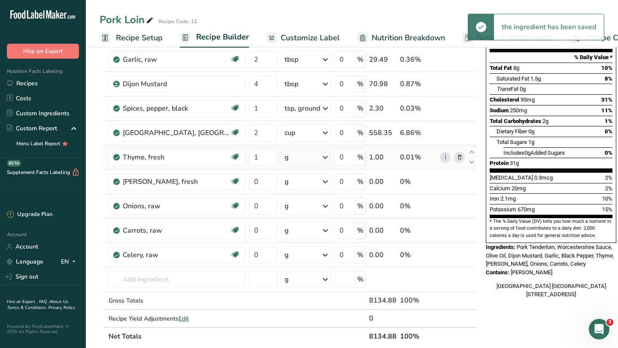
click at [319, 160] on div "g" at bounding box center [306, 157] width 50 height 17
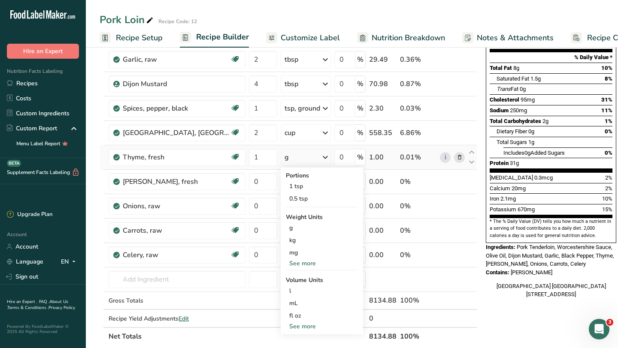
click at [308, 263] on div "See more" at bounding box center [322, 263] width 72 height 9
click at [298, 293] on div "oz" at bounding box center [322, 290] width 72 height 12
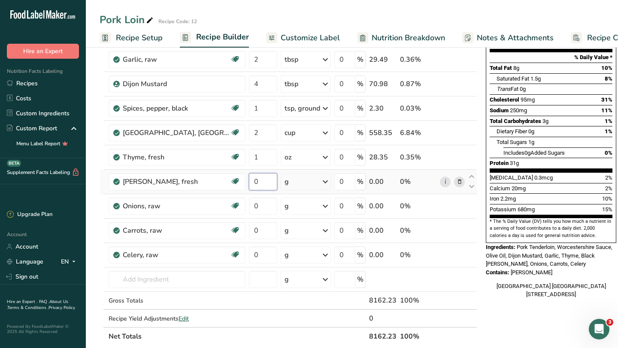
click at [259, 183] on input "0" at bounding box center [263, 181] width 28 height 17
type input "1"
click at [315, 180] on div "Ingredient * Amount * Unit * Waste * .a-a{fill:#347362;}.b-a{fill:#fff;} Grams …" at bounding box center [288, 162] width 377 height 365
click at [315, 180] on div "g" at bounding box center [306, 181] width 50 height 17
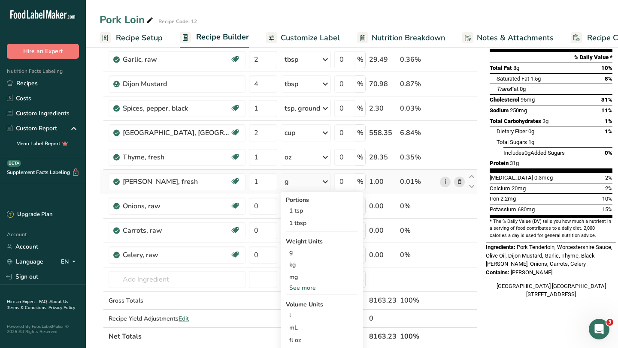
click at [299, 286] on div "See more" at bounding box center [322, 288] width 72 height 9
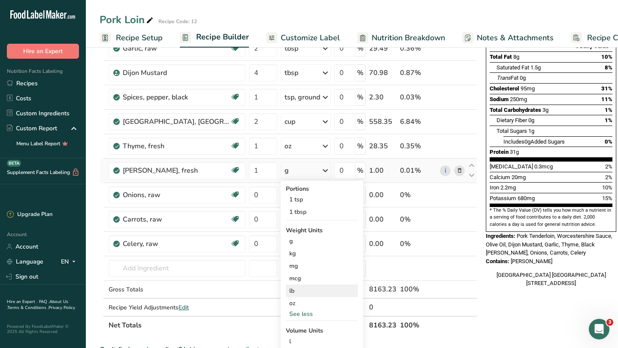
scroll to position [131, 0]
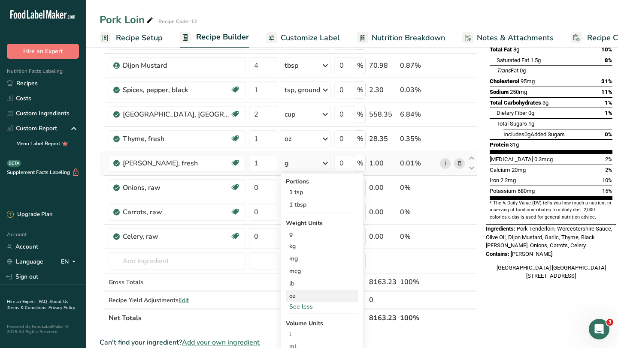
click at [293, 298] on div "oz" at bounding box center [322, 296] width 72 height 12
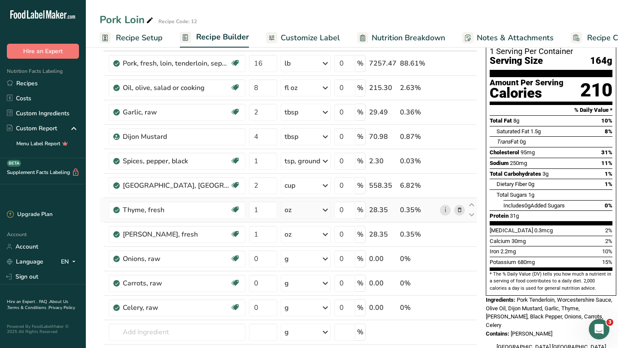
scroll to position [62, 0]
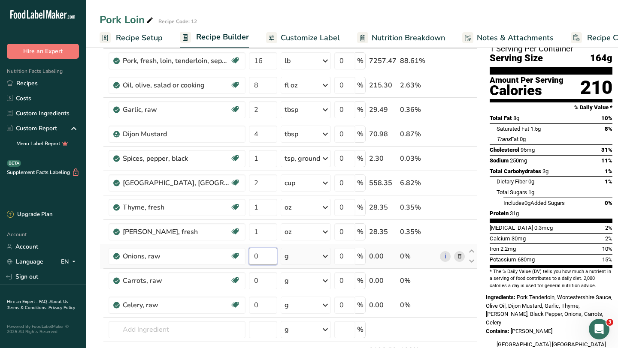
click at [264, 256] on input "0" at bounding box center [263, 256] width 28 height 17
type input "4"
click at [306, 261] on div "Ingredient * Amount * Unit * Waste * .a-a{fill:#347362;}.b-a{fill:#fff;} Grams …" at bounding box center [288, 212] width 377 height 365
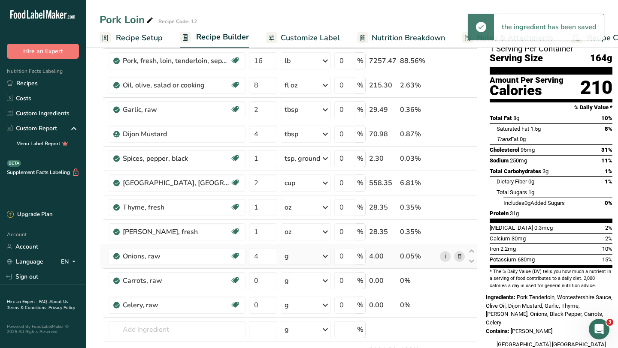
click at [306, 261] on div "g" at bounding box center [306, 256] width 50 height 17
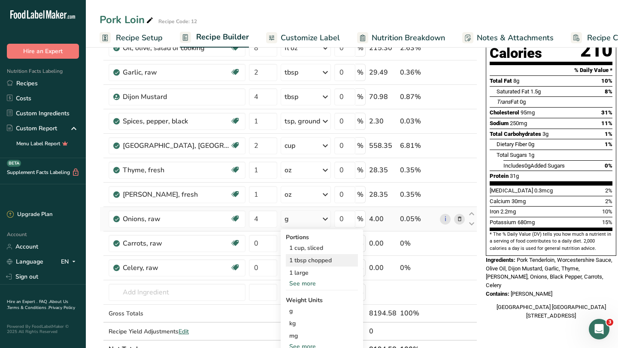
scroll to position [103, 0]
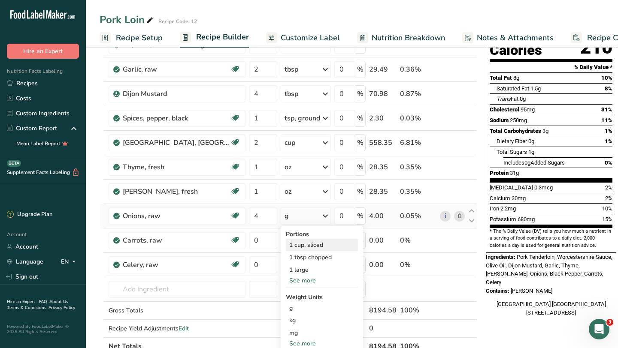
click at [322, 244] on div "1 cup, sliced" at bounding box center [322, 245] width 72 height 12
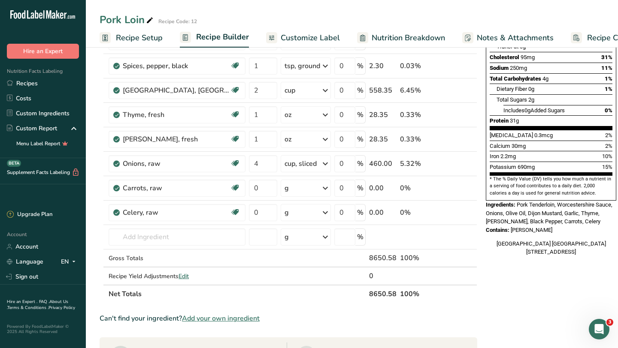
scroll to position [178, 0]
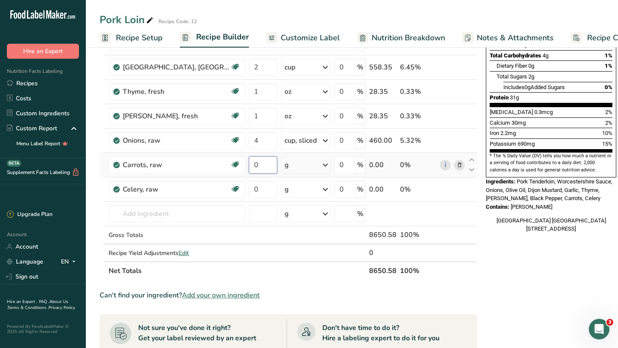
click at [266, 164] on input "0" at bounding box center [263, 165] width 28 height 17
type input "4"
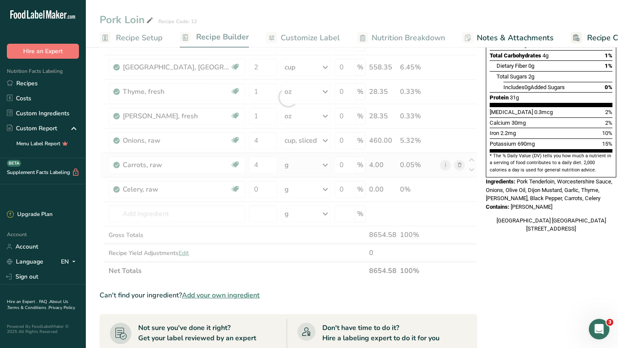
click at [302, 165] on div "Ingredient * Amount * Unit * Waste * .a-a{fill:#347362;}.b-a{fill:#fff;} Grams …" at bounding box center [288, 97] width 377 height 365
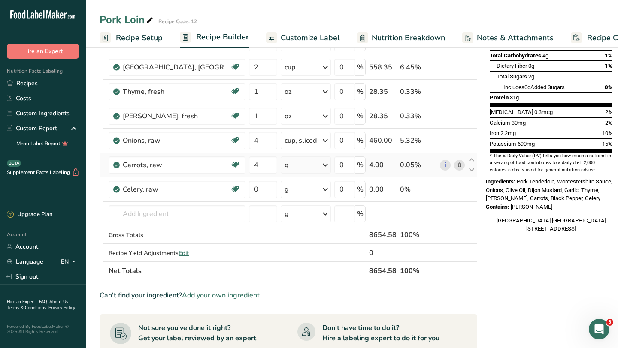
click at [302, 165] on div "g" at bounding box center [306, 165] width 50 height 17
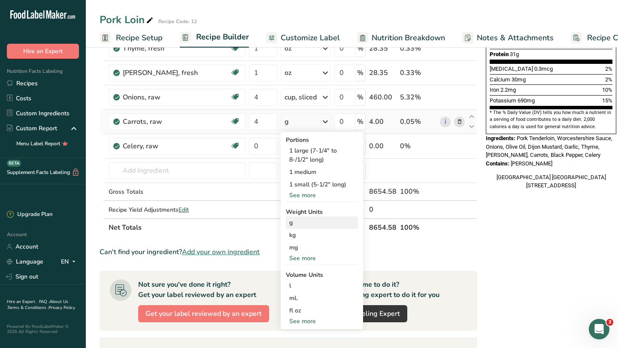
scroll to position [227, 0]
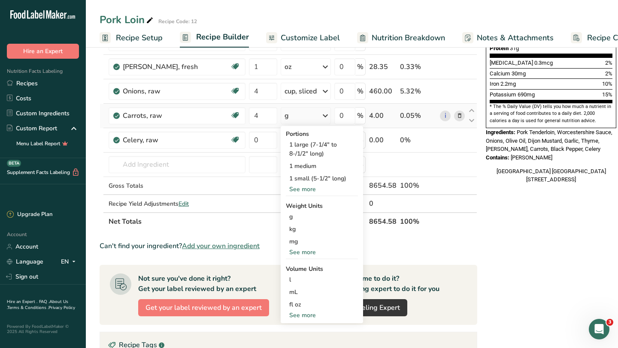
click at [300, 251] on div "See more" at bounding box center [322, 252] width 72 height 9
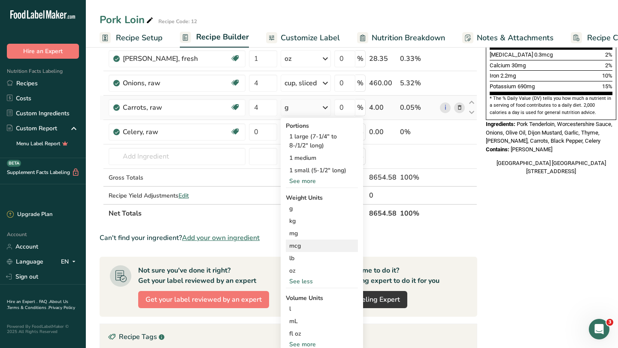
scroll to position [236, 0]
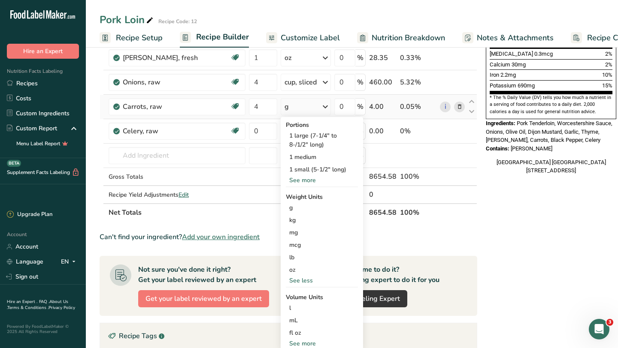
click at [311, 180] on div "See more" at bounding box center [322, 180] width 72 height 9
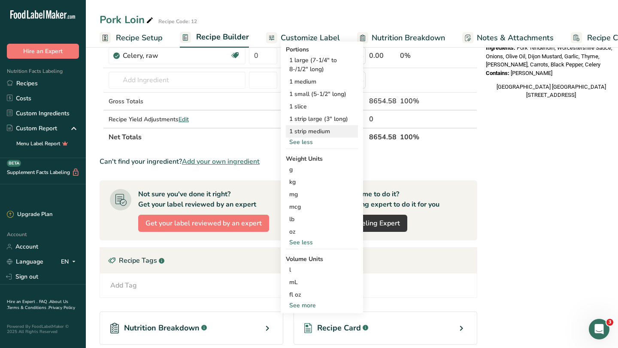
scroll to position [357, 0]
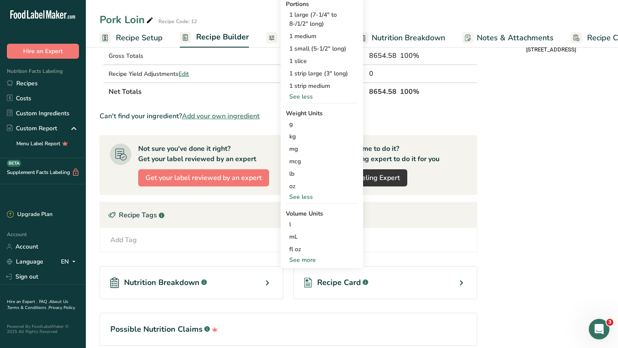
click at [311, 197] on div "See less" at bounding box center [322, 197] width 72 height 9
click at [308, 161] on div "See more" at bounding box center [322, 159] width 72 height 9
click at [303, 173] on div "lb" at bounding box center [322, 174] width 72 height 12
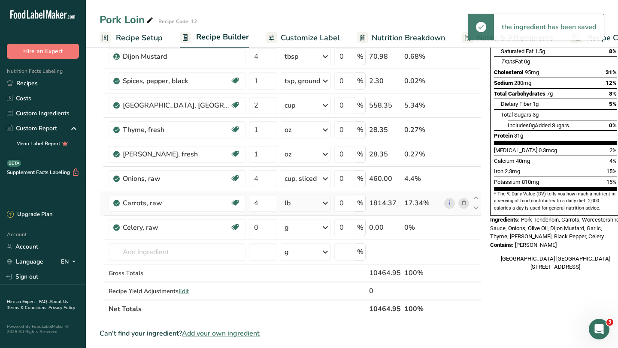
scroll to position [136, 0]
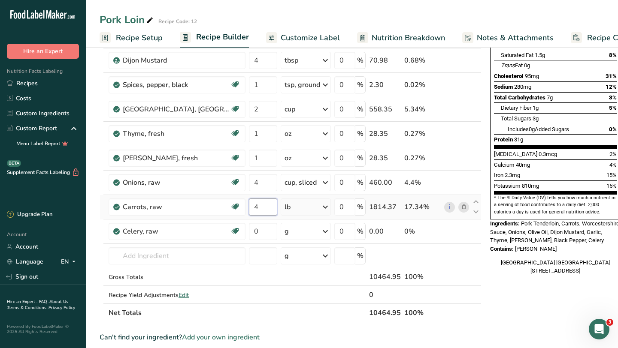
click at [268, 204] on input "4" at bounding box center [263, 207] width 28 height 17
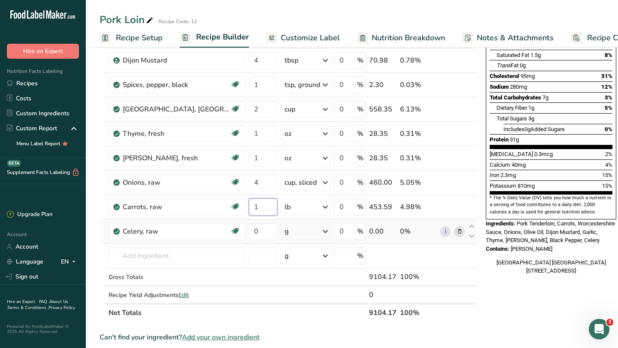
type input "1"
click at [294, 229] on div "Ingredient * Amount * Unit * Waste * .a-a{fill:#347362;}.b-a{fill:#fff;} Grams …" at bounding box center [288, 139] width 377 height 365
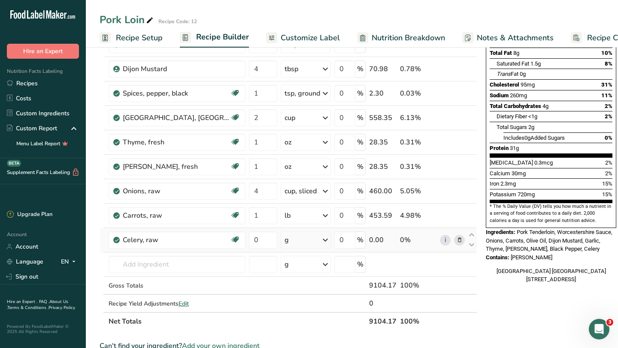
scroll to position [124, 0]
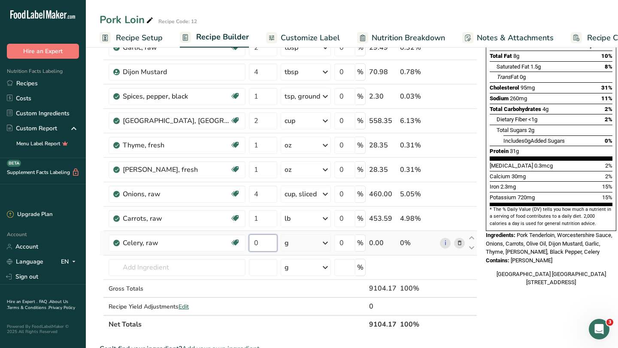
click at [264, 242] on input "0" at bounding box center [263, 243] width 28 height 17
type input "4"
click at [317, 243] on div "Ingredient * Amount * Unit * Waste * .a-a{fill:#347362;}.b-a{fill:#fff;} Grams …" at bounding box center [288, 150] width 377 height 365
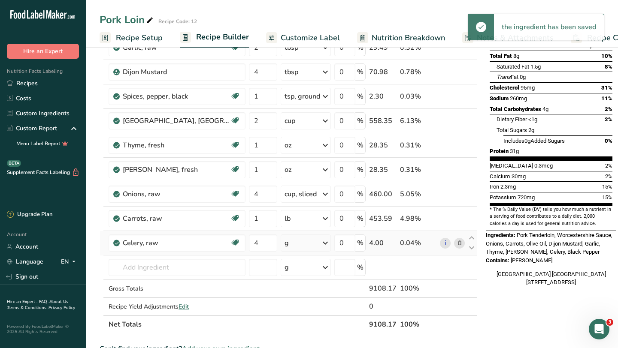
click at [317, 243] on div "g" at bounding box center [306, 243] width 50 height 17
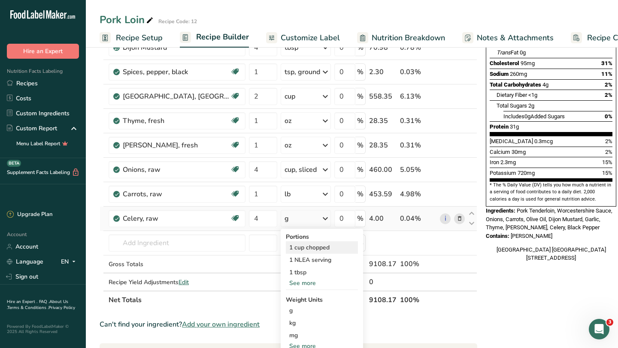
scroll to position [150, 0]
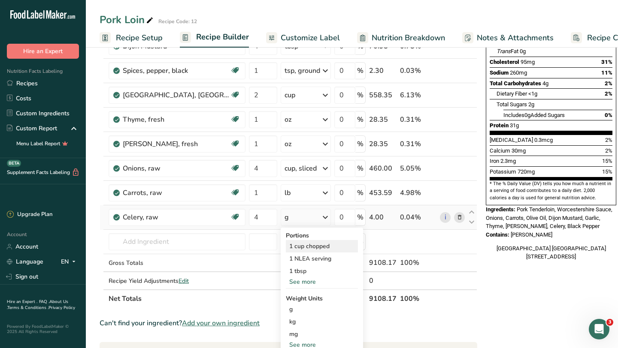
click at [331, 245] on div "1 cup chopped" at bounding box center [322, 246] width 72 height 12
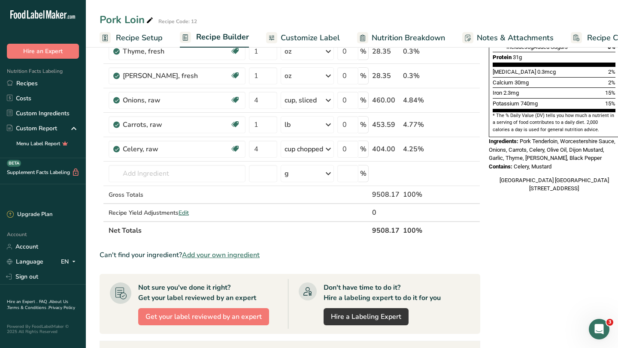
scroll to position [396, 0]
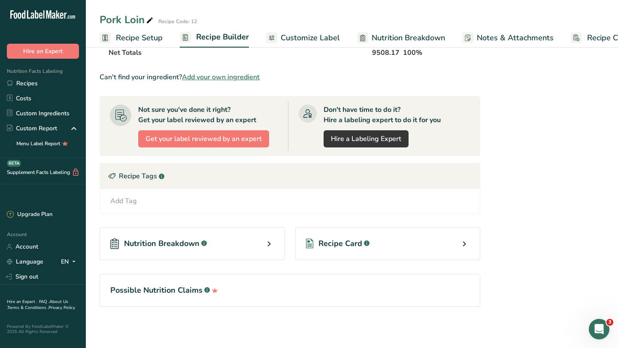
click at [335, 243] on span "Recipe Card" at bounding box center [340, 244] width 44 height 12
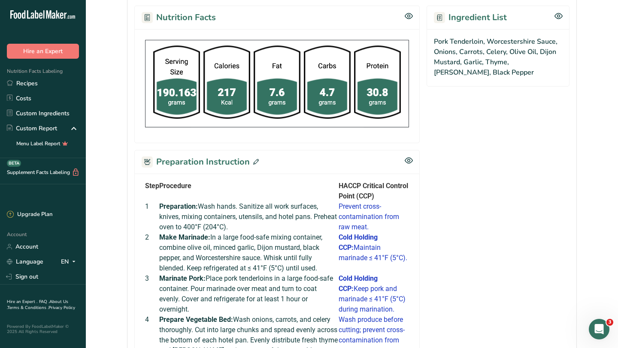
scroll to position [225, 0]
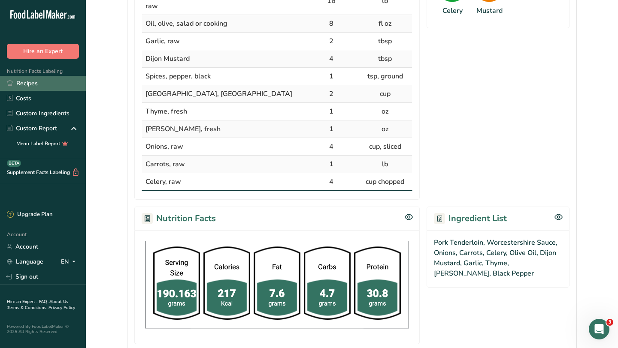
click at [43, 84] on link "Recipes" at bounding box center [43, 83] width 86 height 15
